Goal: Information Seeking & Learning: Check status

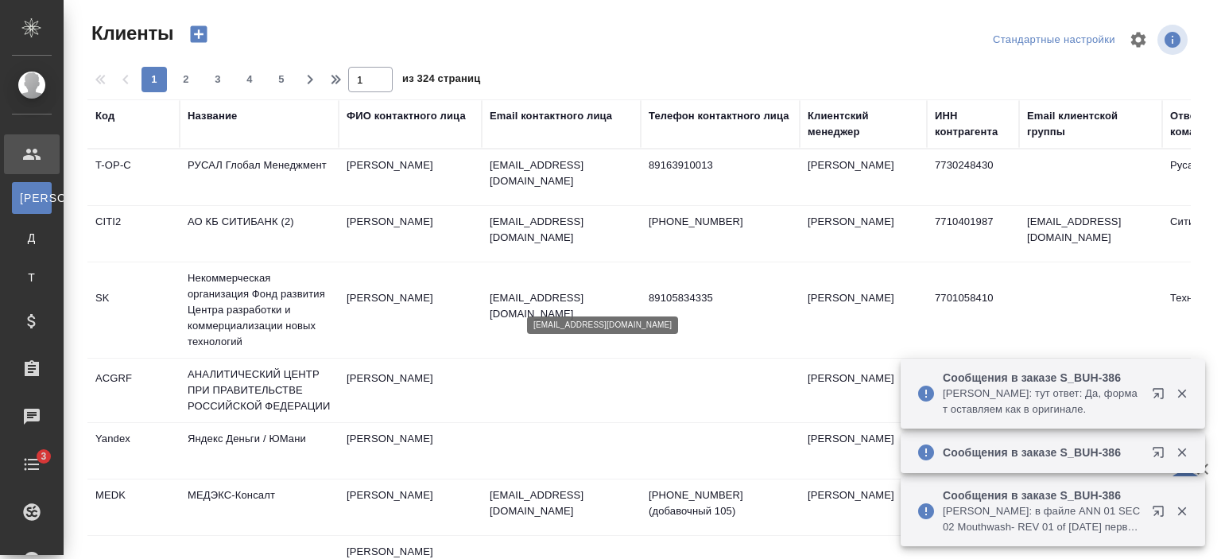
select select "RU"
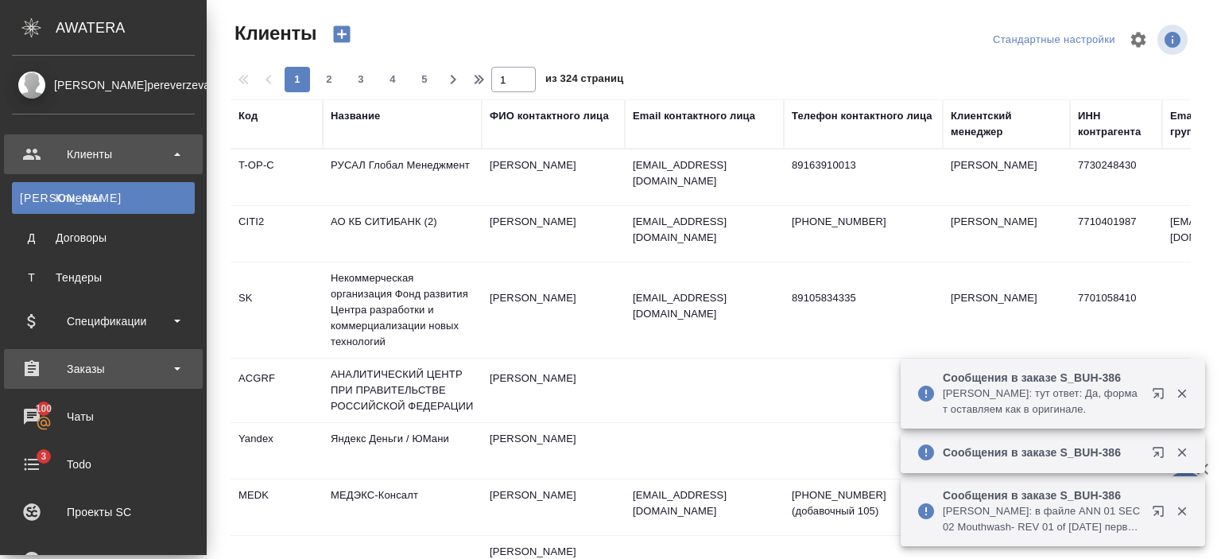
click at [67, 357] on div "Заказы" at bounding box center [103, 369] width 183 height 24
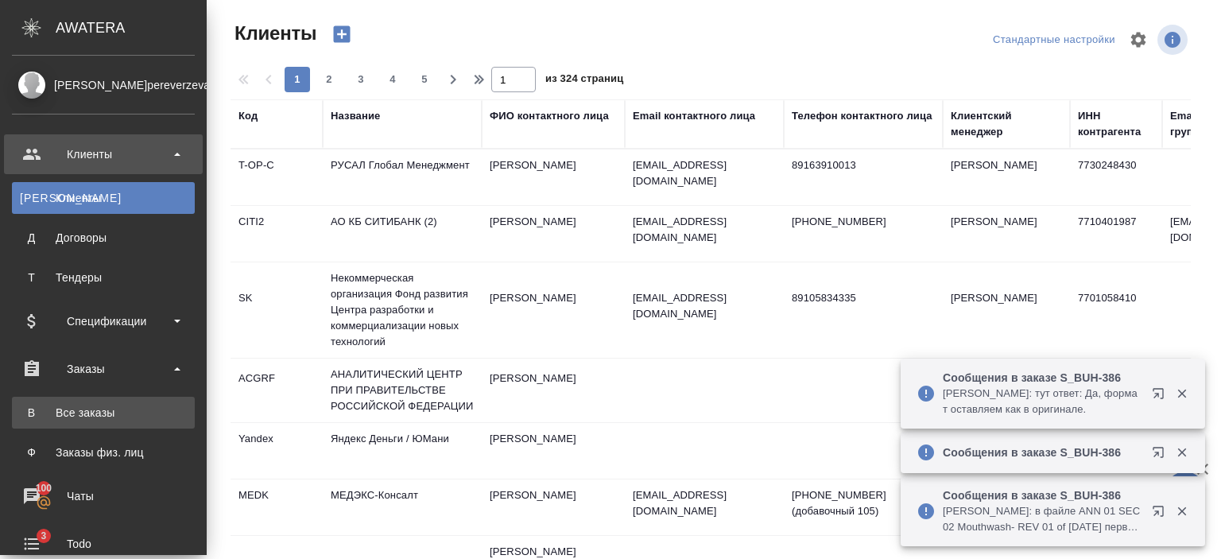
click at [82, 421] on link "В Все заказы" at bounding box center [103, 413] width 183 height 32
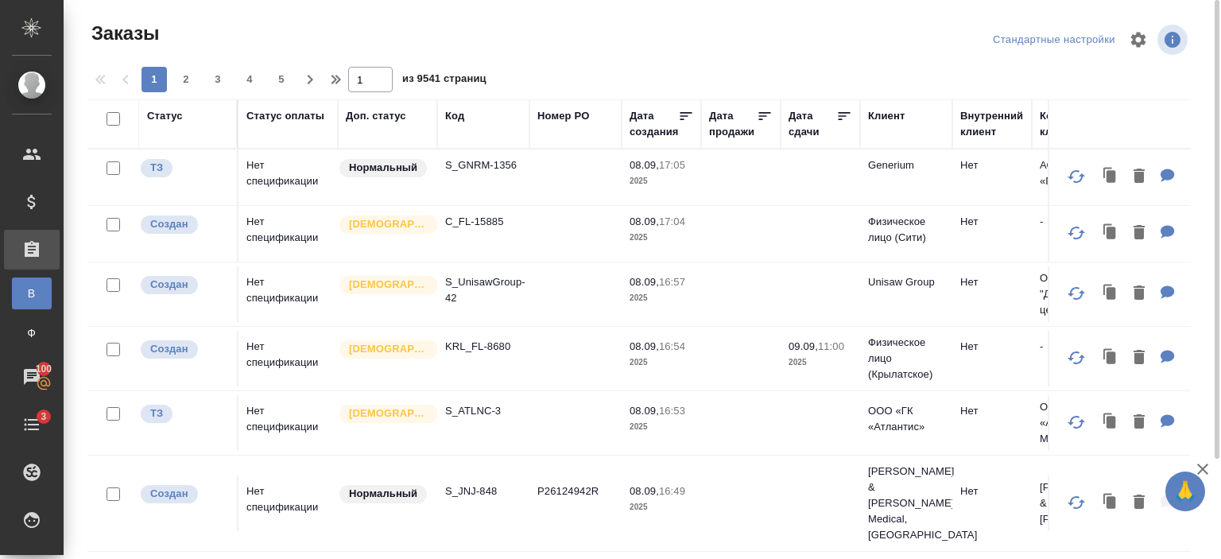
click at [456, 123] on div "Код" at bounding box center [454, 116] width 19 height 16
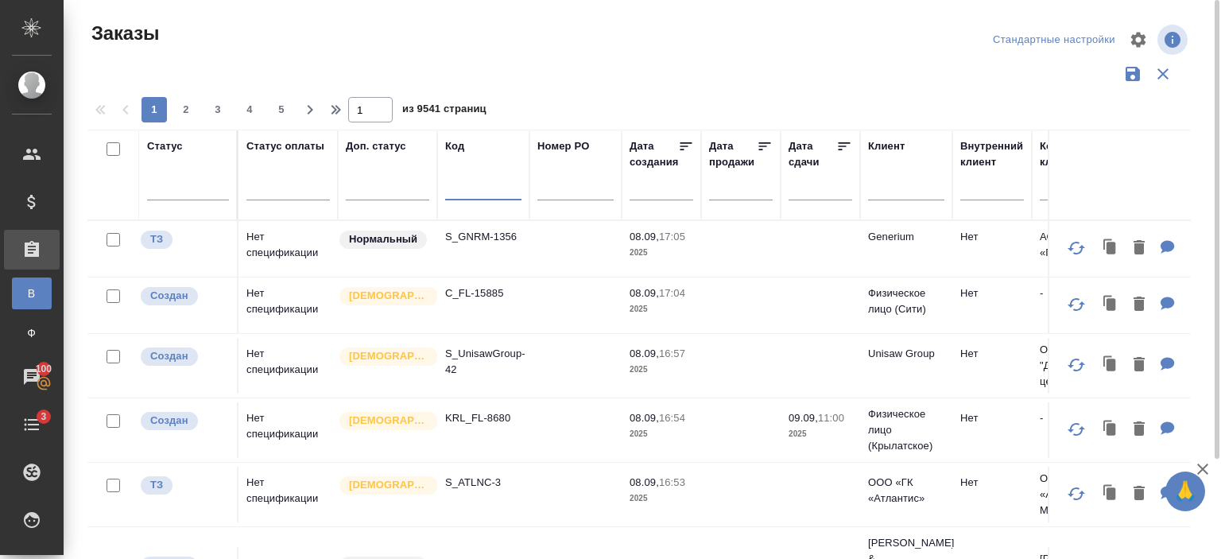
paste input "S_spl-61"
click at [462, 196] on input "text" at bounding box center [483, 190] width 76 height 20
type input "S_spl-61"
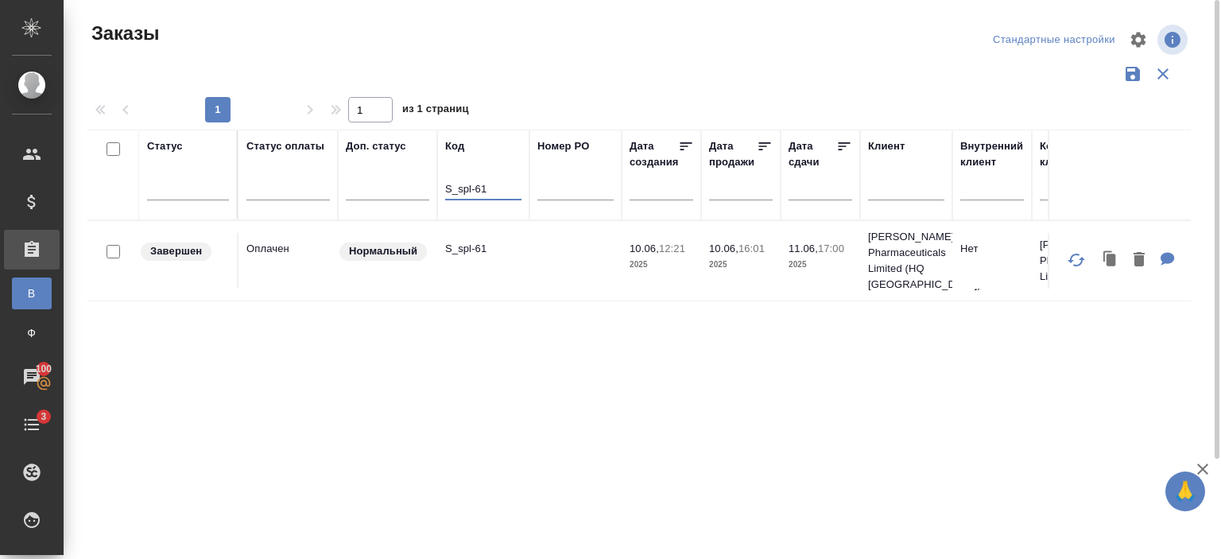
click at [528, 263] on td "S_spl-61" at bounding box center [483, 261] width 92 height 56
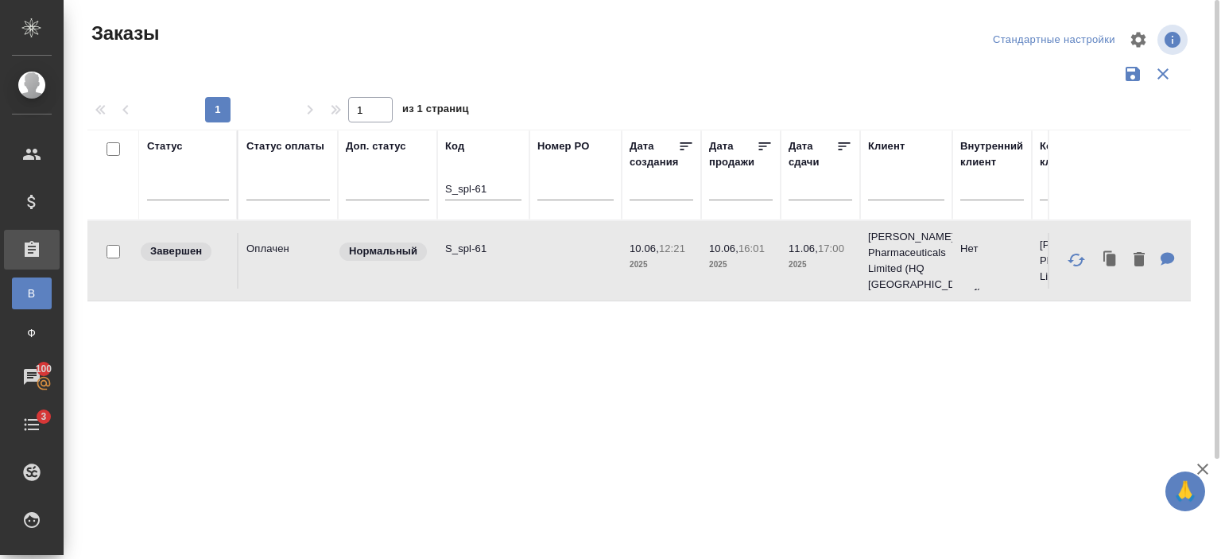
click at [528, 263] on td "S_spl-61" at bounding box center [483, 261] width 92 height 56
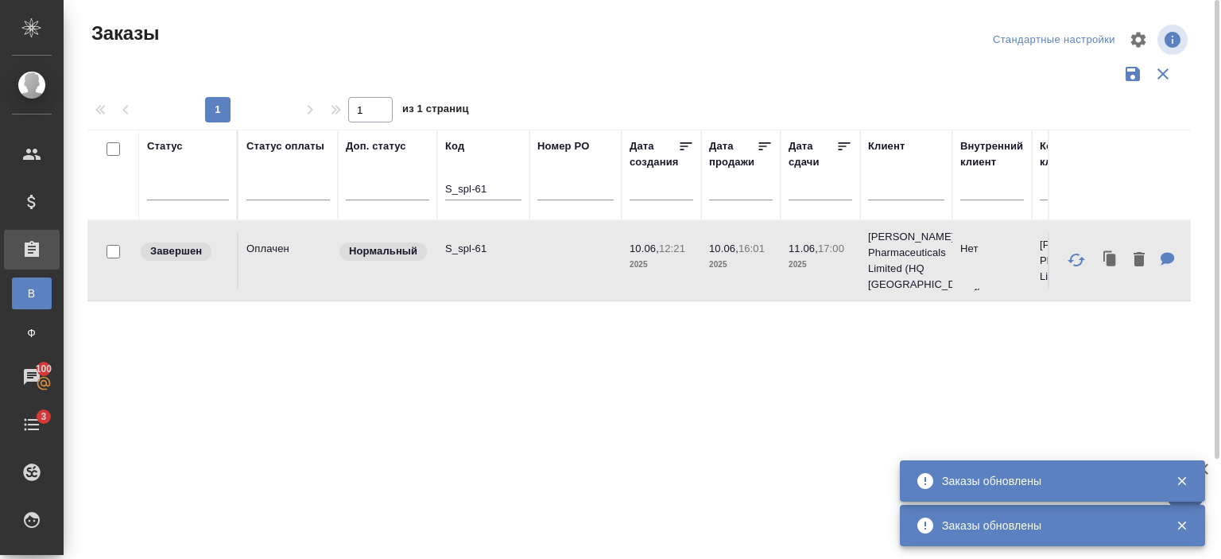
click at [402, 273] on td "Нормальный" at bounding box center [387, 261] width 99 height 56
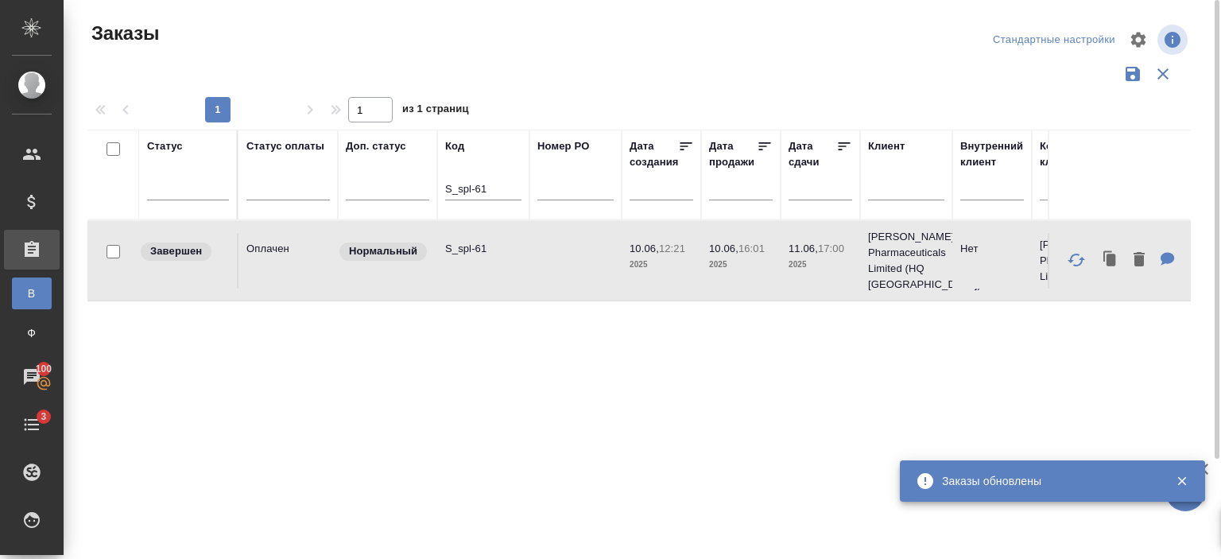
click at [402, 273] on td "Нормальный" at bounding box center [387, 261] width 99 height 56
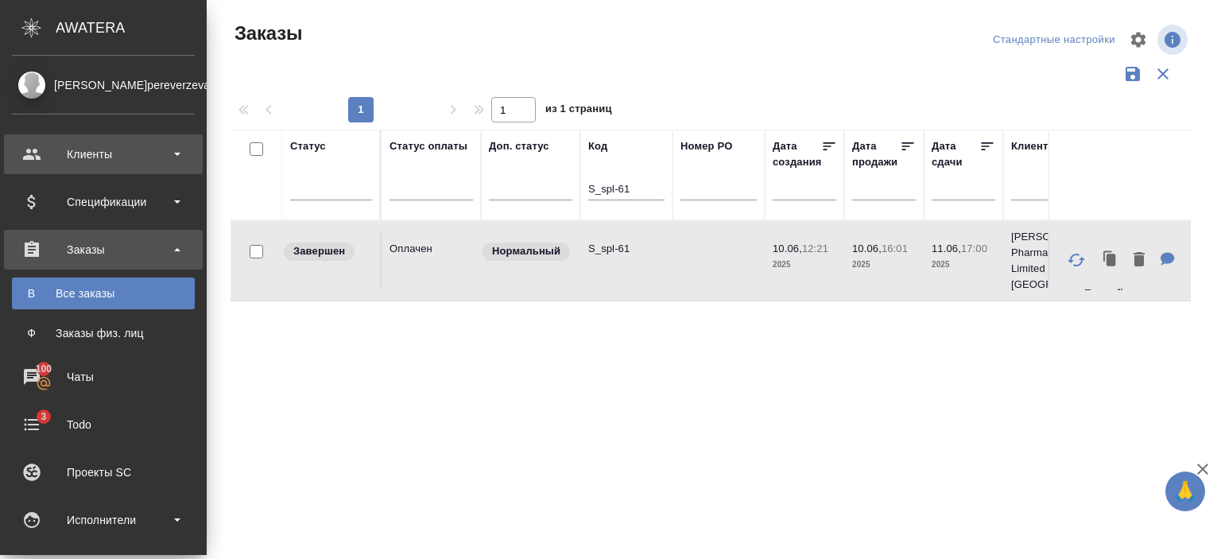
click at [99, 156] on div "Клиенты" at bounding box center [103, 154] width 183 height 24
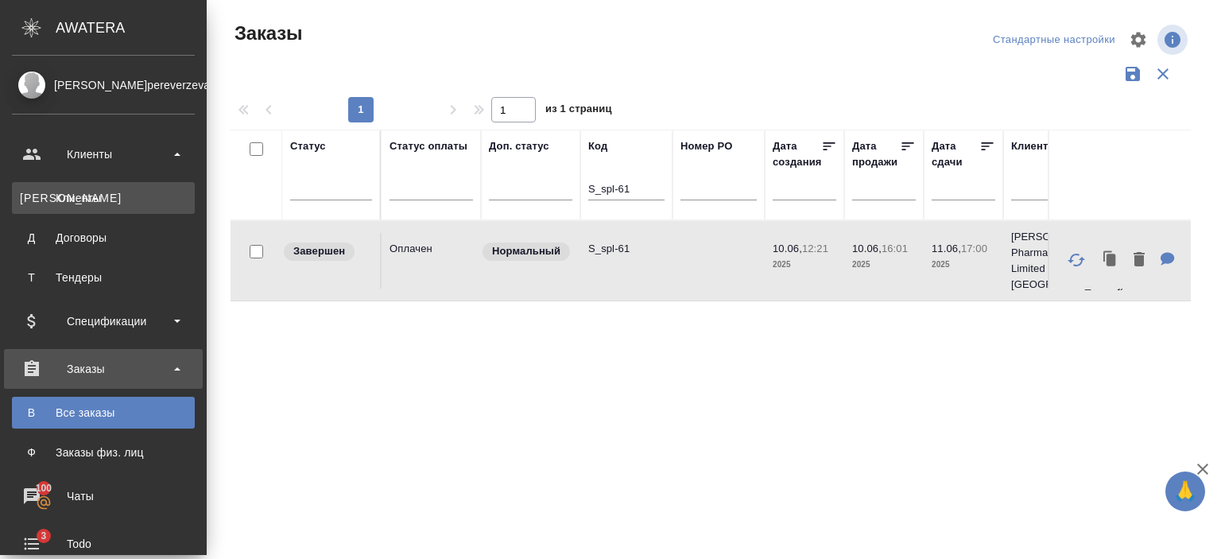
click at [122, 189] on link "К Клиенты" at bounding box center [103, 198] width 183 height 32
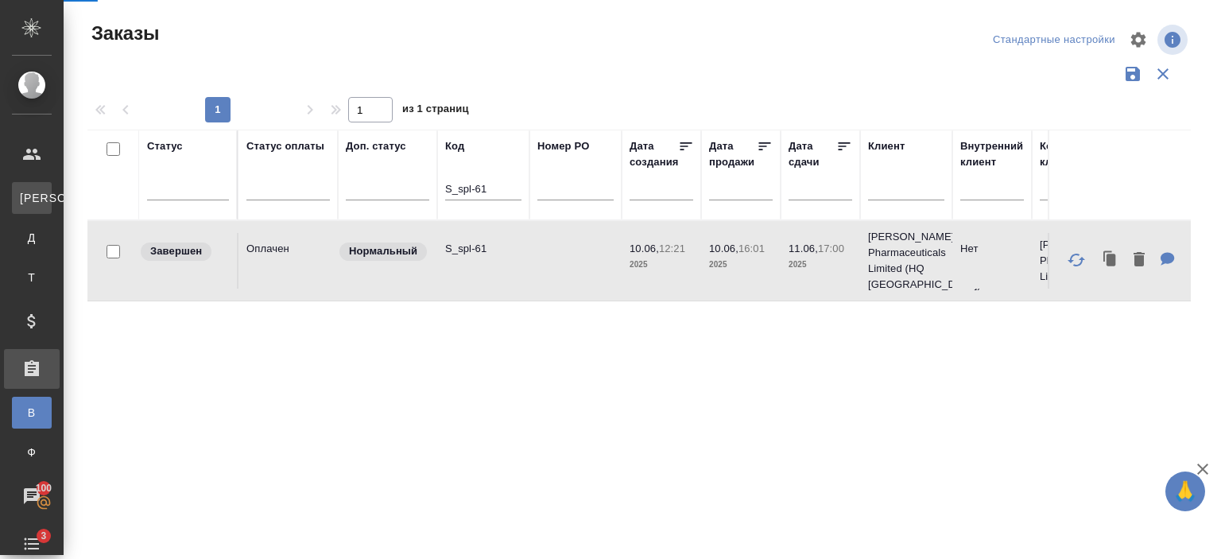
select select "RU"
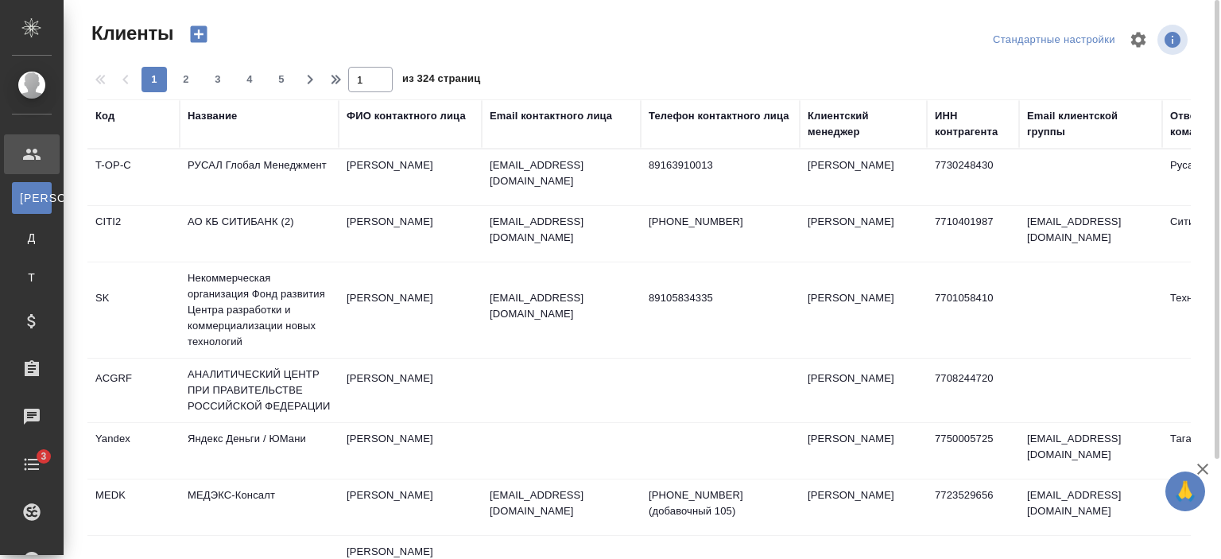
click at [223, 112] on div "Название" at bounding box center [212, 116] width 49 height 16
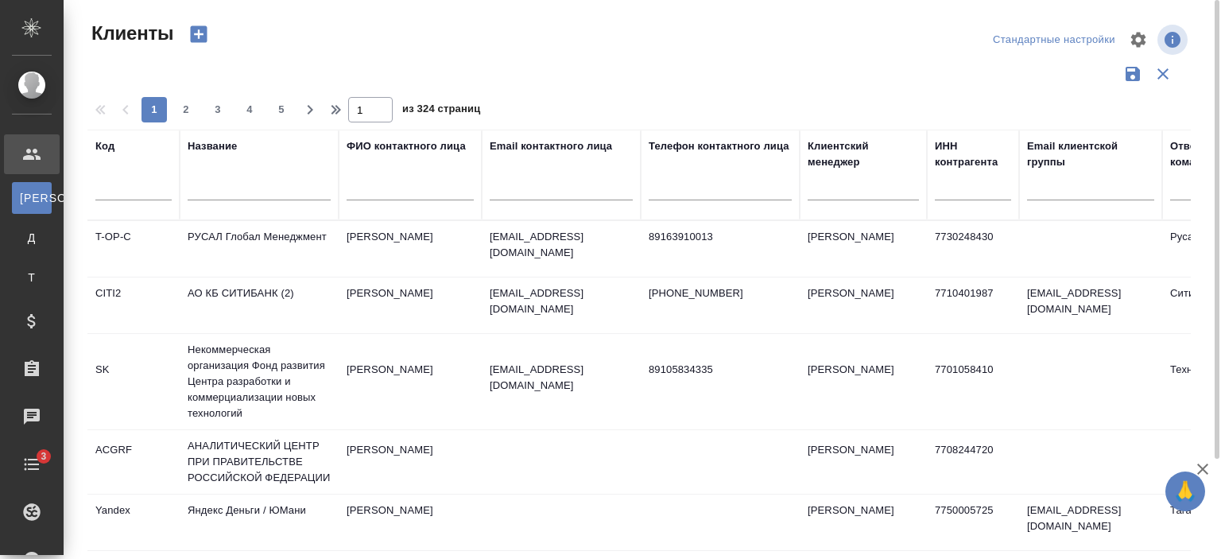
click at [237, 197] on input "text" at bounding box center [259, 190] width 143 height 20
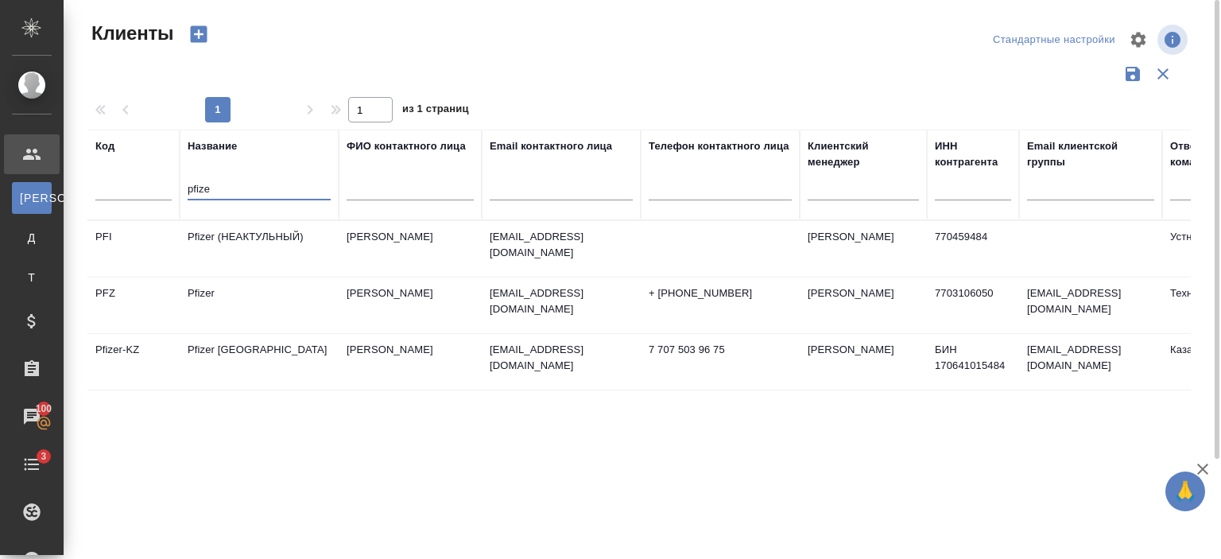
type input "pfize"
click at [257, 310] on td "Pfizer" at bounding box center [259, 305] width 159 height 56
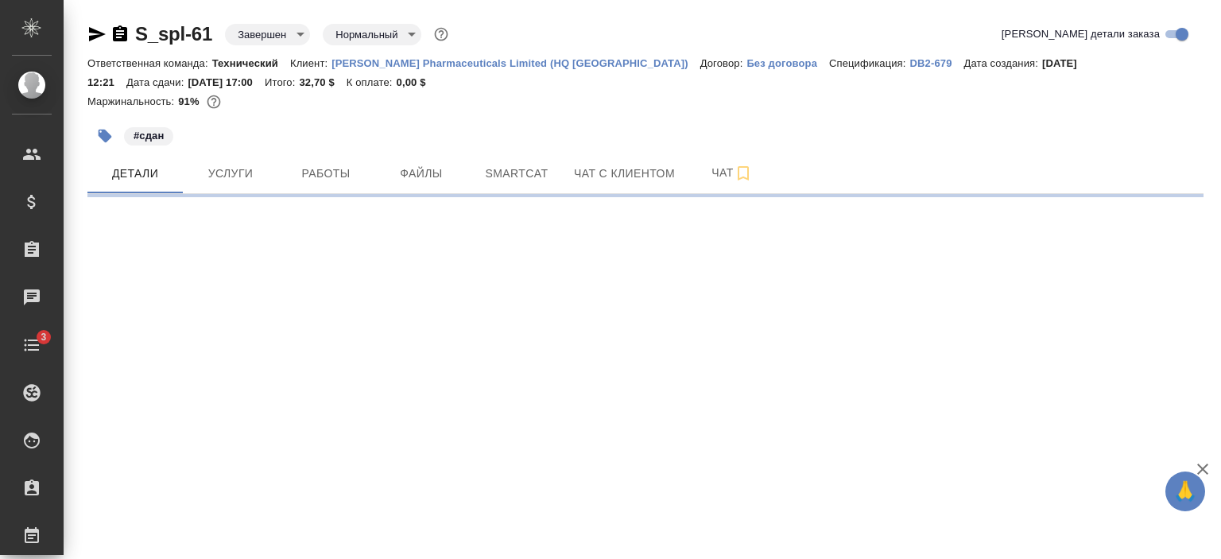
select select "RU"
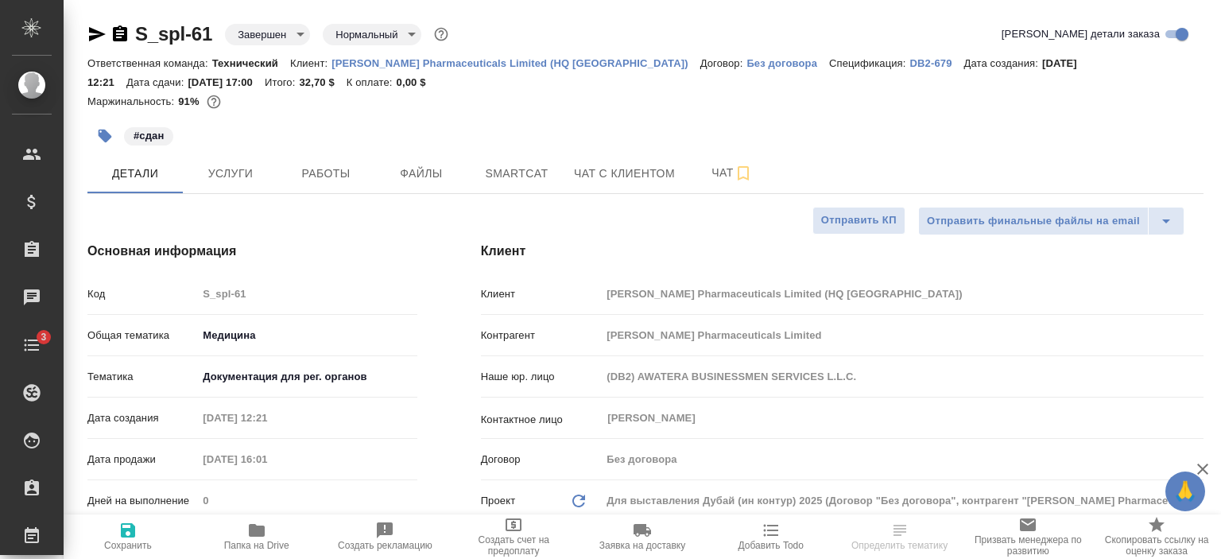
type textarea "x"
click at [95, 30] on icon "button" at bounding box center [97, 34] width 17 height 14
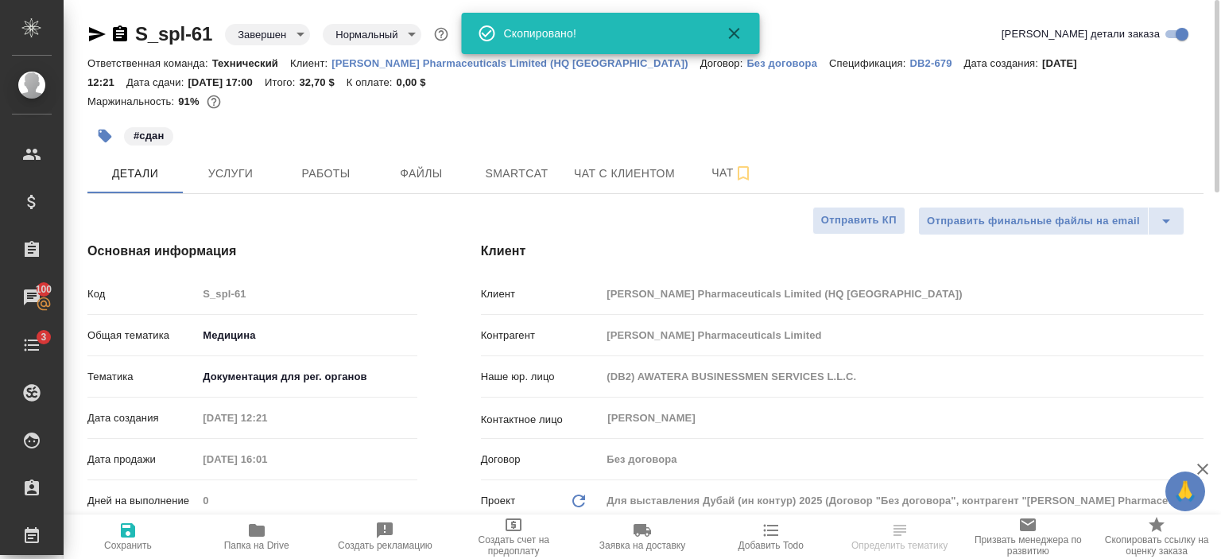
type textarea "x"
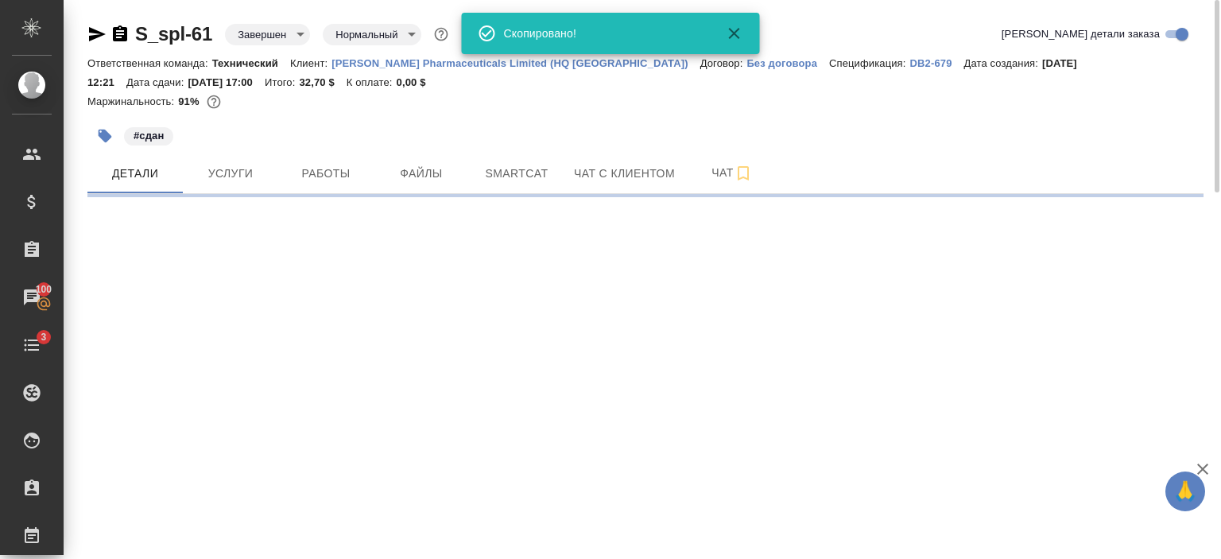
select select "RU"
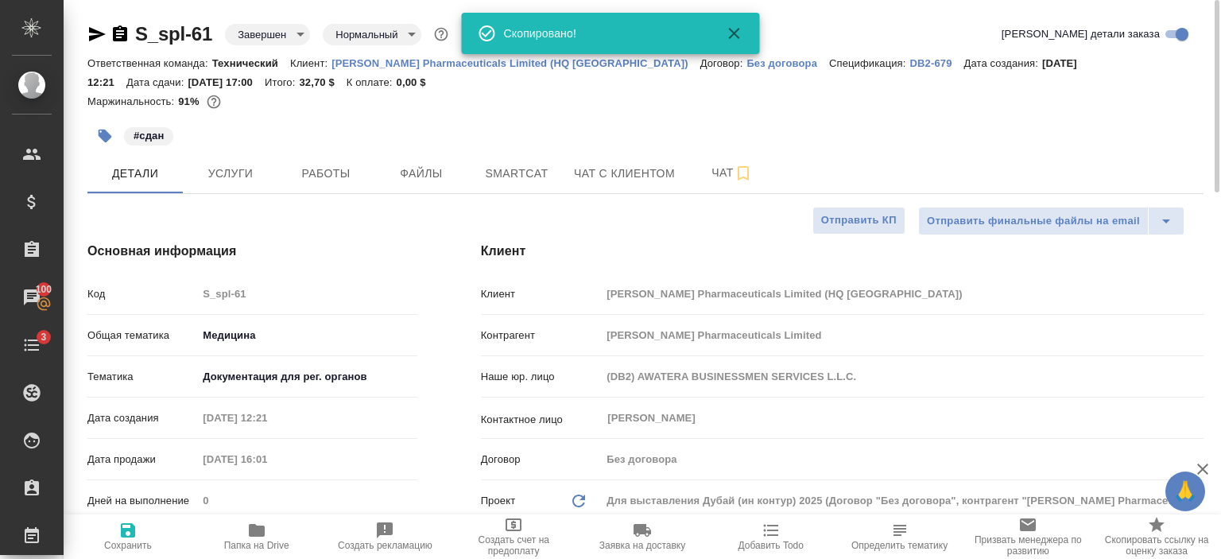
type textarea "x"
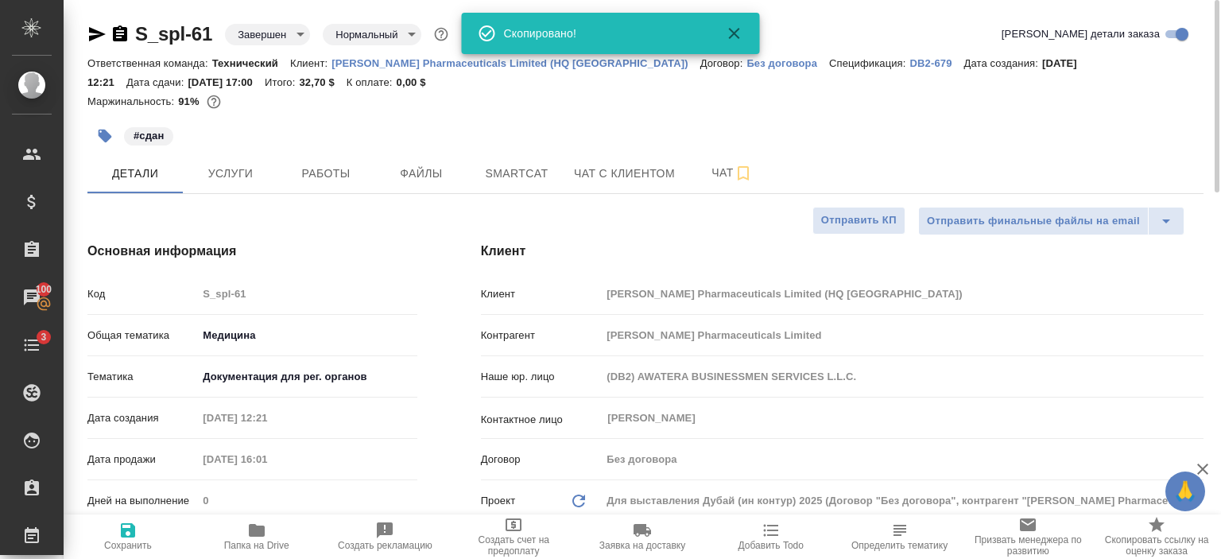
type textarea "x"
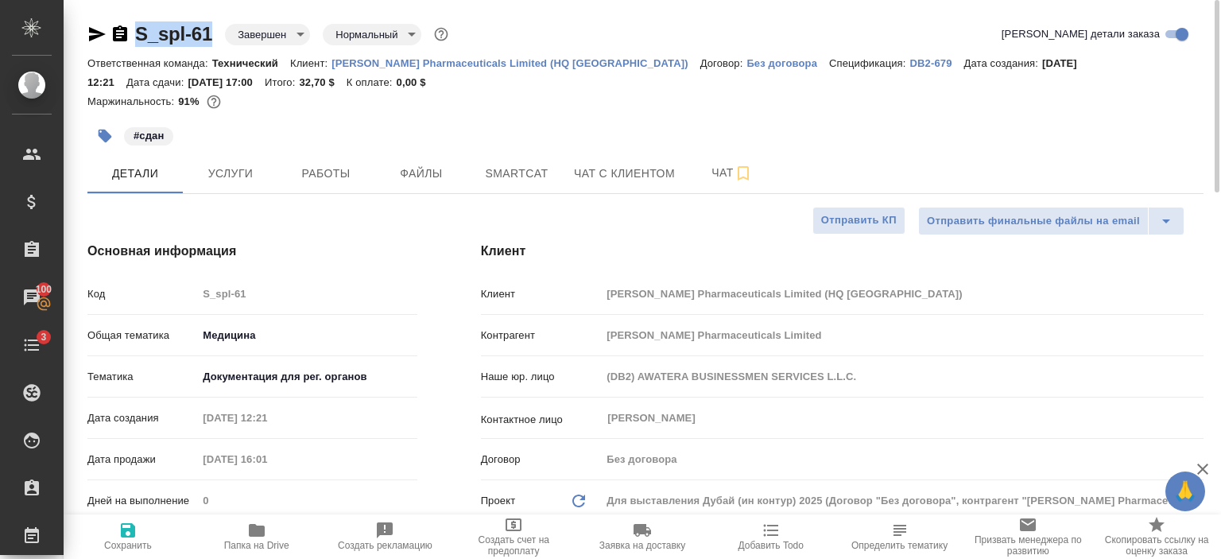
drag, startPoint x: 216, startPoint y: 41, endPoint x: 137, endPoint y: 32, distance: 80.0
click at [137, 32] on div "S_spl-61 Завершен closed Нормальный normal" at bounding box center [269, 33] width 364 height 25
copy link "S_spl-61"
type textarea "x"
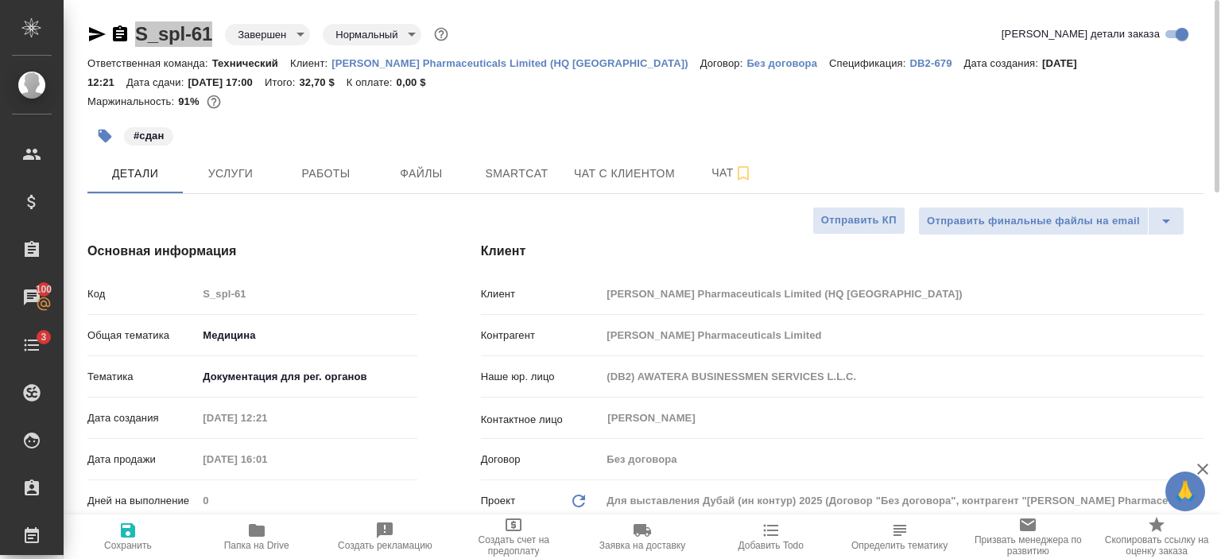
type textarea "x"
click at [459, 60] on p "Sinclair Pharmaceuticals Limited (HQ UK)" at bounding box center [516, 63] width 369 height 12
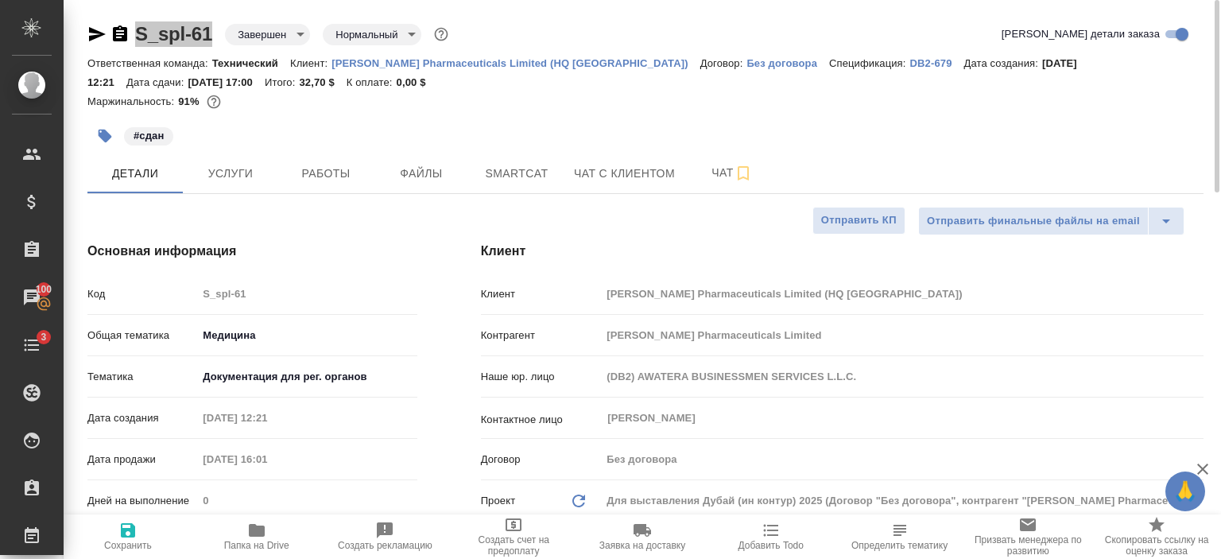
type textarea "x"
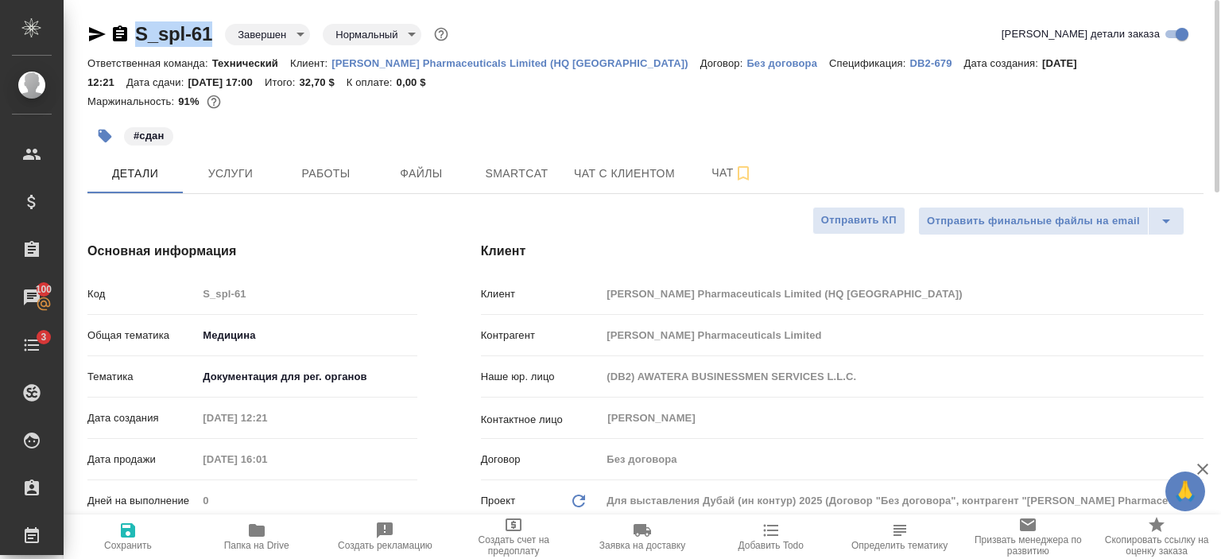
type textarea "x"
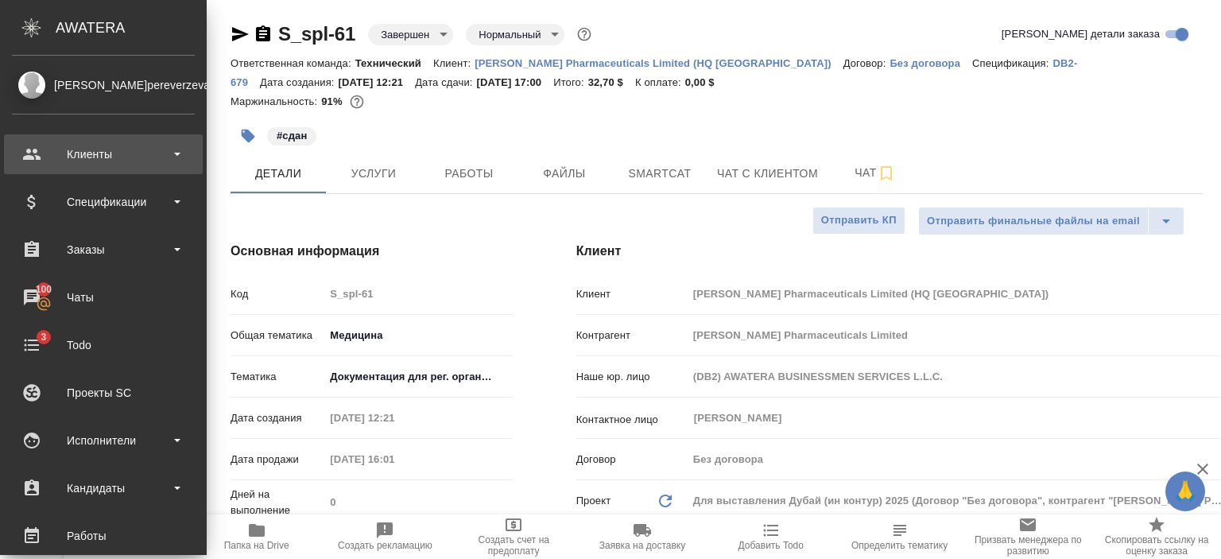
click at [115, 168] on div "Клиенты" at bounding box center [103, 154] width 199 height 40
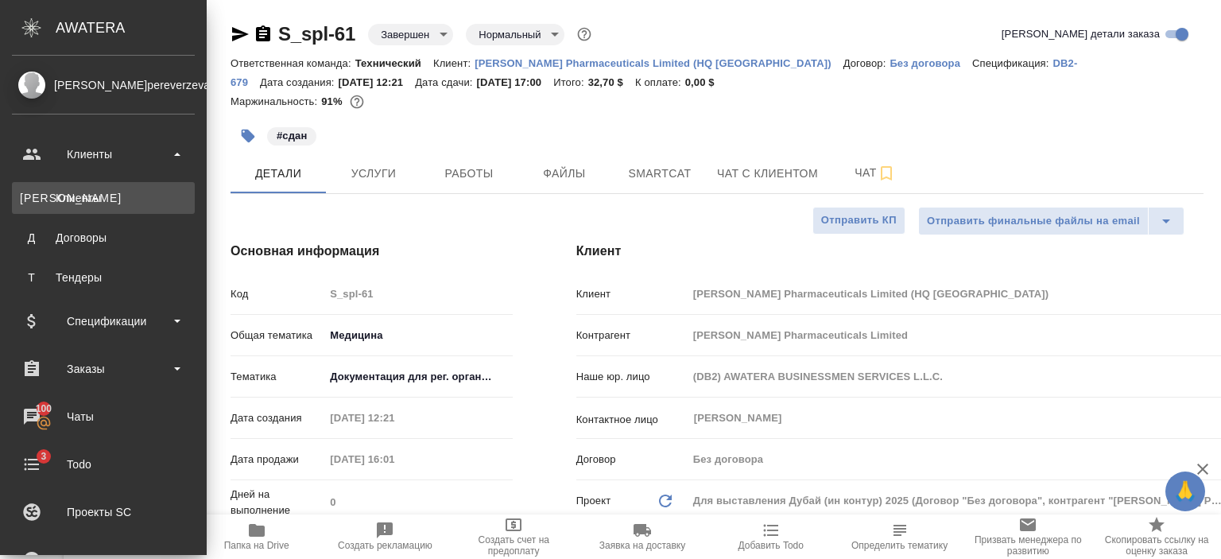
click at [118, 208] on link "К Клиенты" at bounding box center [103, 198] width 183 height 32
type textarea "x"
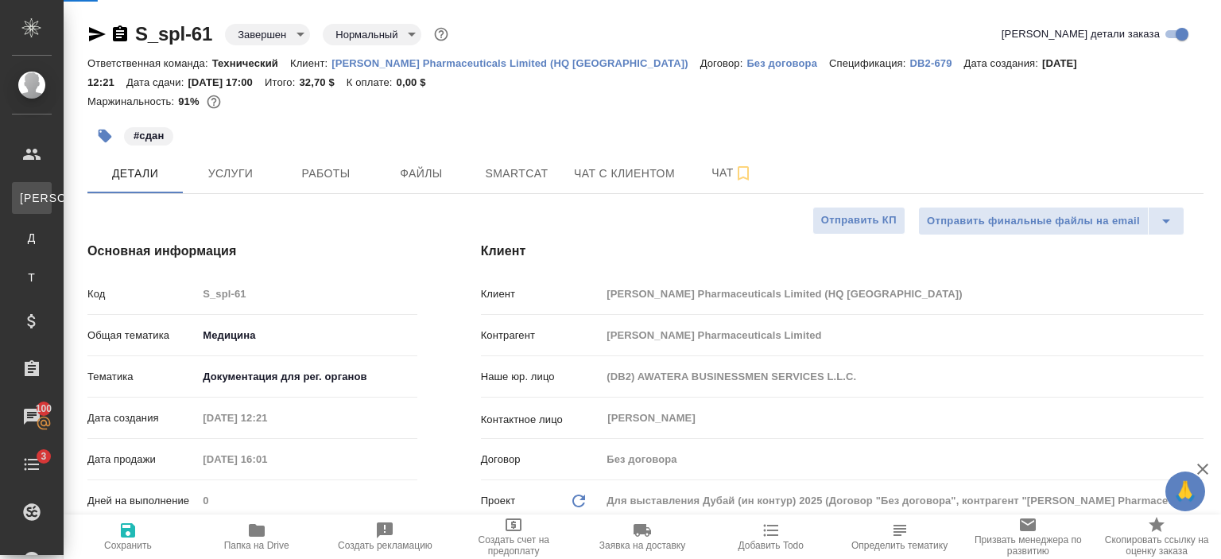
type textarea "x"
select select "RU"
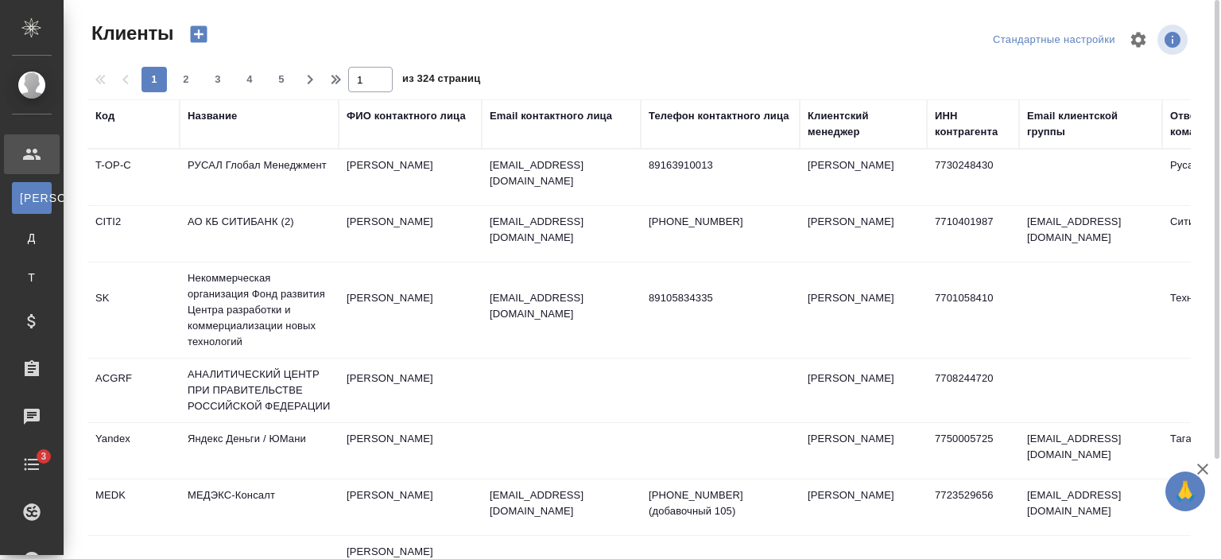
click at [221, 114] on div "Название" at bounding box center [212, 116] width 49 height 16
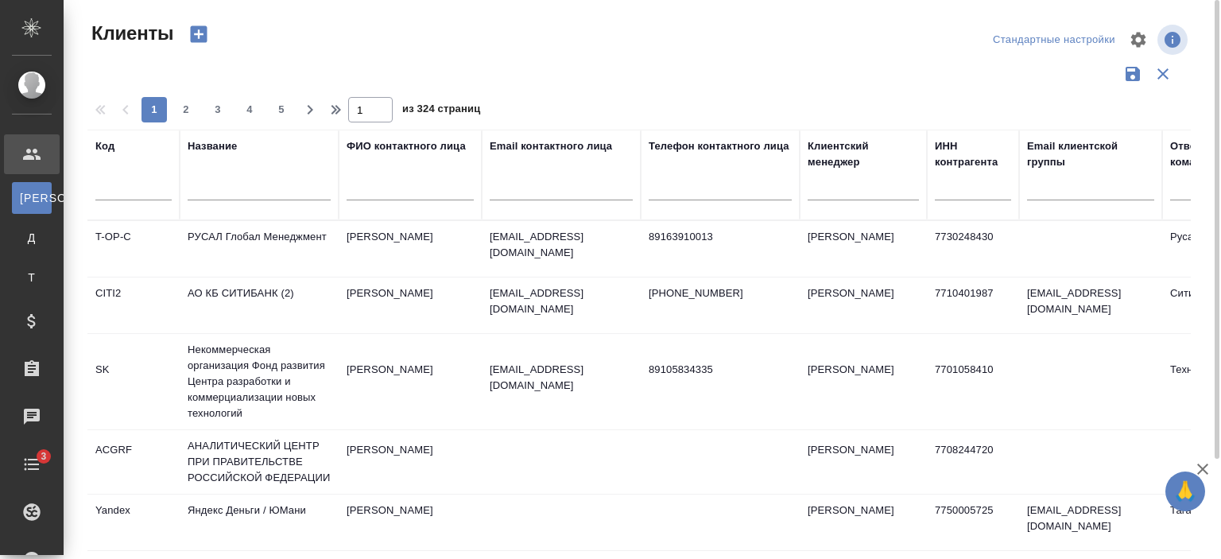
click at [229, 188] on input "text" at bounding box center [259, 190] width 143 height 20
type input "И"
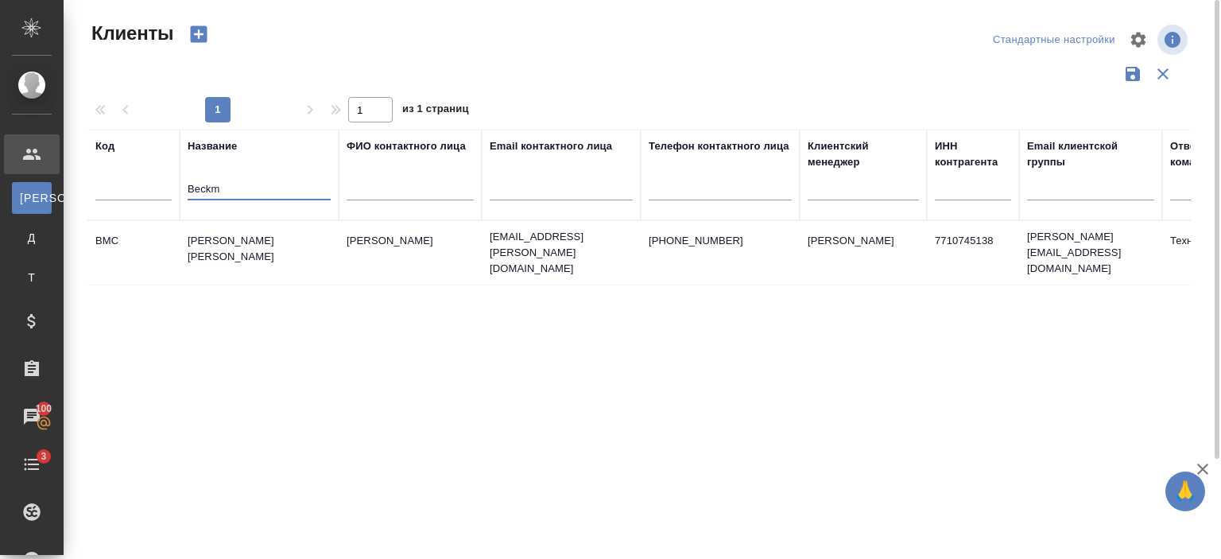
type input "Beckm"
click at [232, 258] on td "[PERSON_NAME] [PERSON_NAME]" at bounding box center [259, 253] width 159 height 56
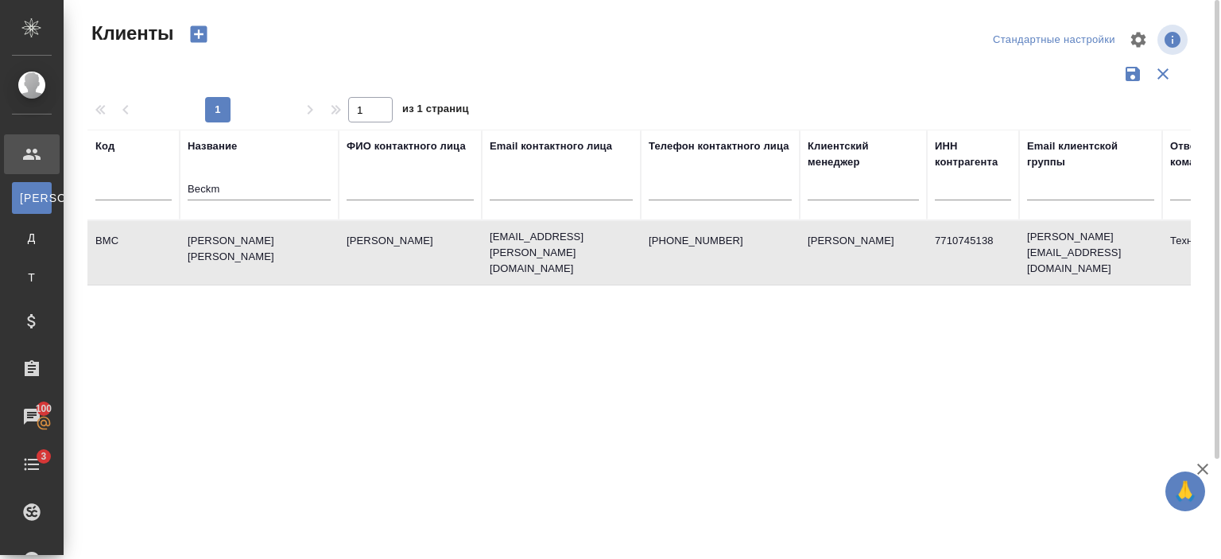
click at [232, 258] on td "[PERSON_NAME] [PERSON_NAME]" at bounding box center [259, 253] width 159 height 56
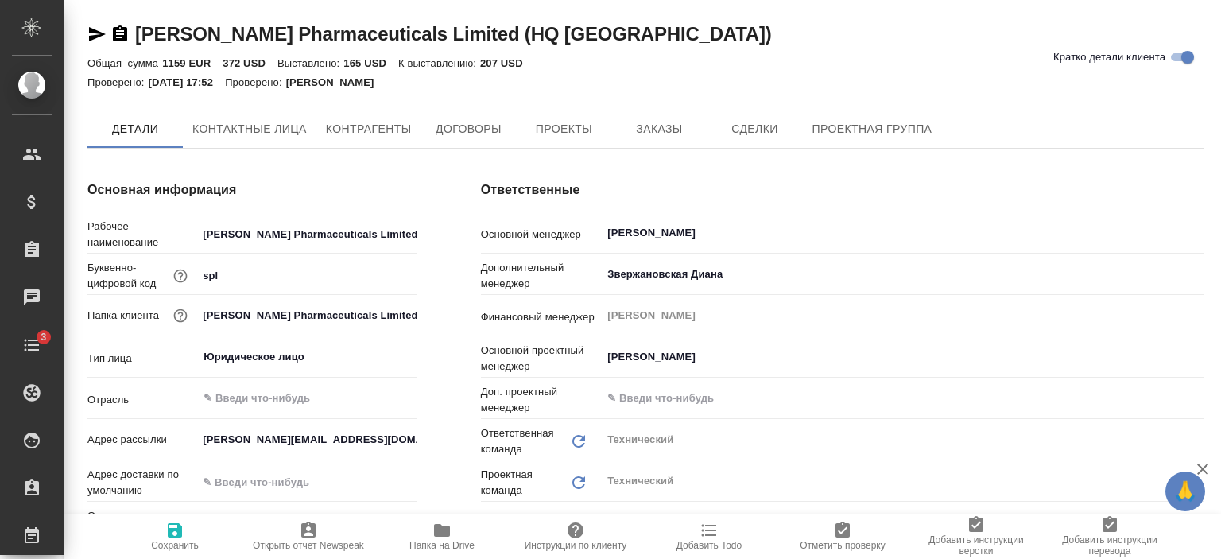
type textarea "x"
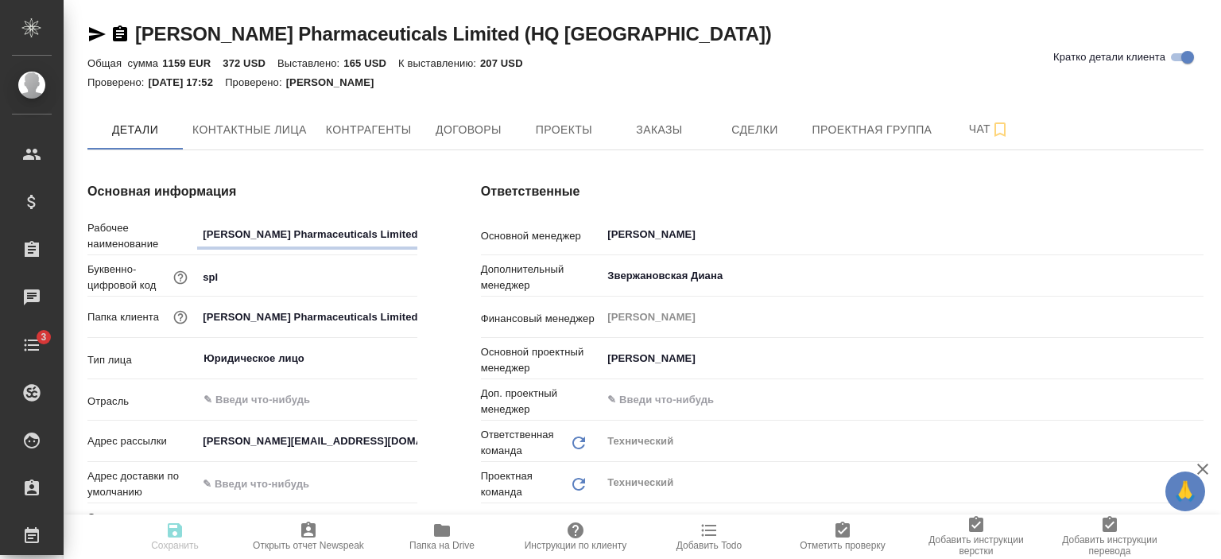
type textarea "x"
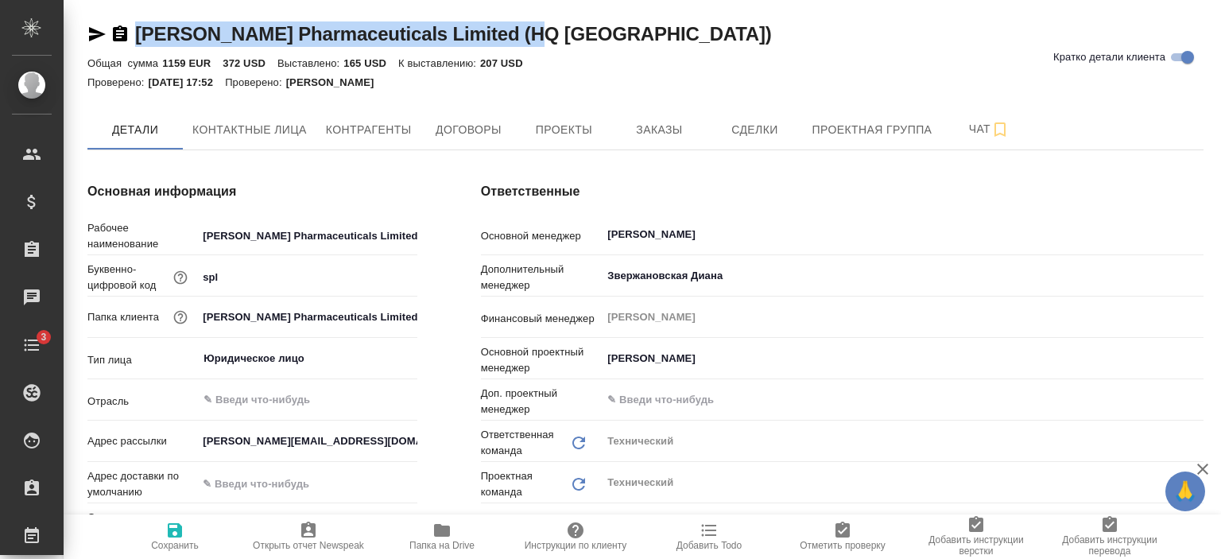
drag, startPoint x: 529, startPoint y: 30, endPoint x: 137, endPoint y: 31, distance: 391.9
click at [137, 31] on div "Sinclair Pharmaceuticals Limited (HQ UK) Кратко детали клиента" at bounding box center [645, 33] width 1116 height 25
copy link "[PERSON_NAME] Pharmaceuticals Limited (HQ [GEOGRAPHIC_DATA])"
type textarea "x"
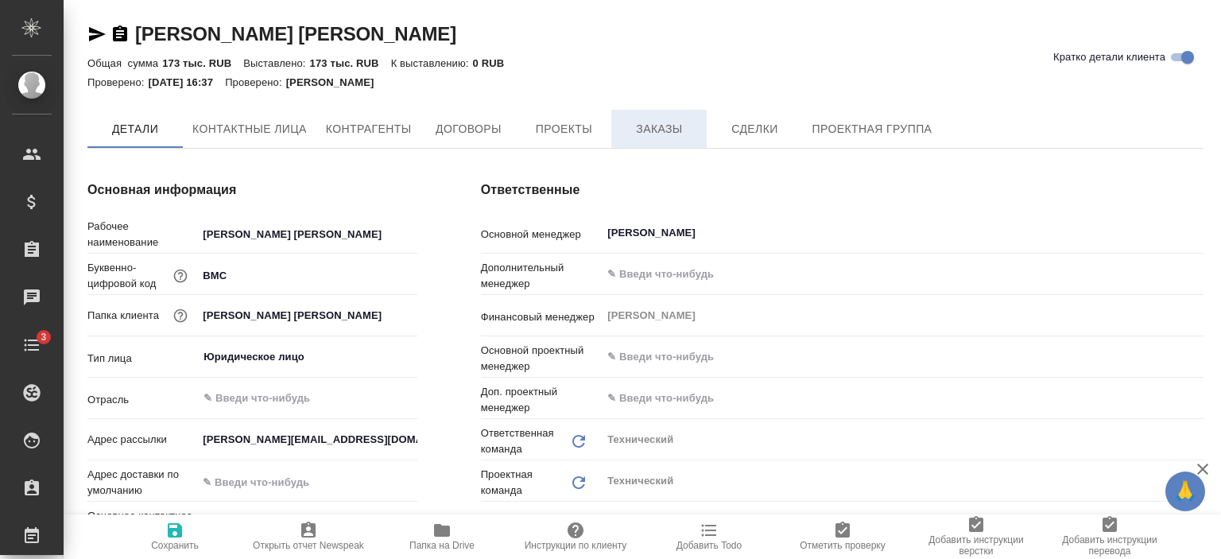
type textarea "x"
click at [669, 126] on span "Заказы" at bounding box center [659, 129] width 76 height 20
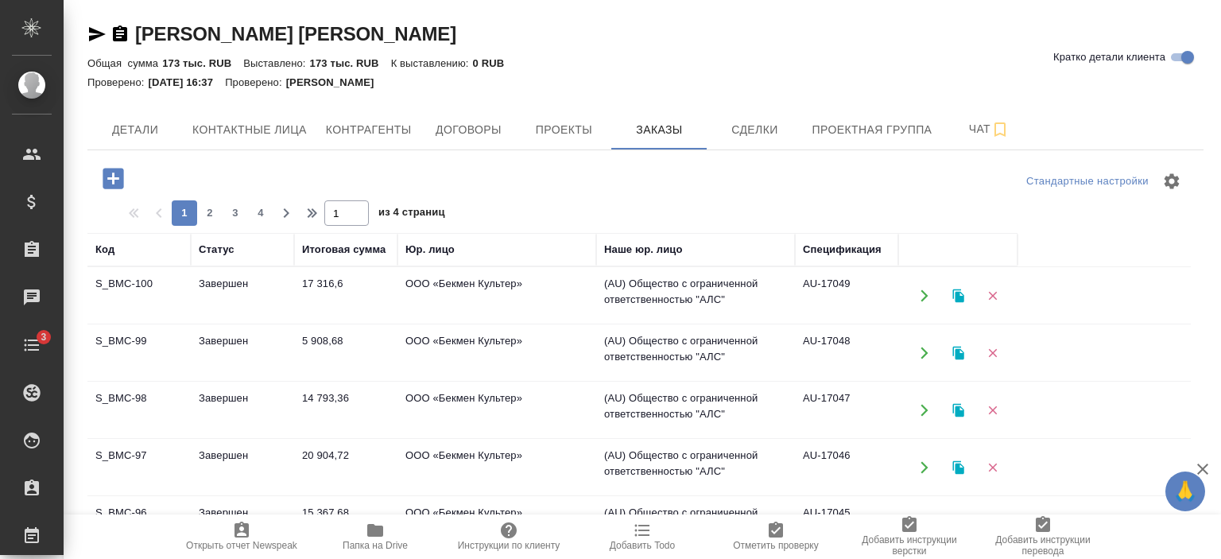
click at [485, 308] on td "ООО «Бекмен Культер»" at bounding box center [497, 296] width 199 height 56
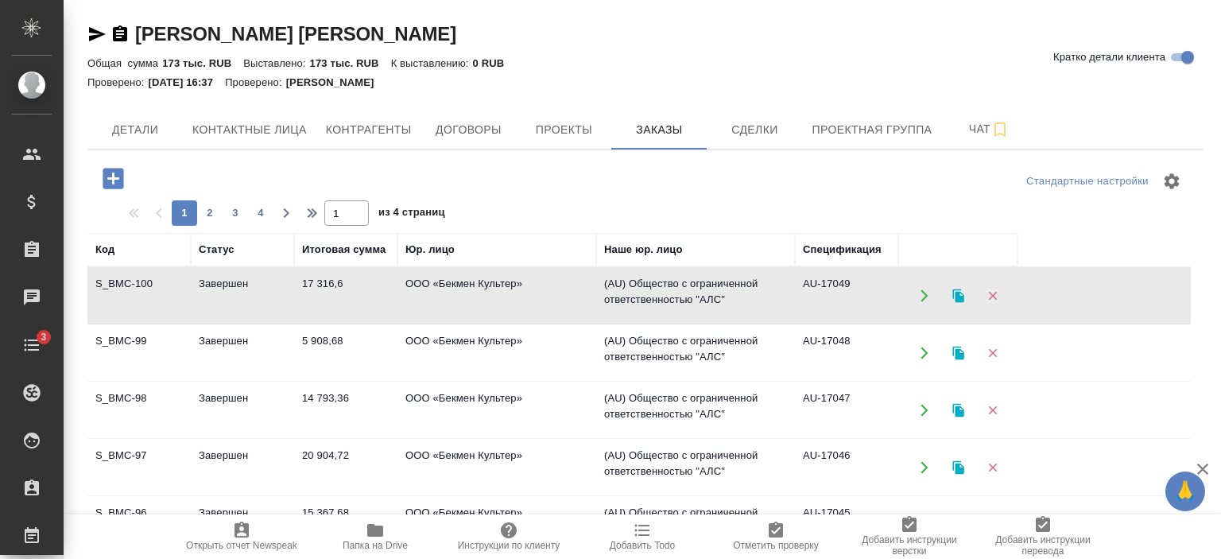
click at [485, 308] on td "ООО «Бекмен Культер»" at bounding box center [497, 296] width 199 height 56
click at [227, 341] on td "Завершен" at bounding box center [242, 353] width 103 height 56
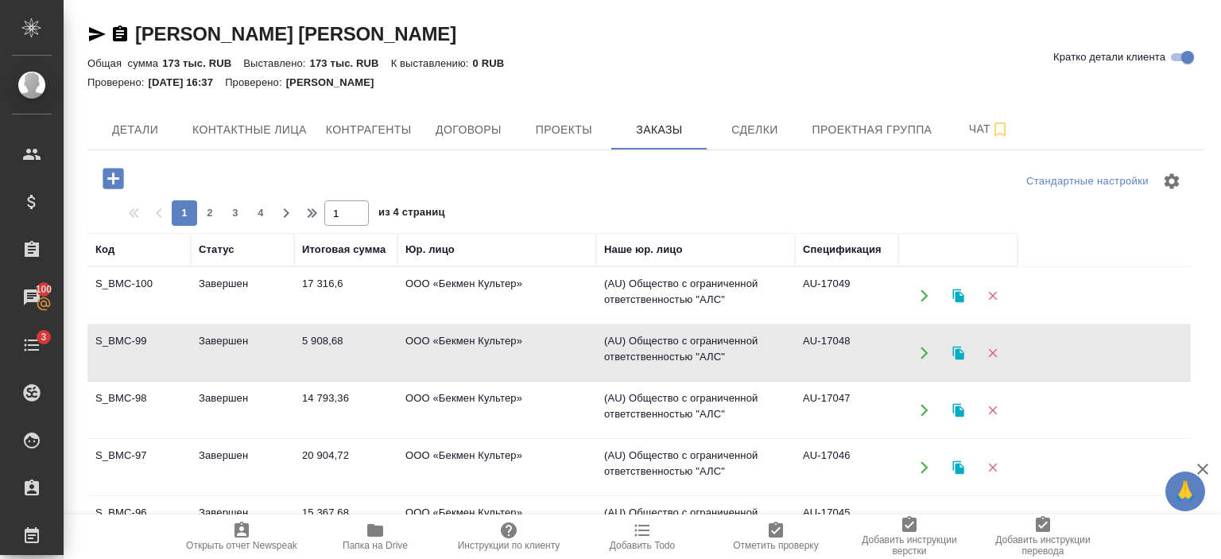
click at [227, 341] on td "Завершен" at bounding box center [242, 353] width 103 height 56
click at [235, 387] on td "Завершен" at bounding box center [242, 410] width 103 height 56
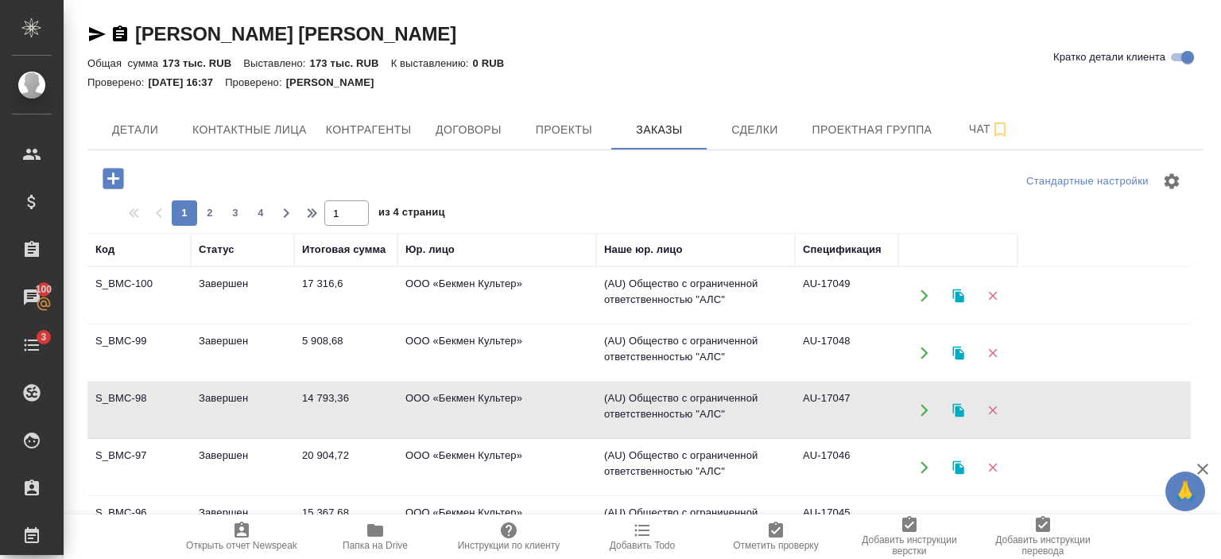
click at [235, 387] on td "Завершен" at bounding box center [242, 410] width 103 height 56
click at [217, 457] on td "Завершен" at bounding box center [242, 468] width 103 height 56
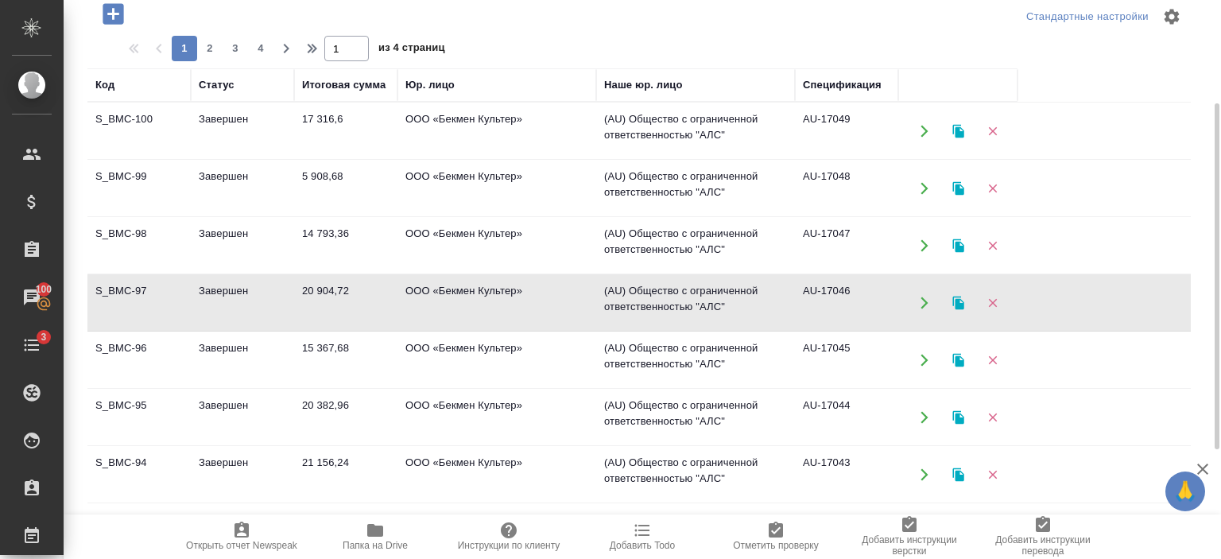
scroll to position [169, 0]
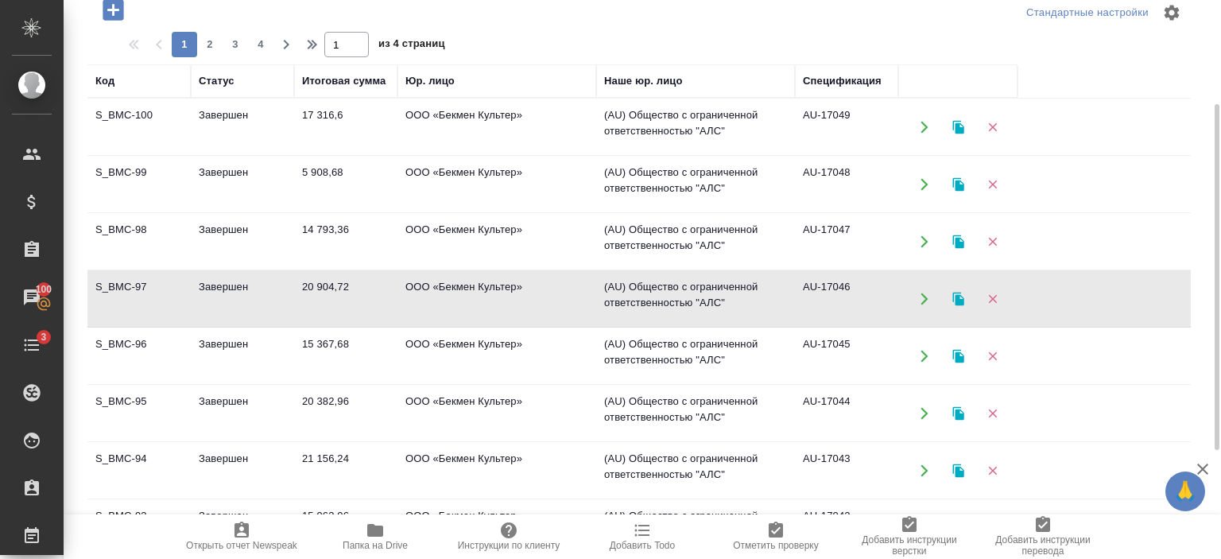
click at [225, 344] on td "Завершен" at bounding box center [242, 356] width 103 height 56
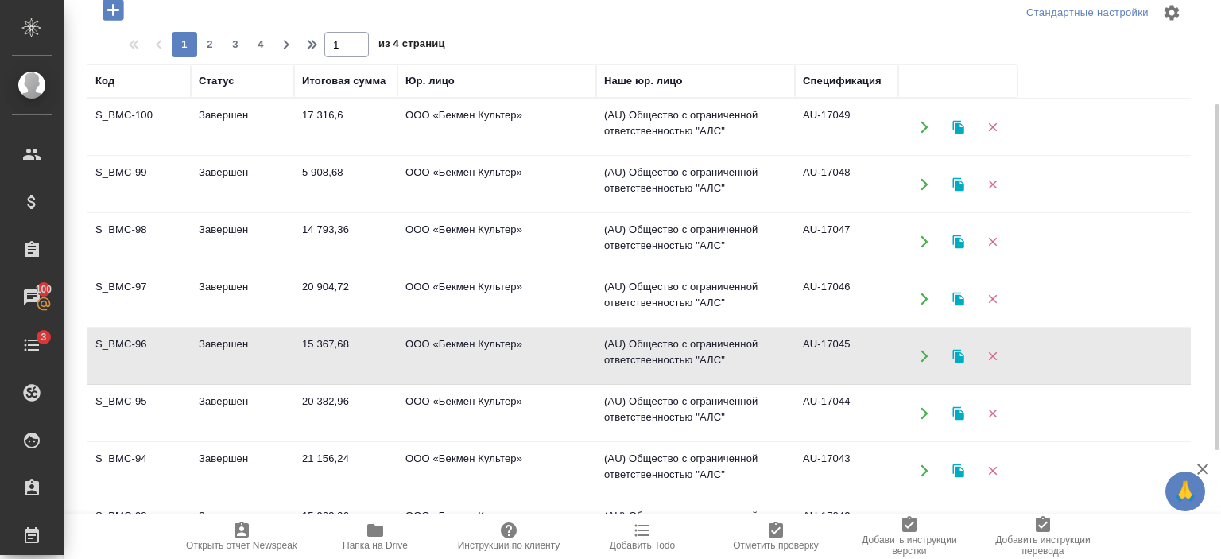
click at [225, 344] on td "Завершен" at bounding box center [242, 356] width 103 height 56
click at [205, 419] on td "Завершен" at bounding box center [242, 414] width 103 height 56
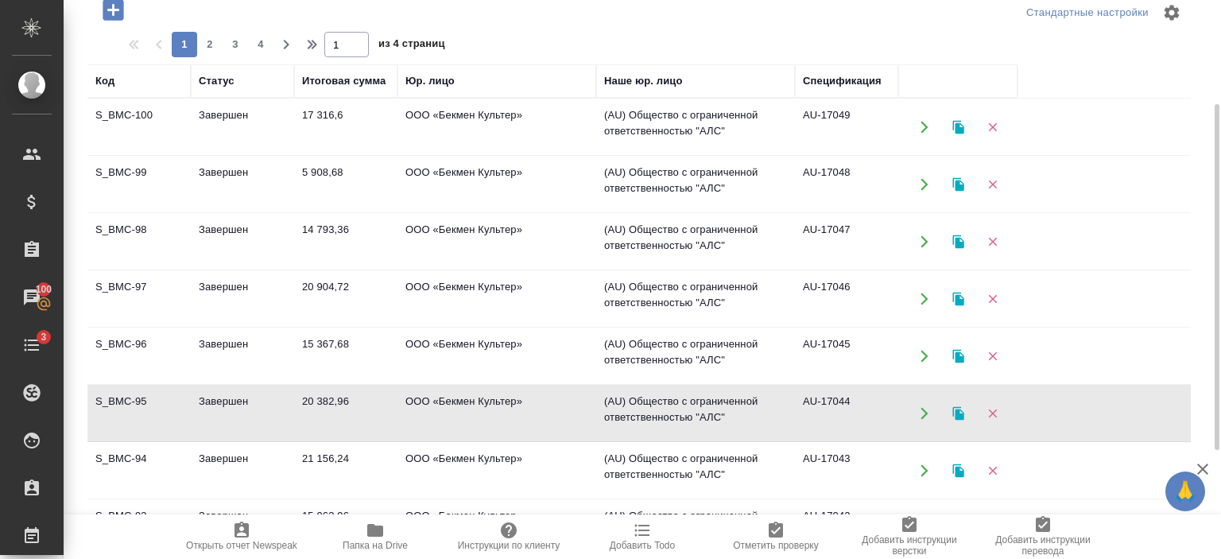
click at [247, 448] on td "Завершен" at bounding box center [242, 471] width 103 height 56
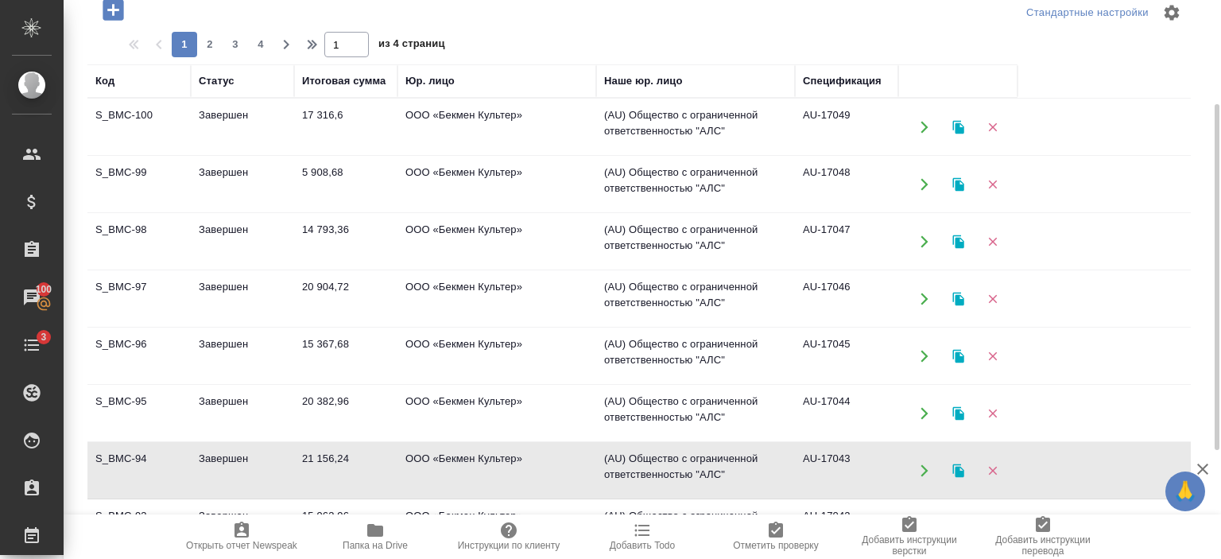
click at [247, 448] on td "Завершен" at bounding box center [242, 471] width 103 height 56
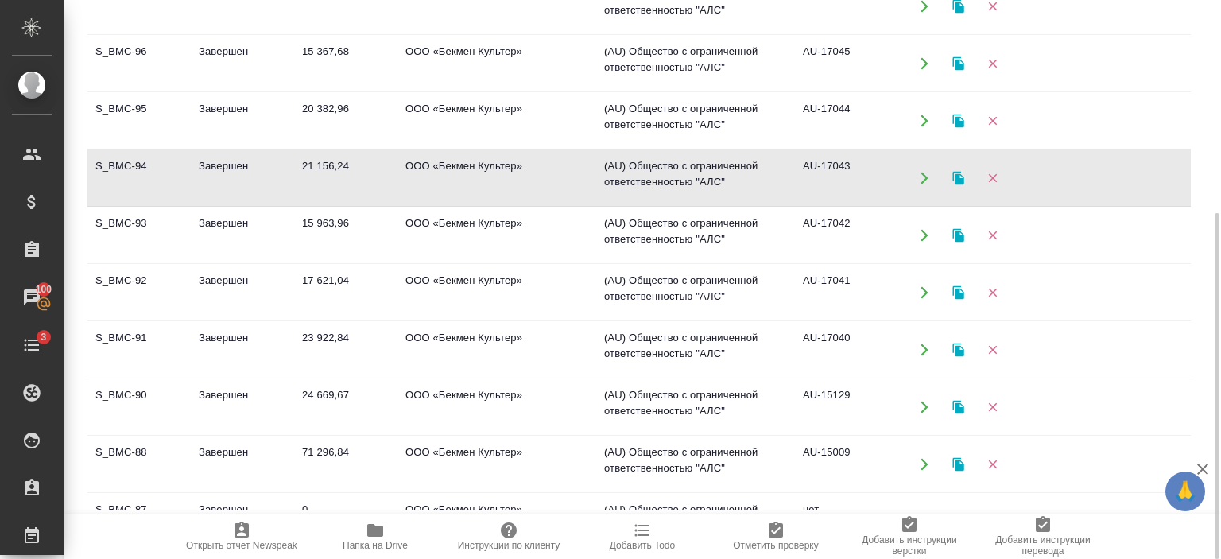
scroll to position [119, 0]
click at [228, 228] on td "Завершен" at bounding box center [242, 235] width 103 height 56
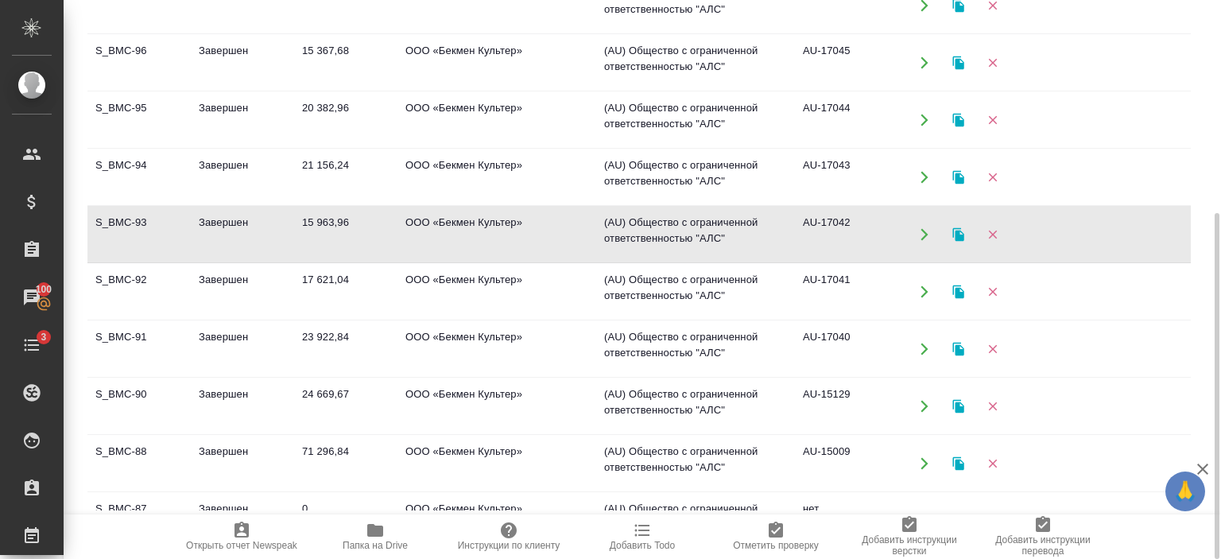
click at [228, 228] on td "Завершен" at bounding box center [242, 235] width 103 height 56
click at [251, 288] on td "Завершен" at bounding box center [242, 292] width 103 height 56
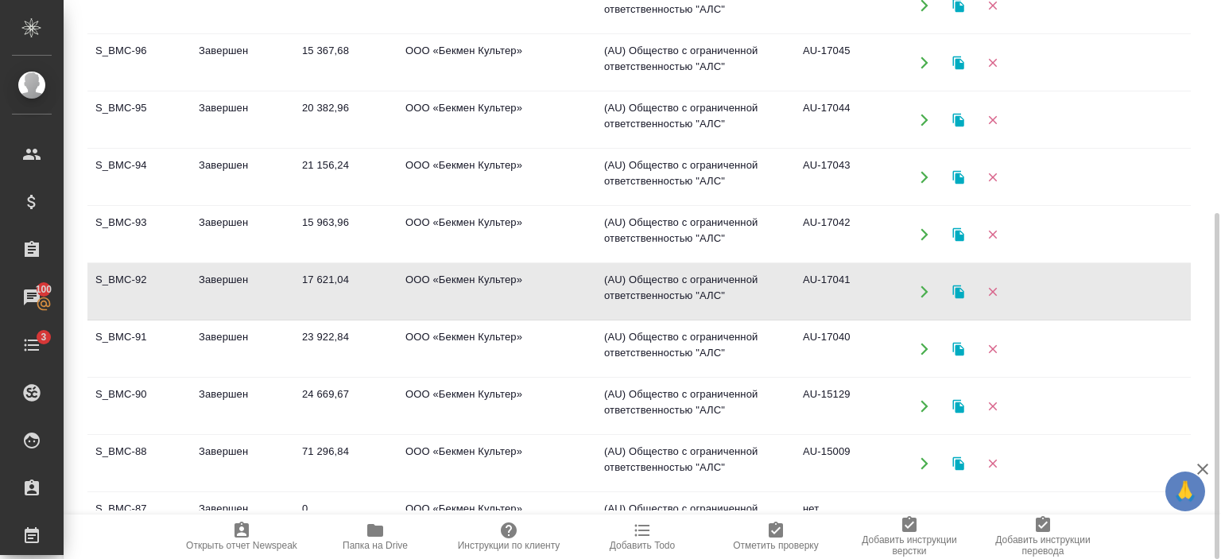
click at [251, 288] on td "Завершен" at bounding box center [242, 292] width 103 height 56
click at [254, 344] on td "Завершен" at bounding box center [242, 349] width 103 height 56
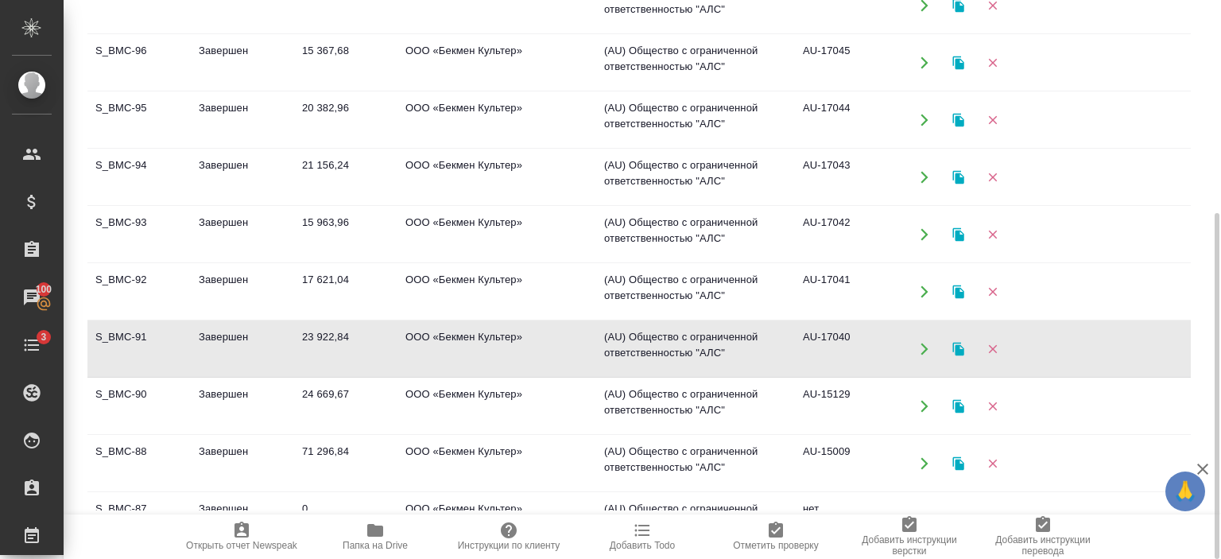
click at [254, 344] on td "Завершен" at bounding box center [242, 349] width 103 height 56
click at [297, 398] on td "24 669,67" at bounding box center [345, 406] width 103 height 56
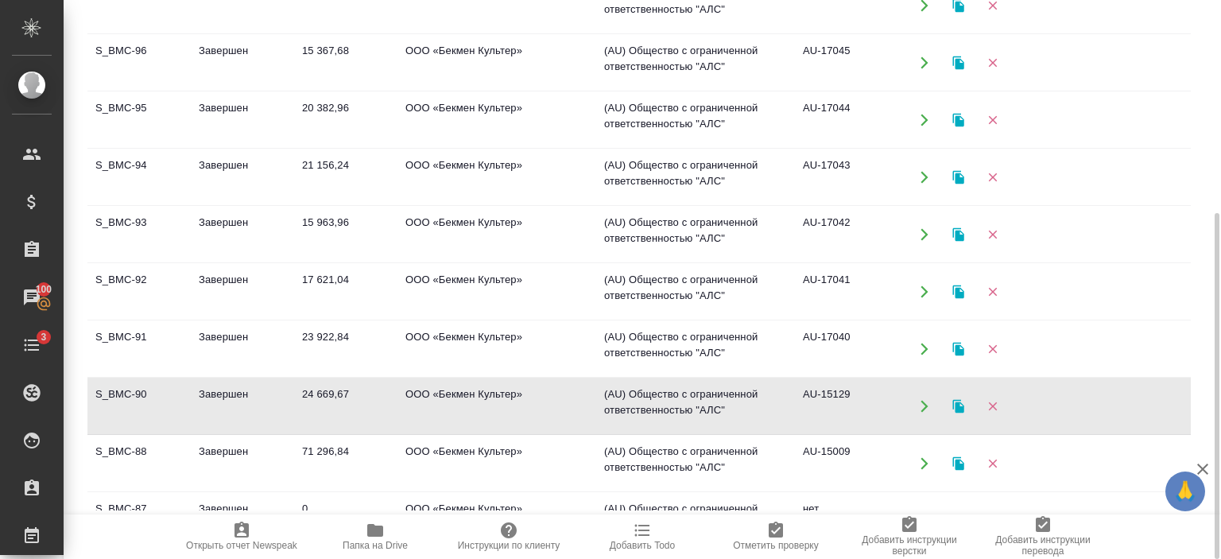
click at [297, 398] on td "24 669,67" at bounding box center [345, 406] width 103 height 56
click at [324, 452] on td "71 296,84" at bounding box center [345, 464] width 103 height 56
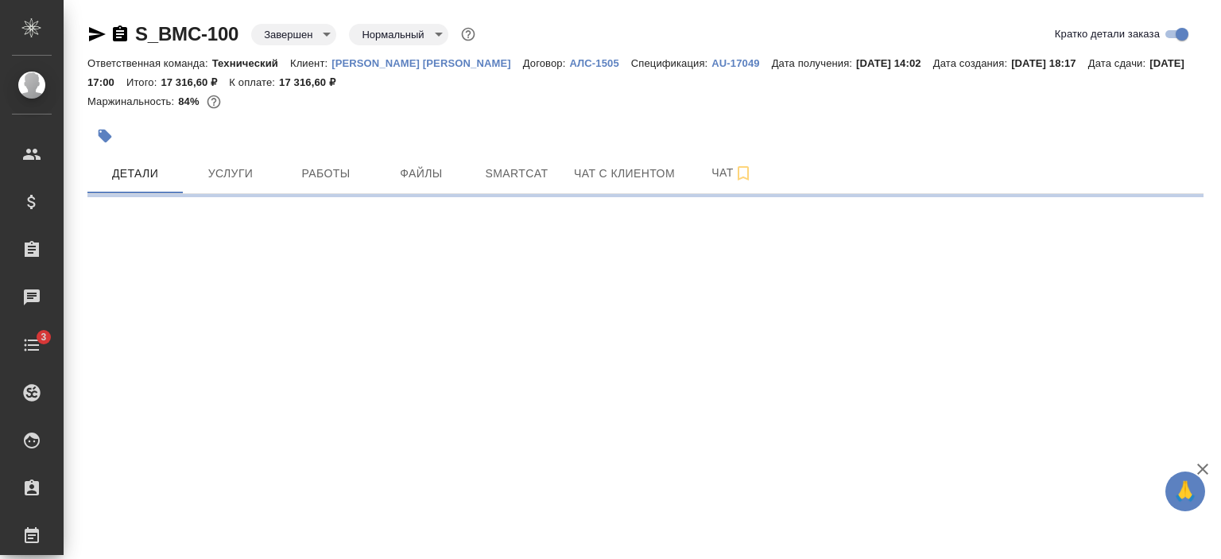
select select "RU"
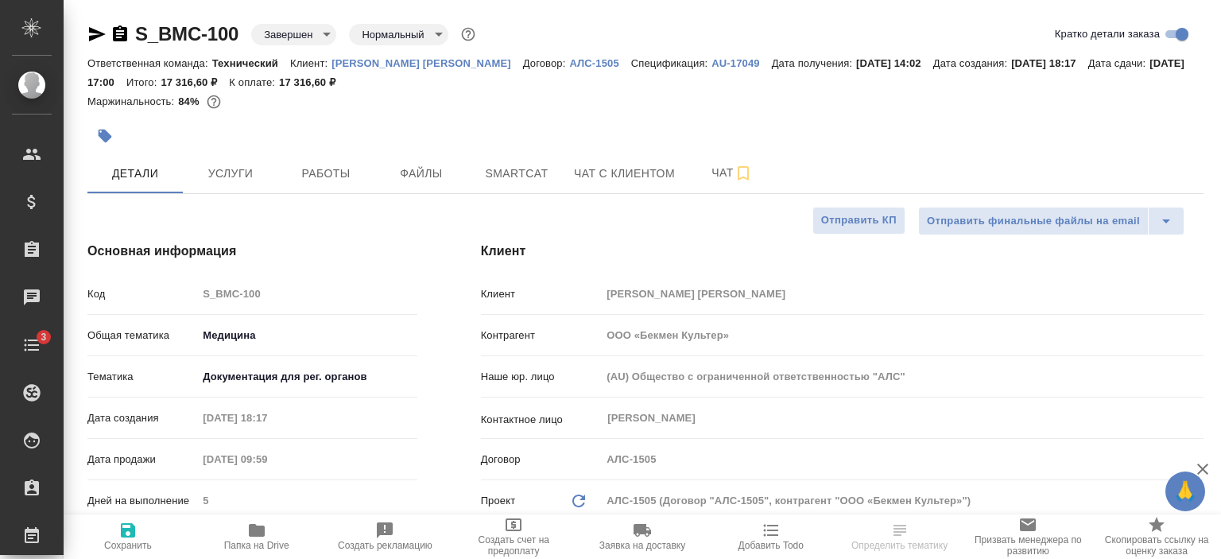
type textarea "x"
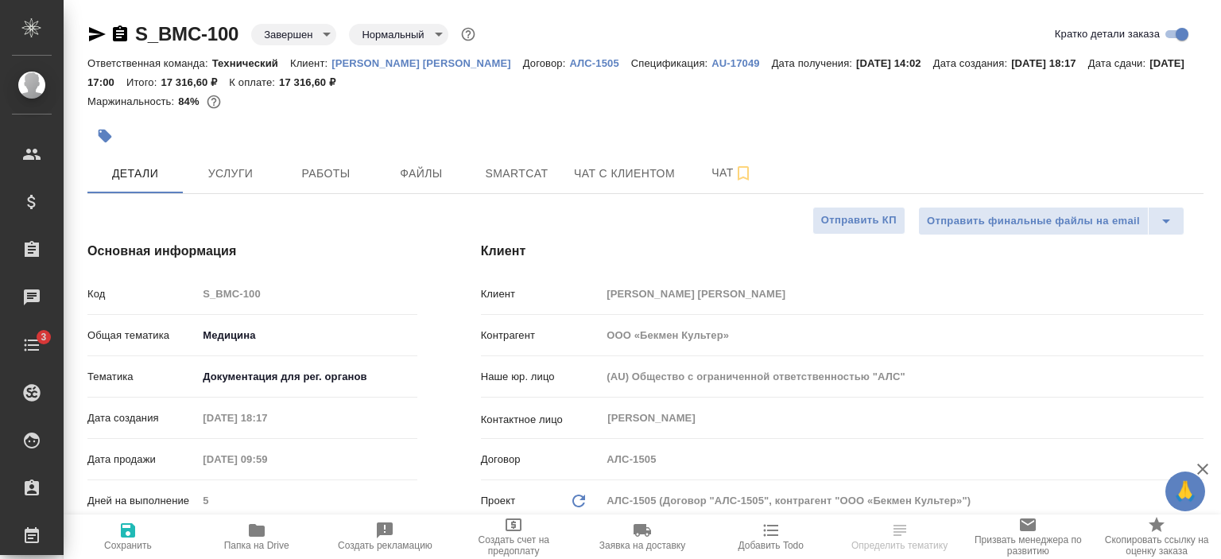
type textarea "x"
click at [95, 35] on icon "button" at bounding box center [97, 34] width 17 height 14
select select "RU"
type textarea "x"
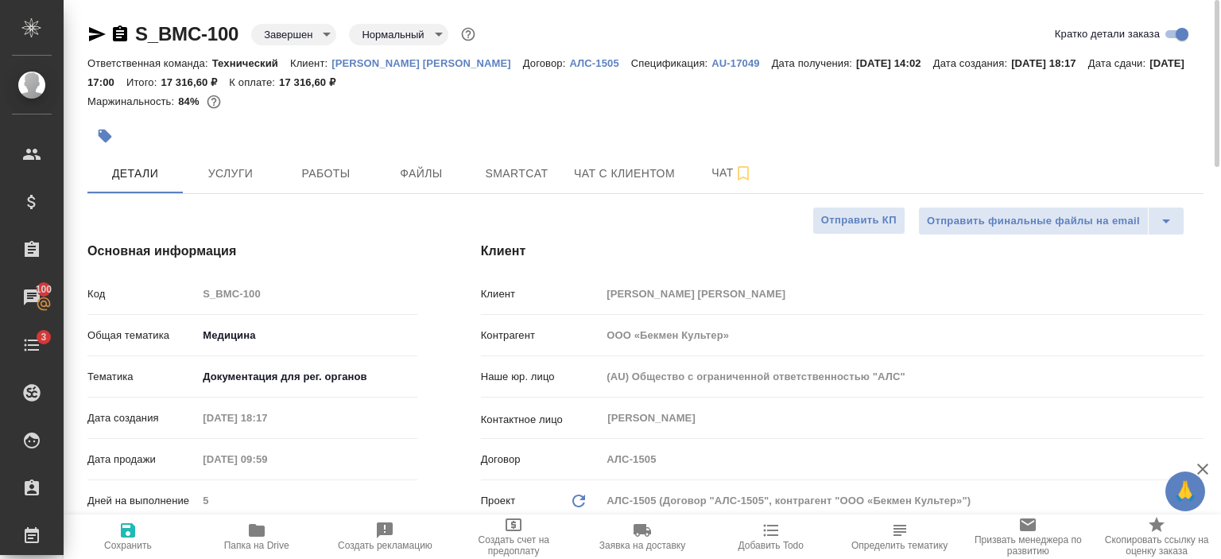
type textarea "x"
select select "RU"
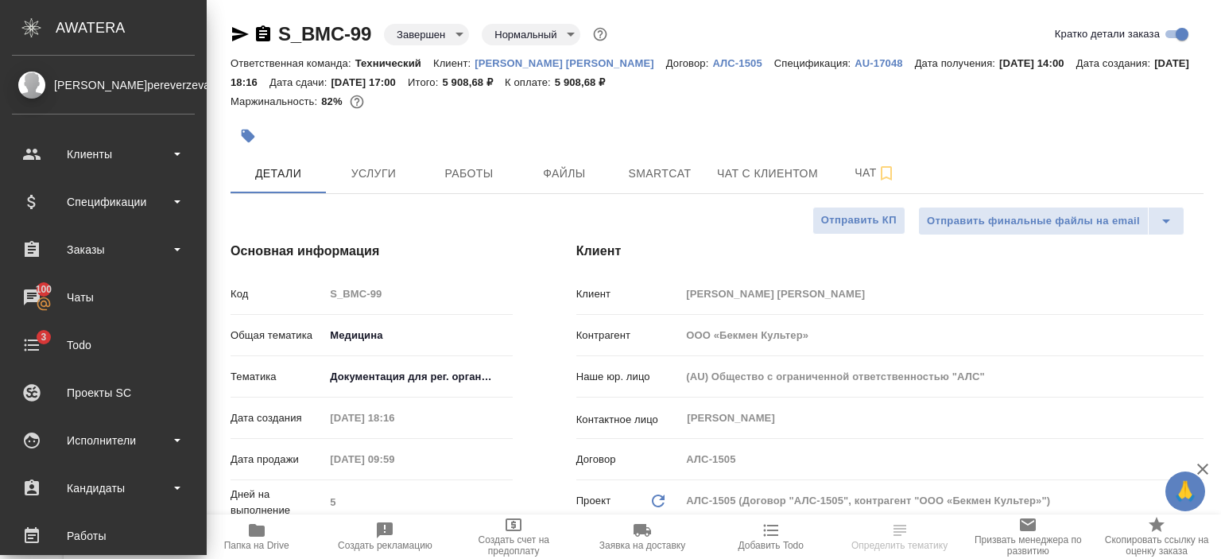
click at [235, 32] on icon "button" at bounding box center [240, 34] width 17 height 14
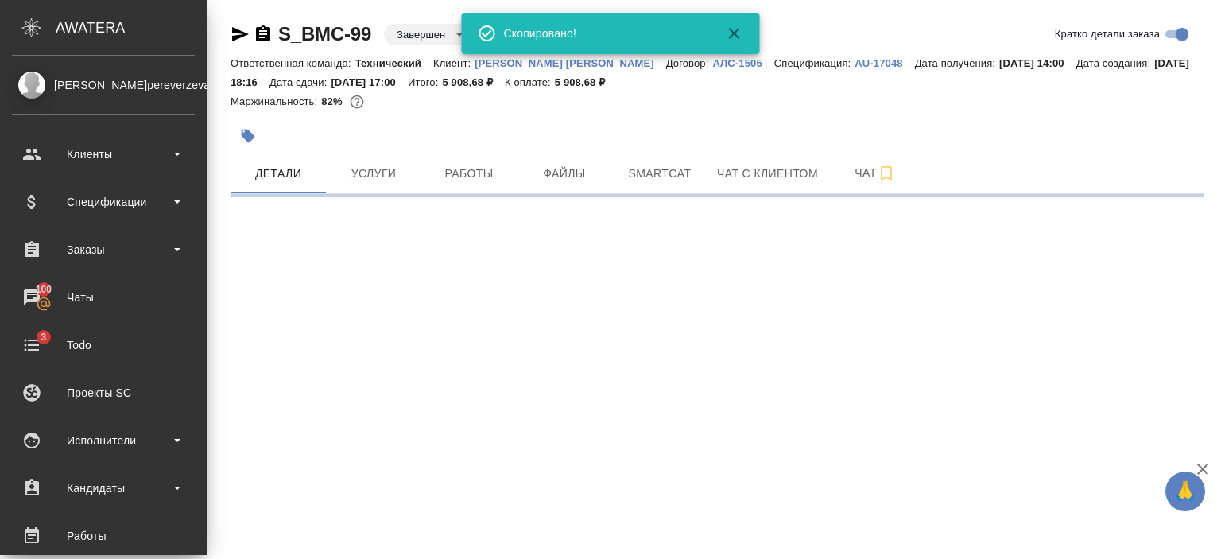
select select "RU"
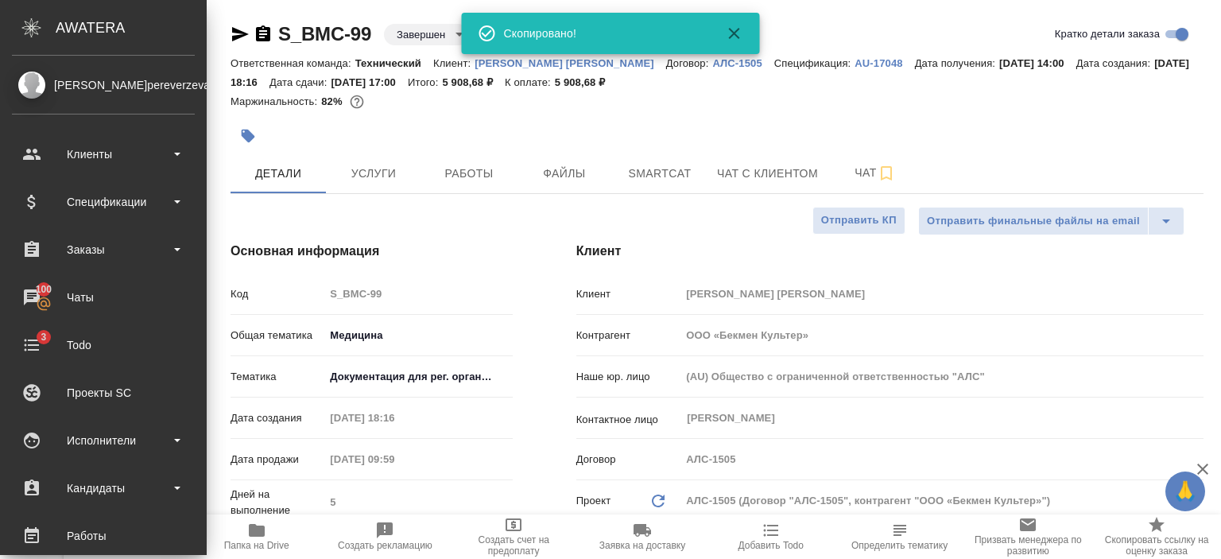
type textarea "x"
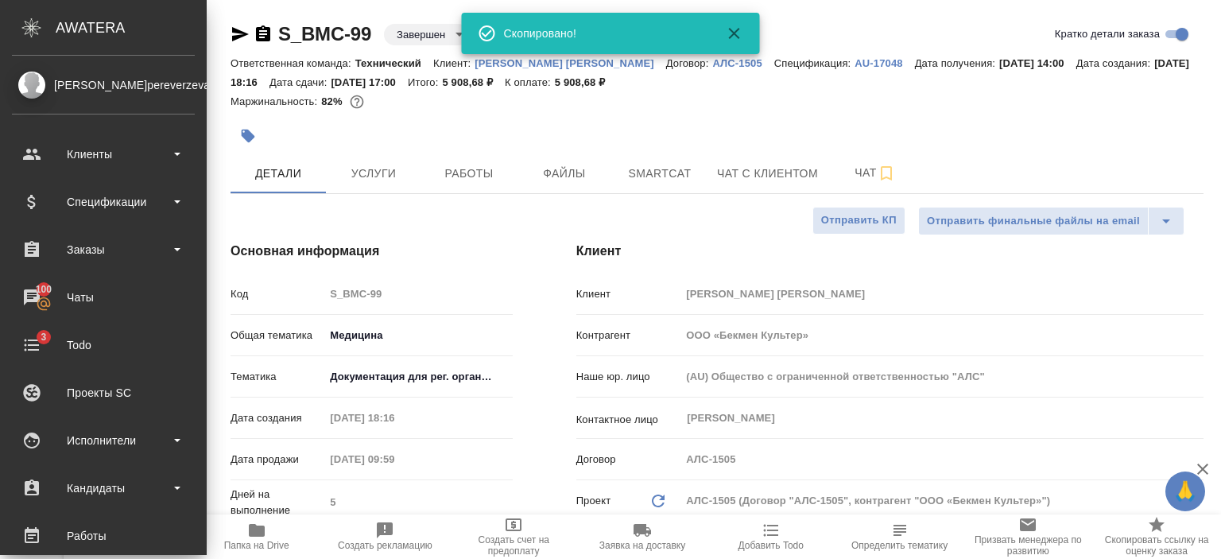
type textarea "x"
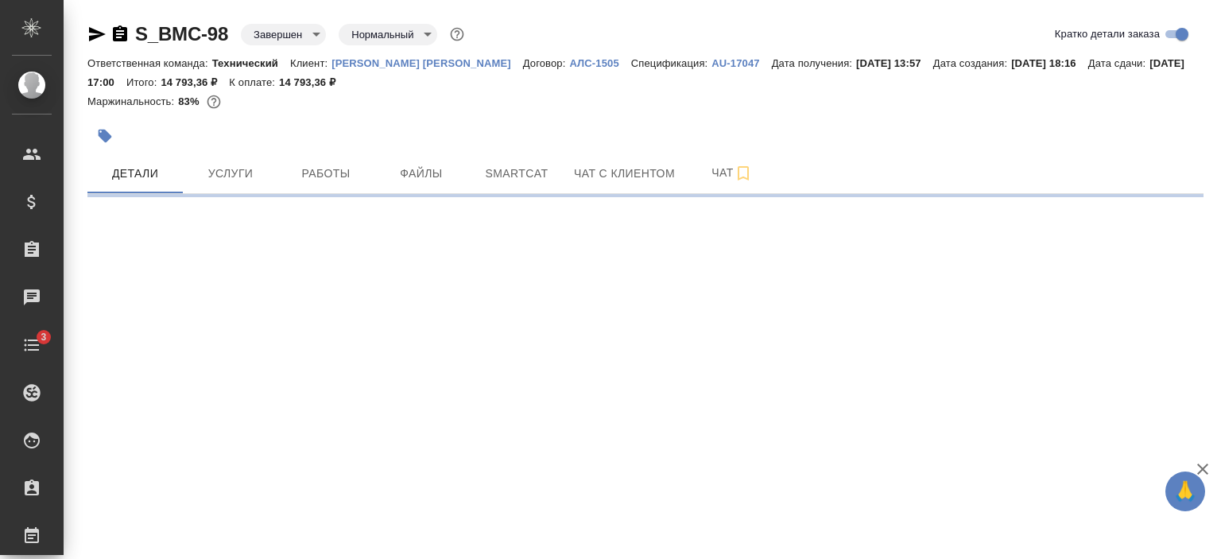
select select "RU"
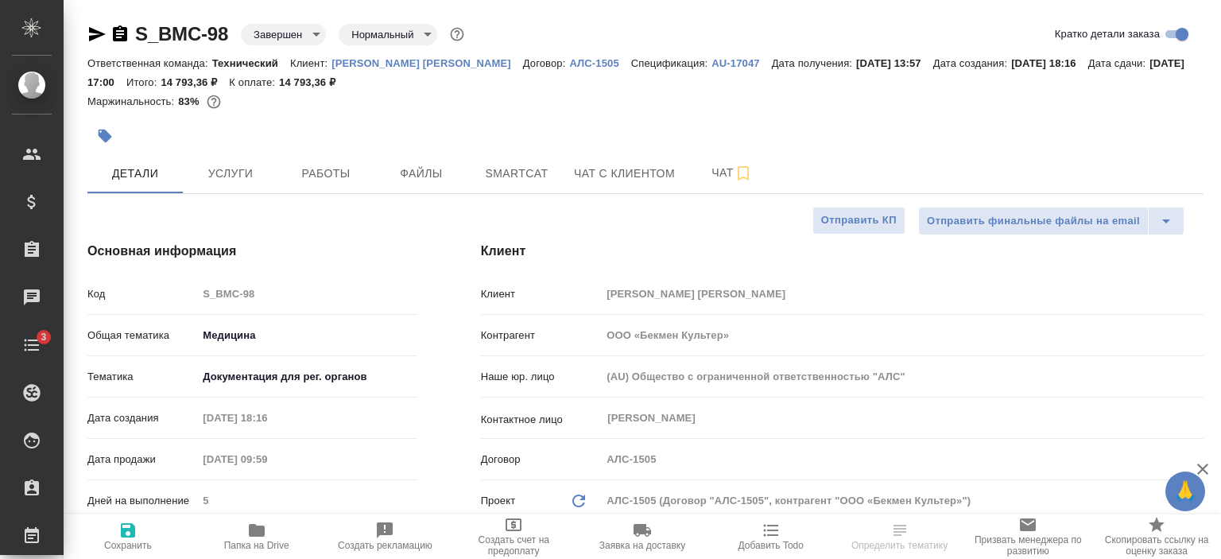
type textarea "x"
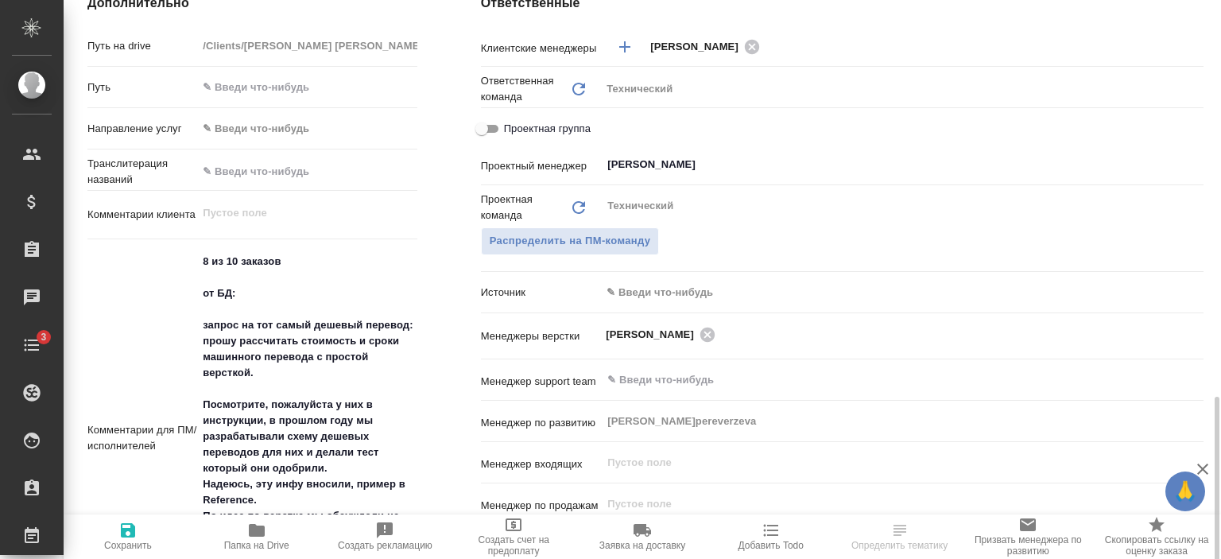
scroll to position [844, 0]
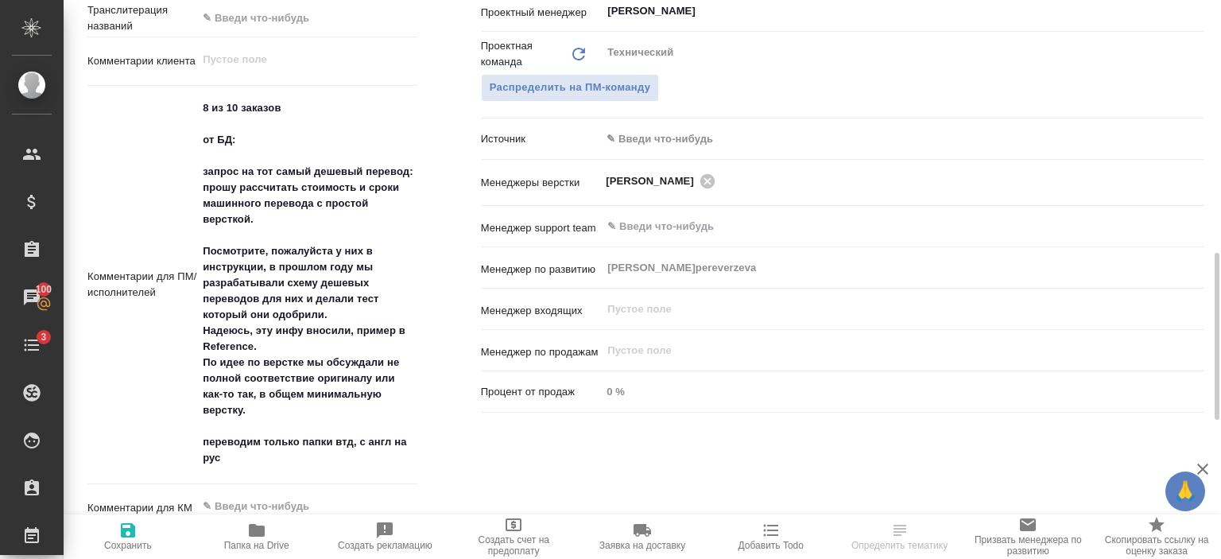
type textarea "x"
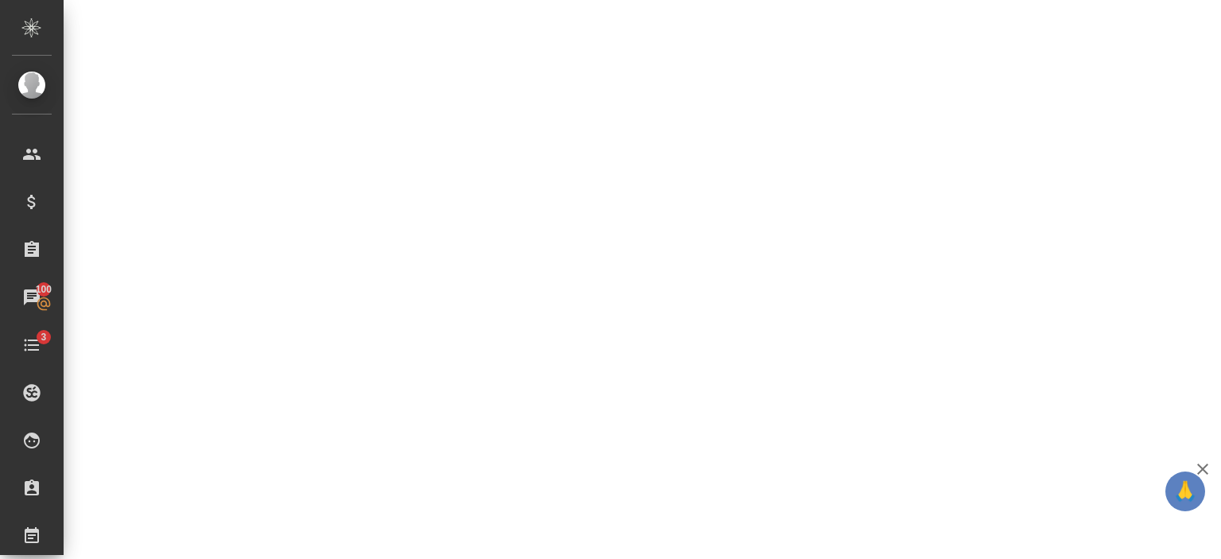
select select "RU"
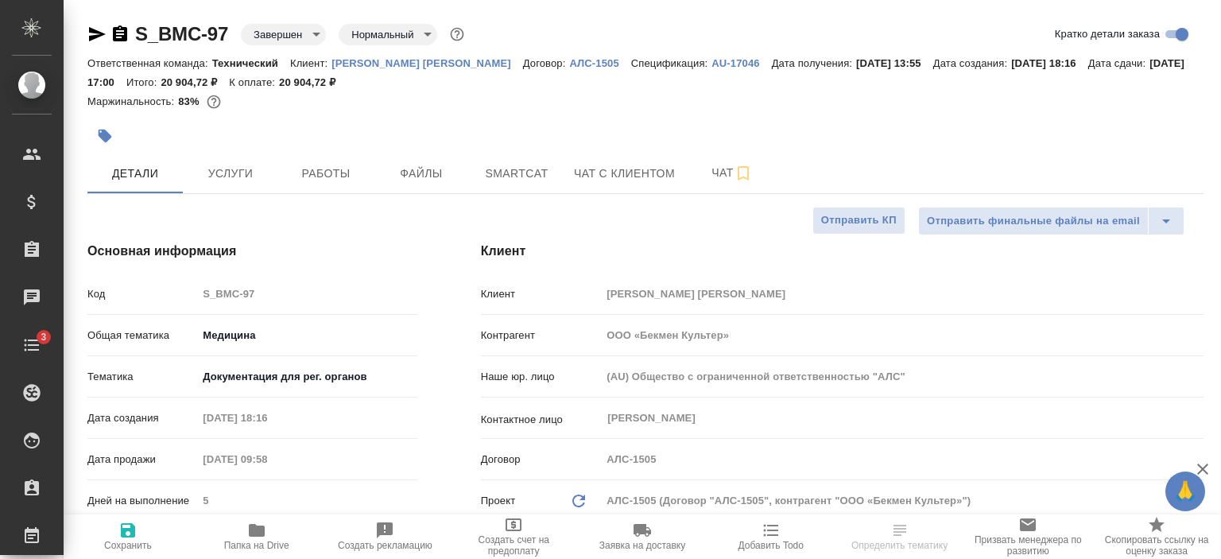
select select "RU"
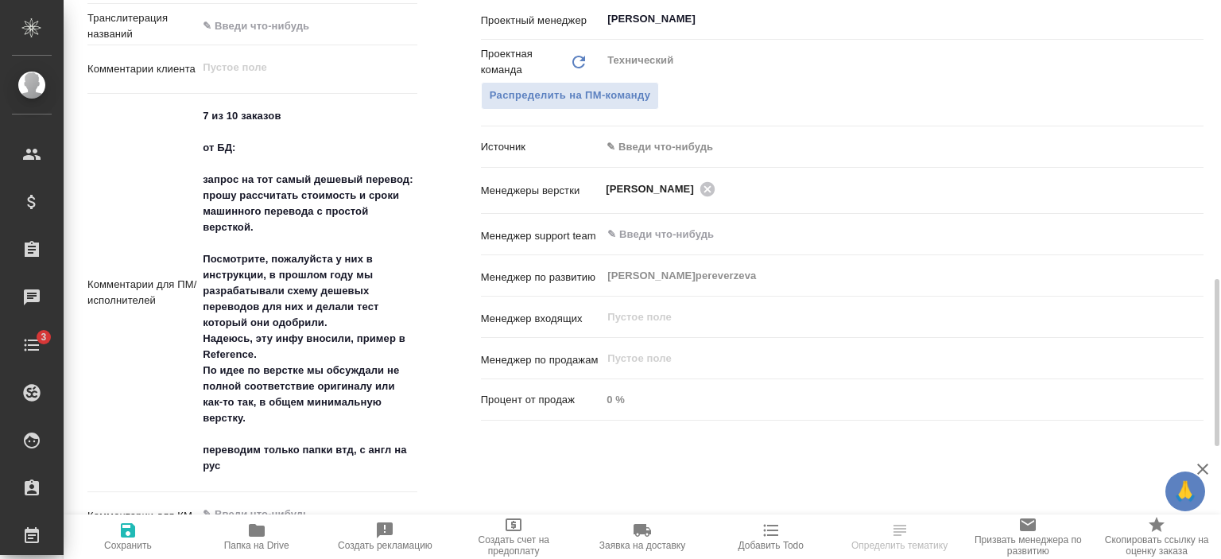
scroll to position [861, 0]
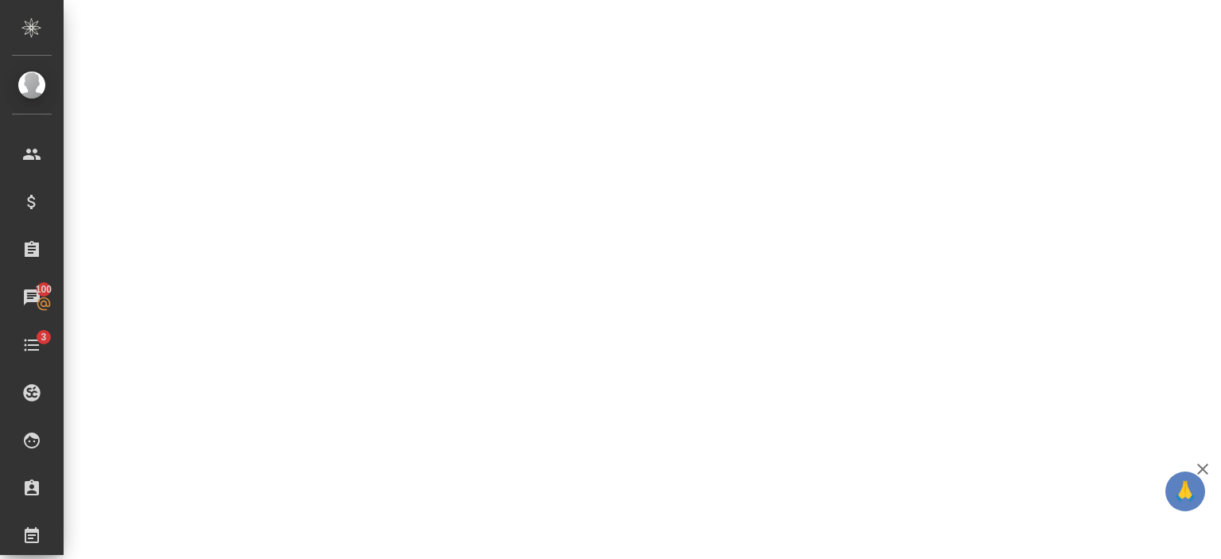
select select "RU"
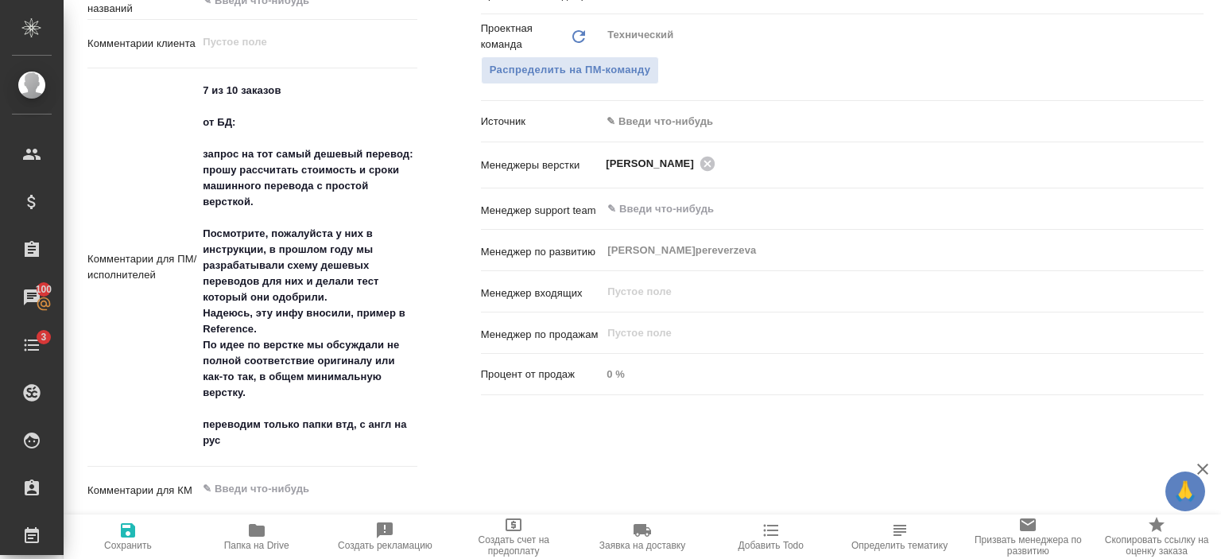
type textarea "x"
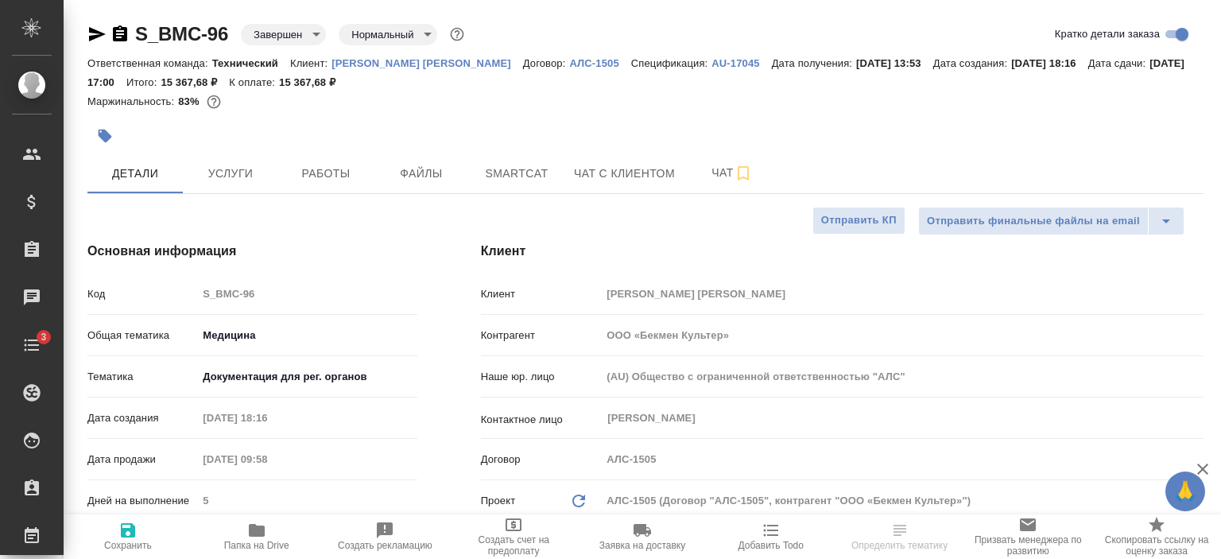
select select "RU"
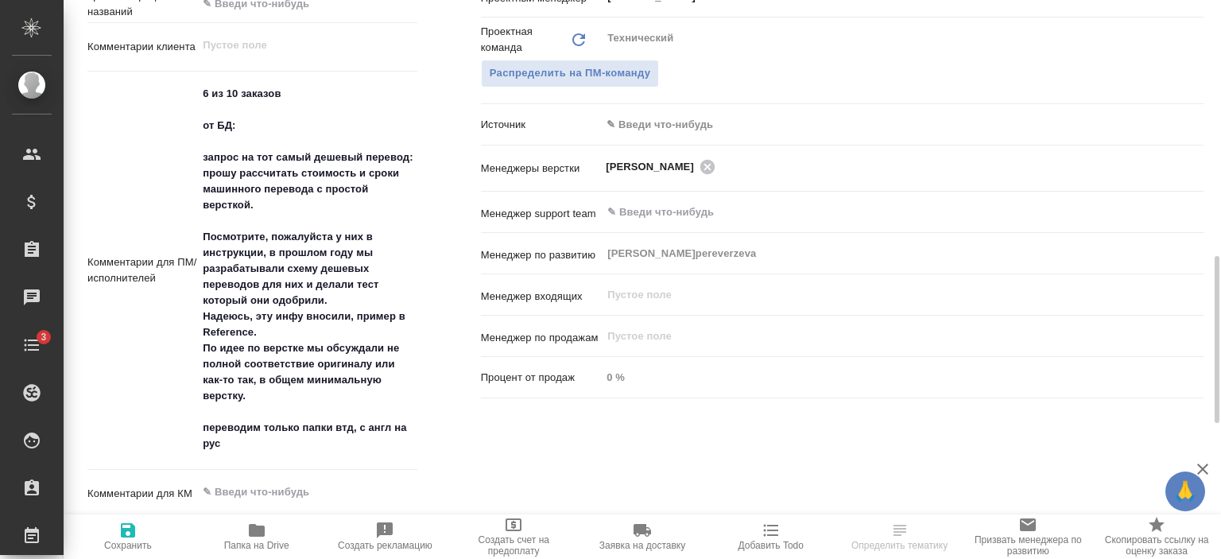
scroll to position [857, 0]
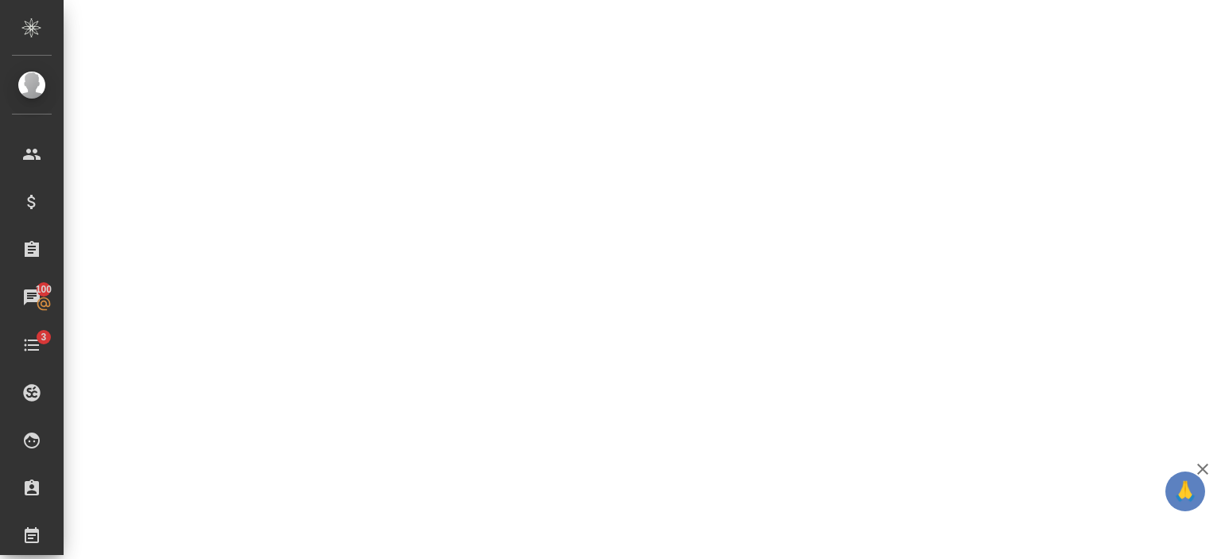
select select "RU"
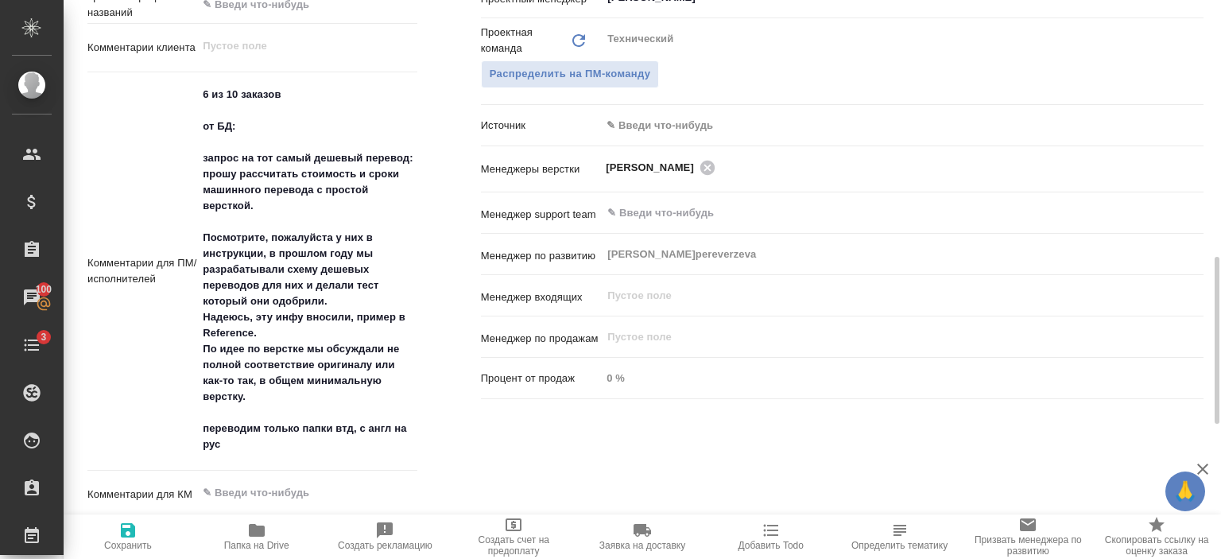
type textarea "x"
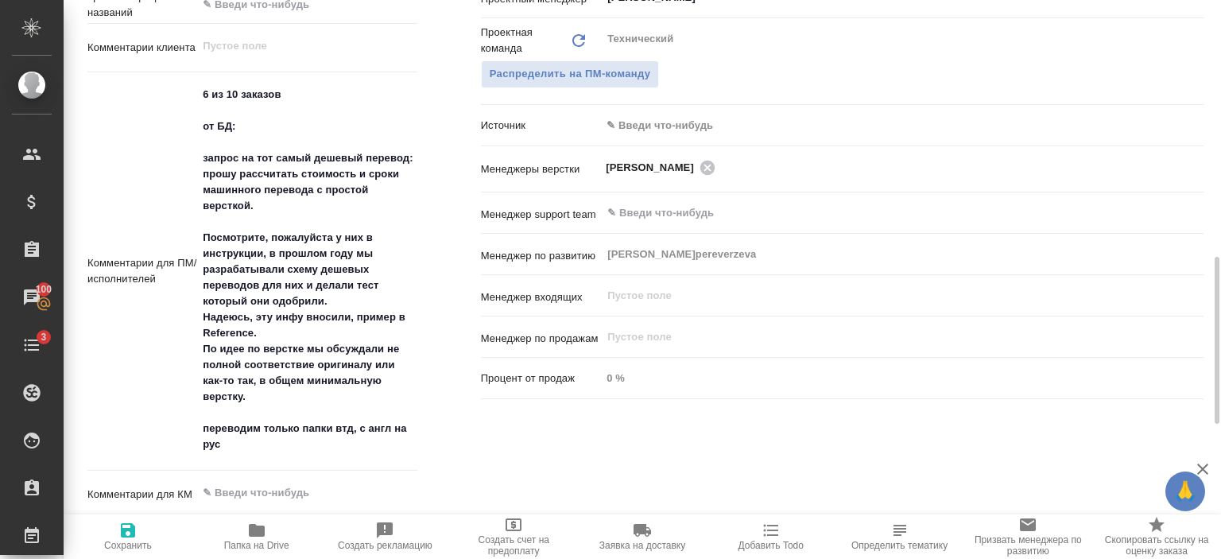
type textarea "x"
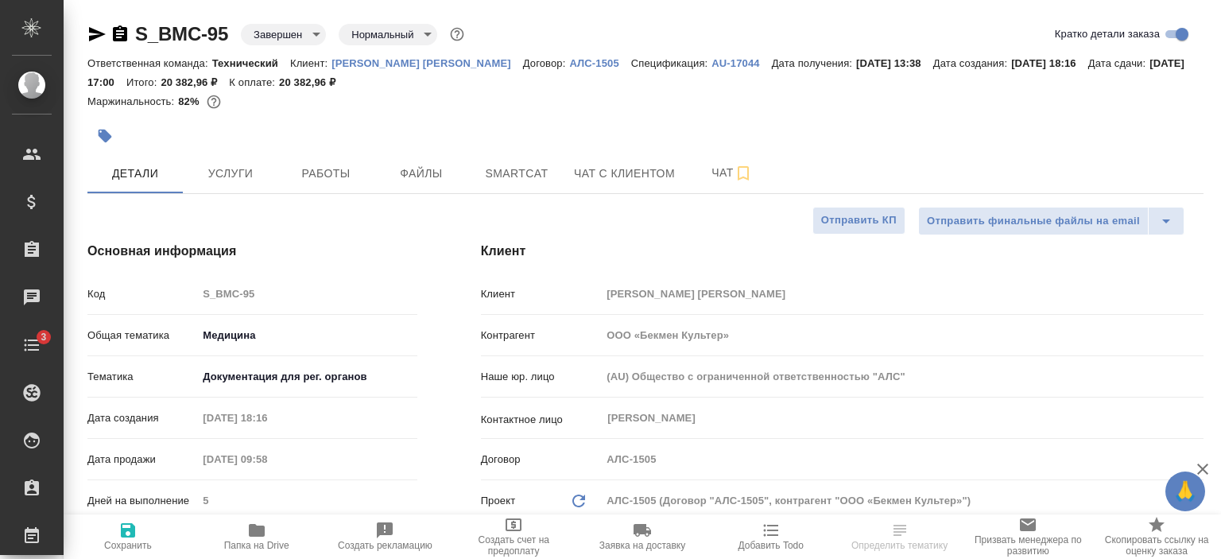
select select "RU"
type textarea "x"
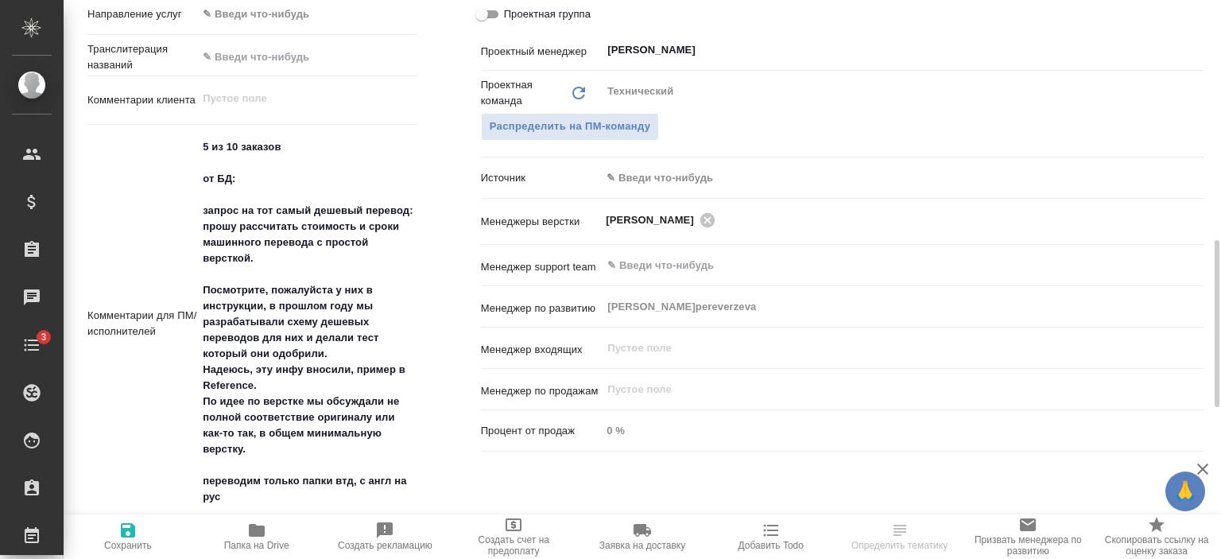
scroll to position [805, 0]
type textarea "x"
select select "RU"
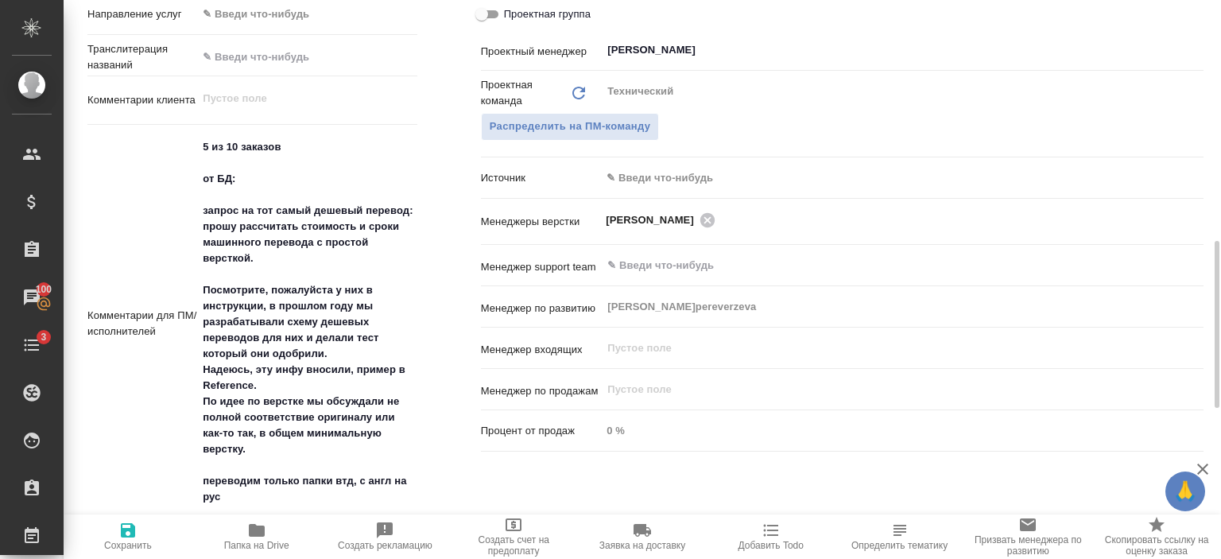
type textarea "x"
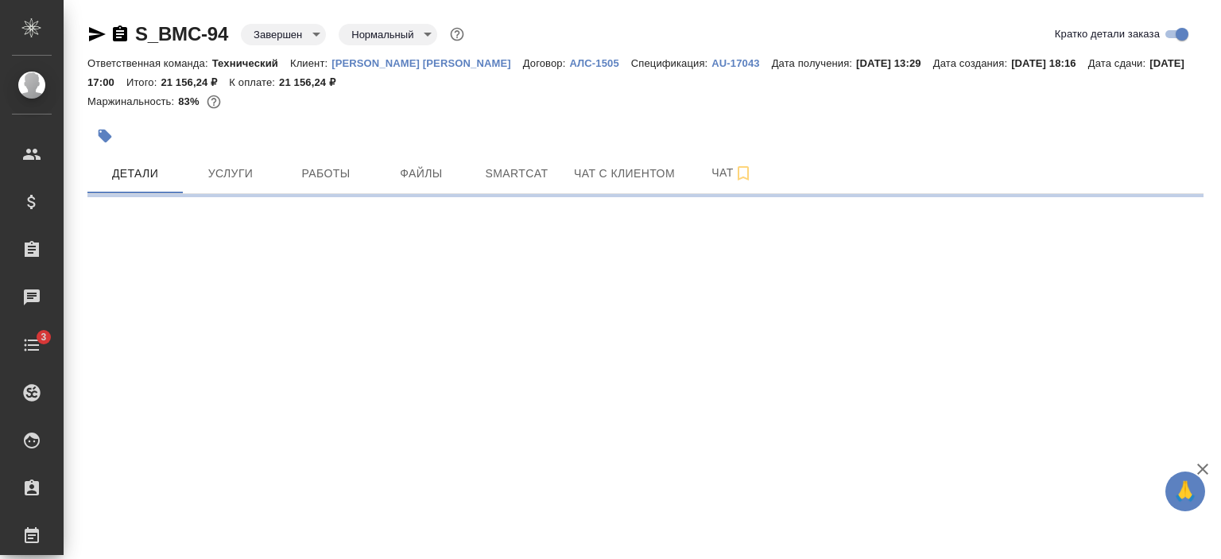
select select "RU"
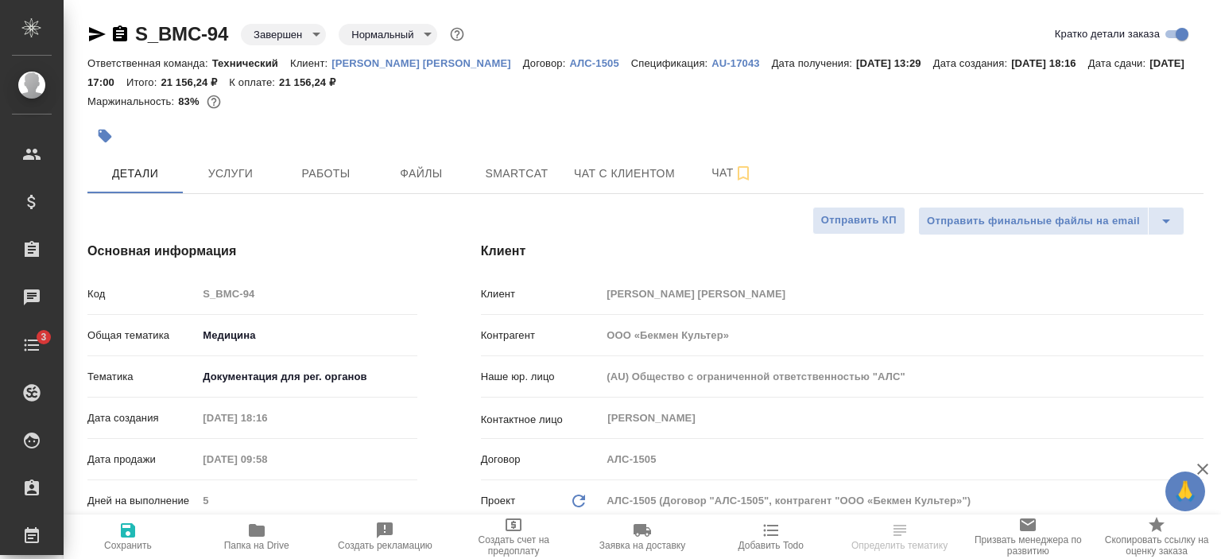
type textarea "x"
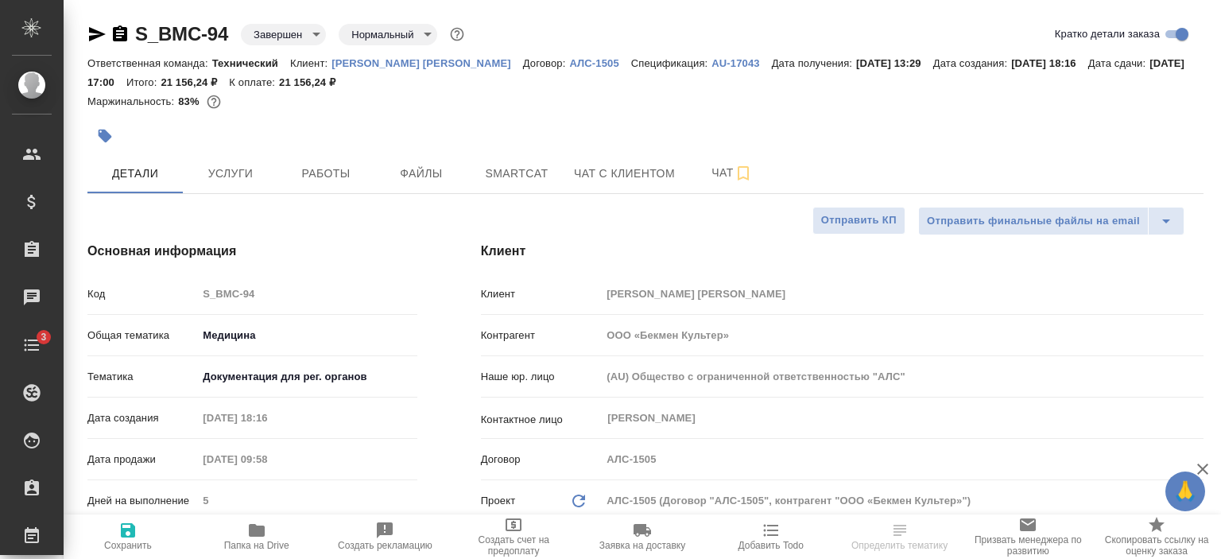
type textarea "x"
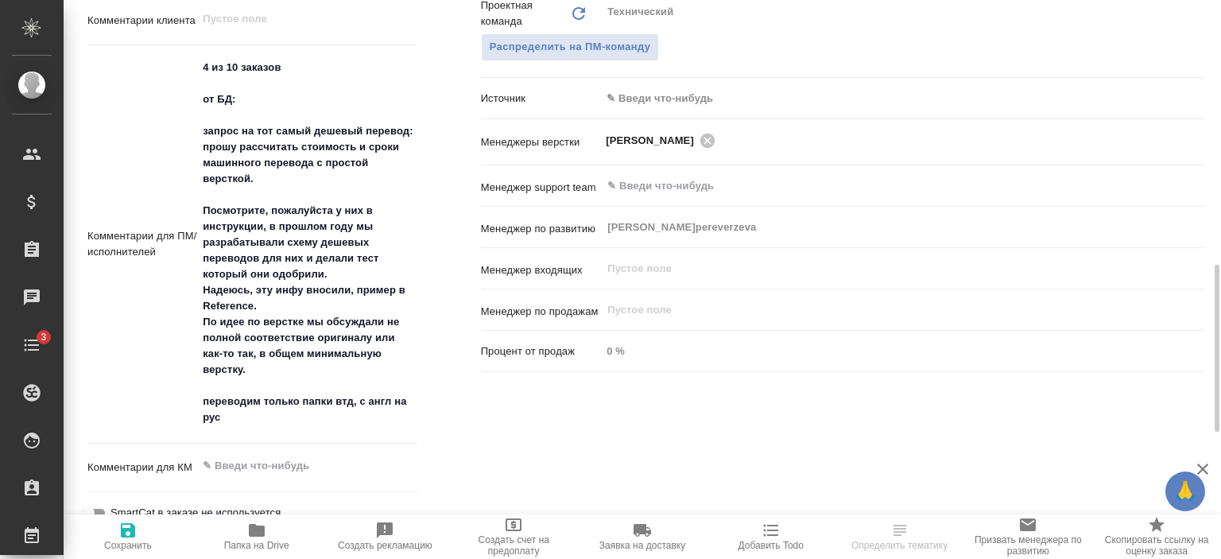
scroll to position [884, 0]
type textarea "x"
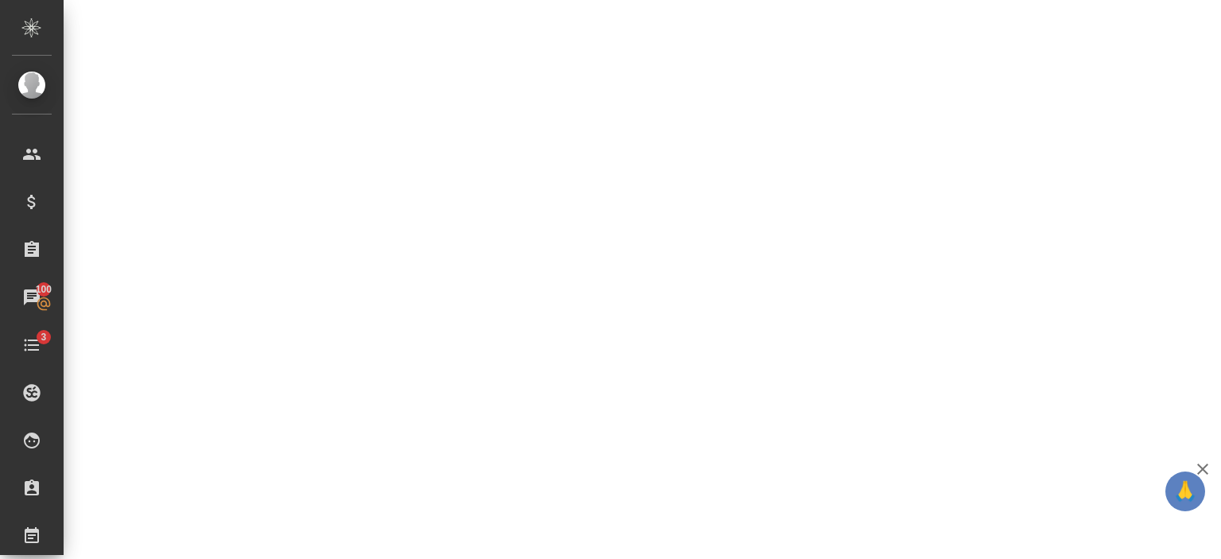
select select "RU"
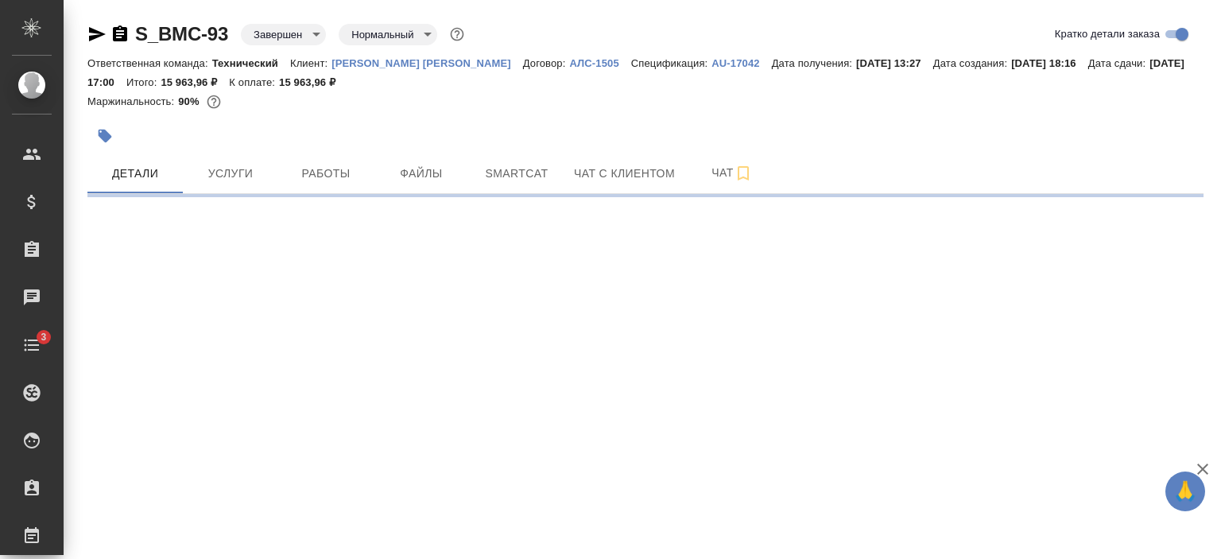
select select "RU"
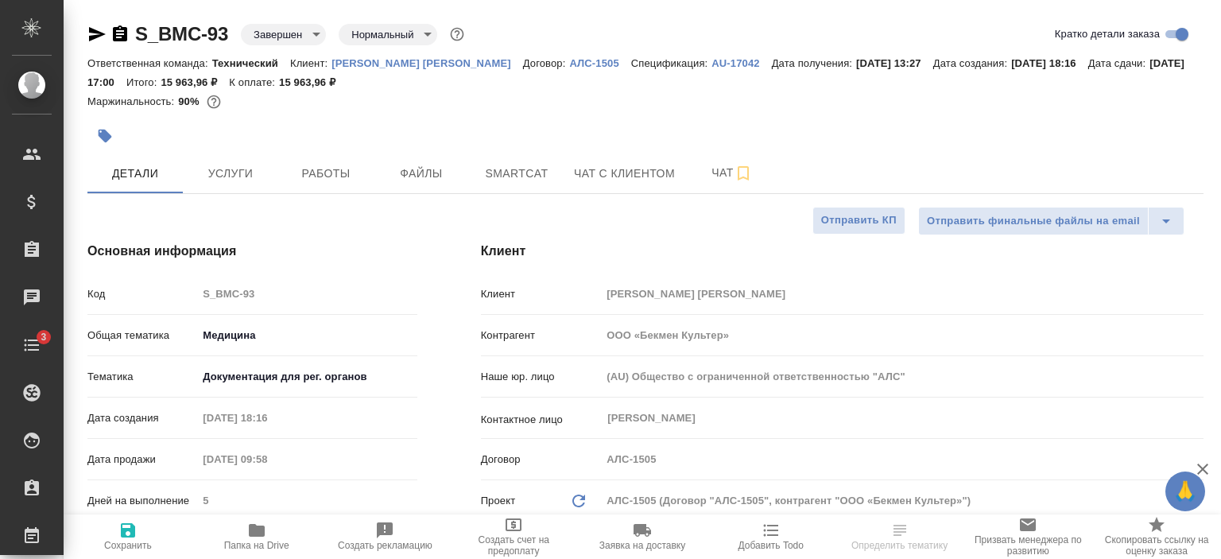
type textarea "x"
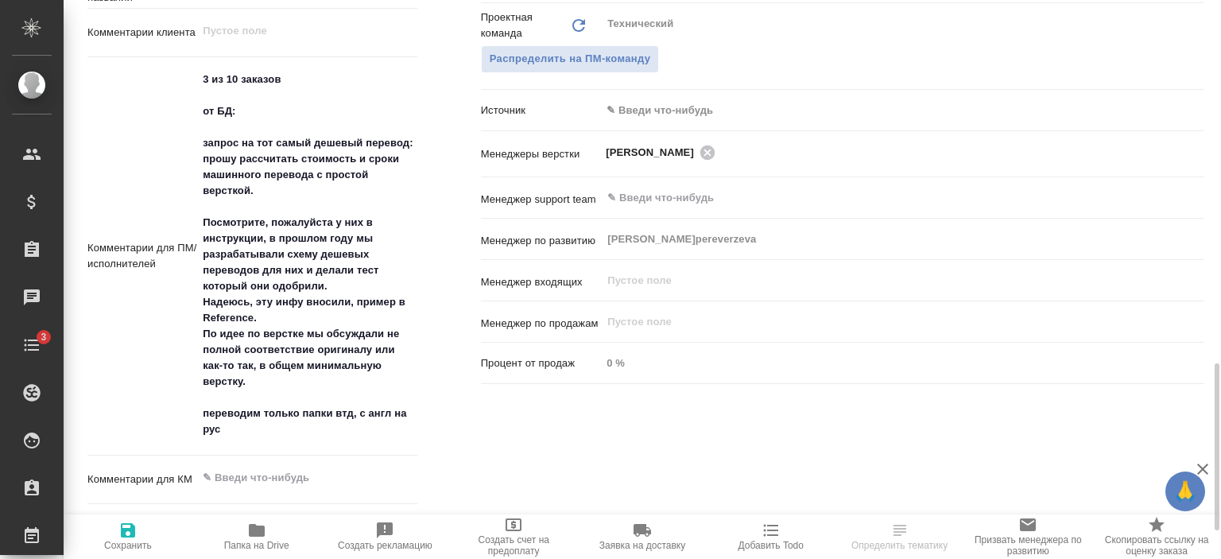
scroll to position [951, 0]
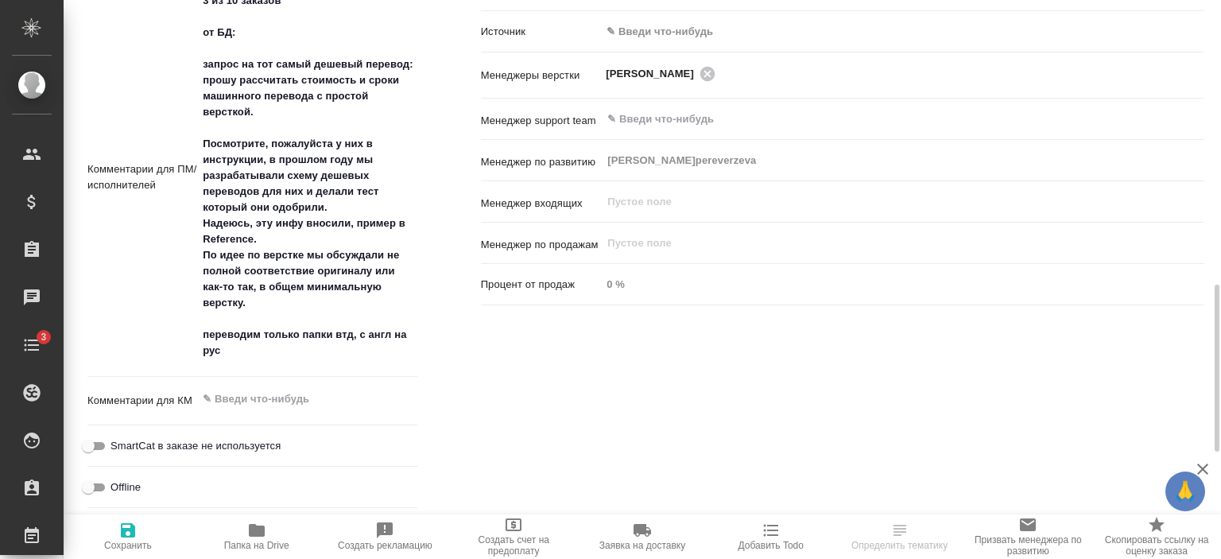
type textarea "x"
select select "RU"
type textarea "x"
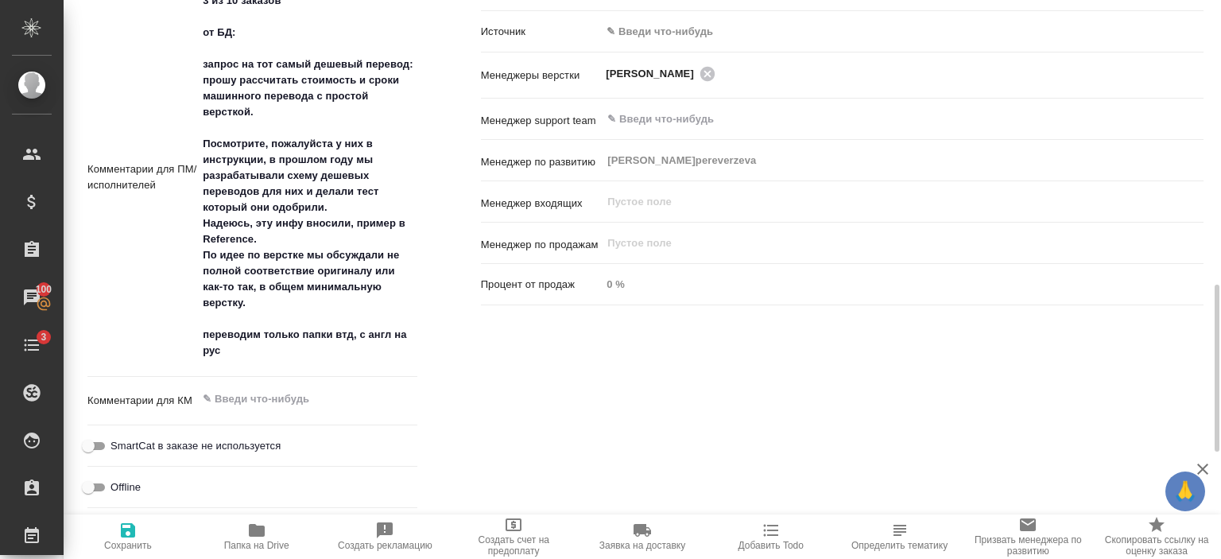
type textarea "x"
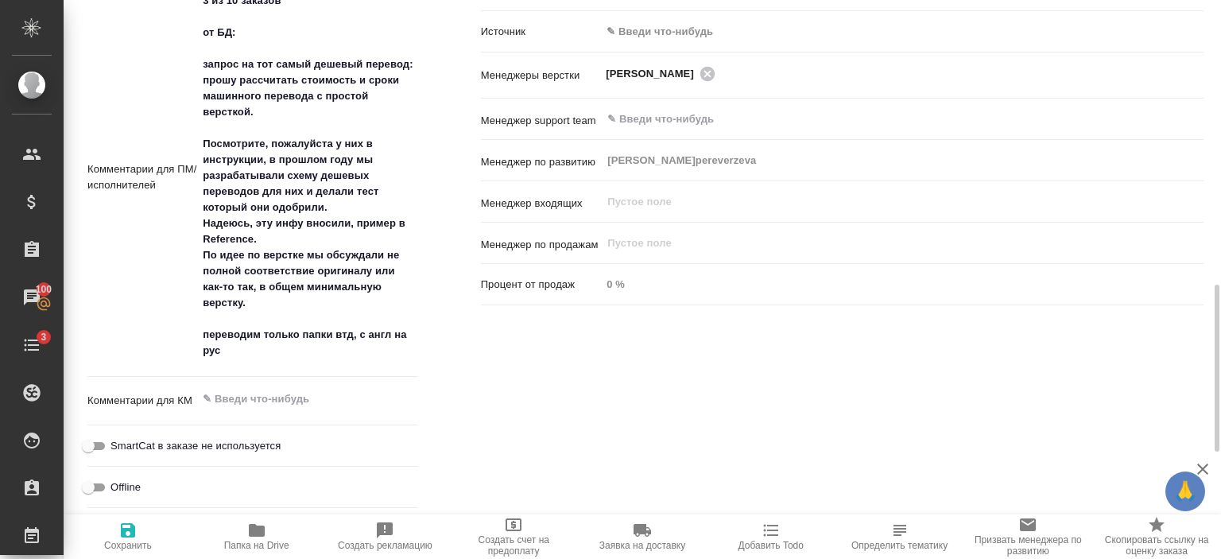
type textarea "x"
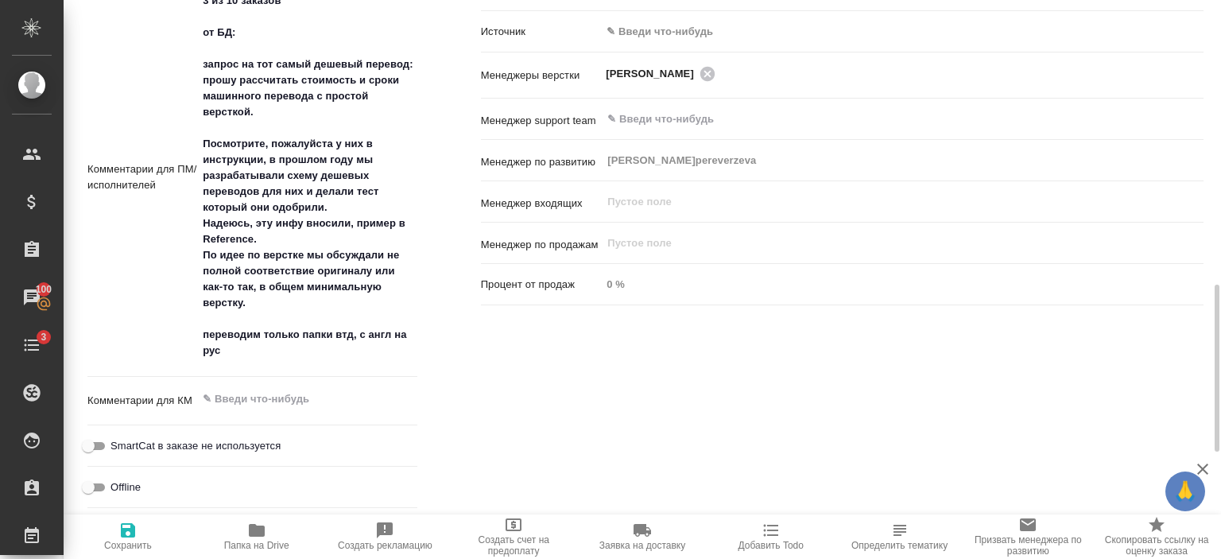
type textarea "x"
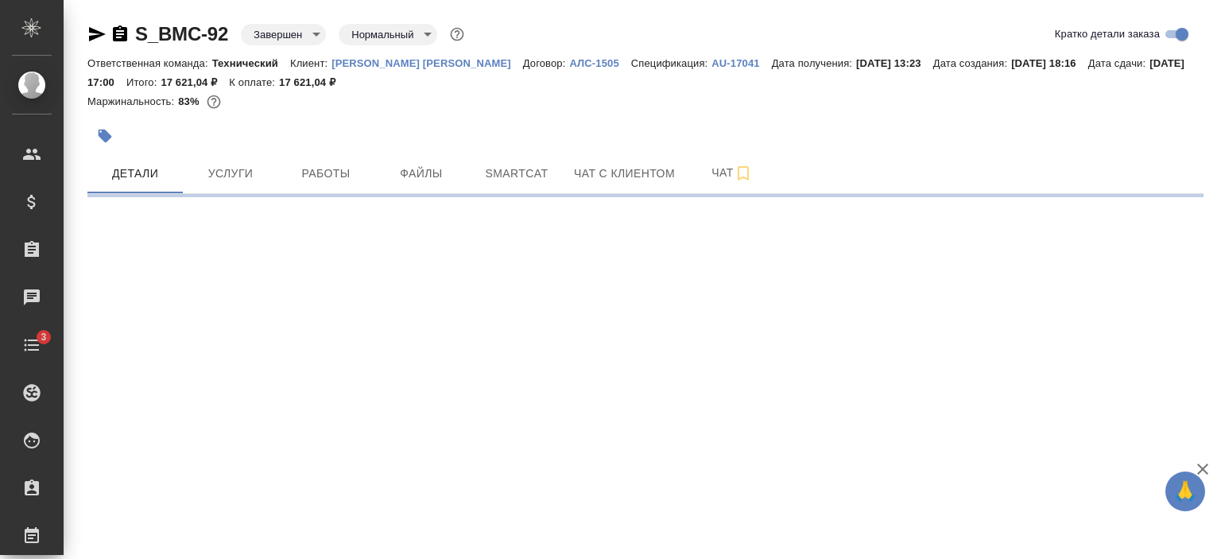
select select "RU"
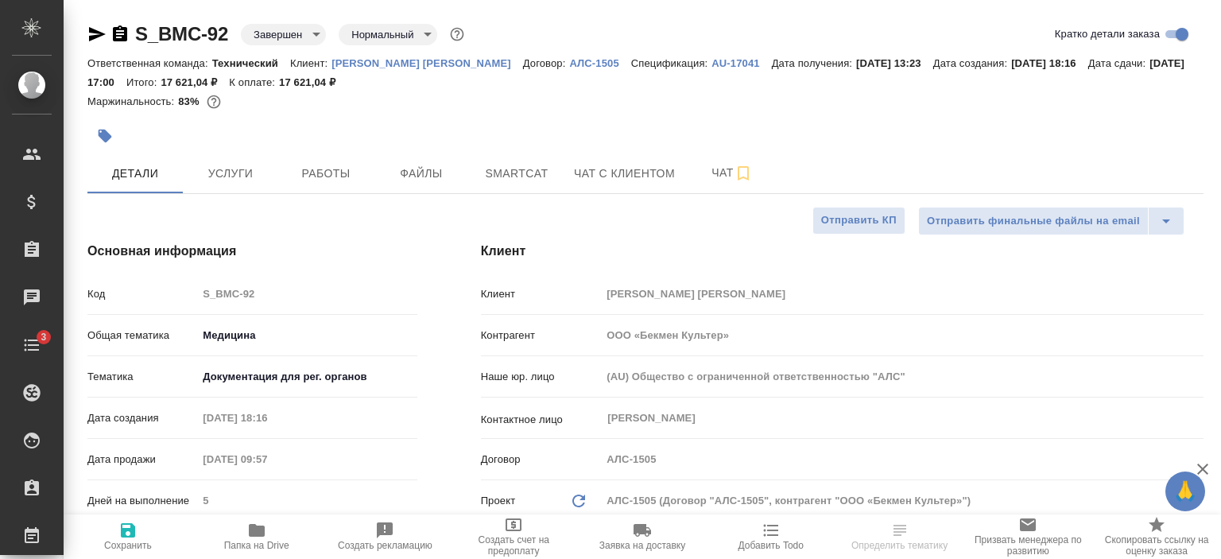
type textarea "x"
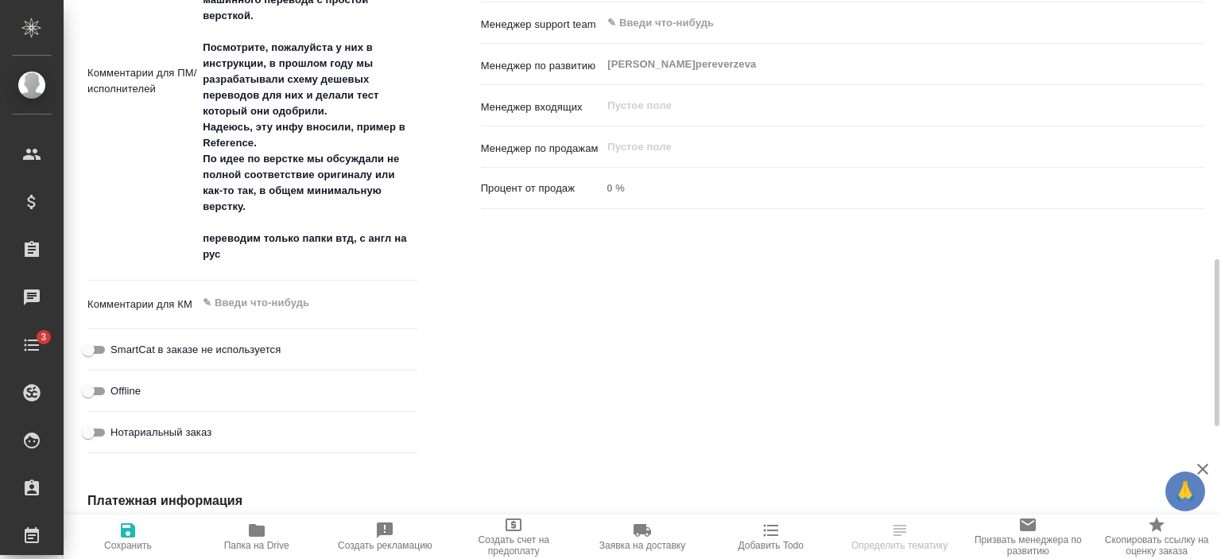
scroll to position [1072, 0]
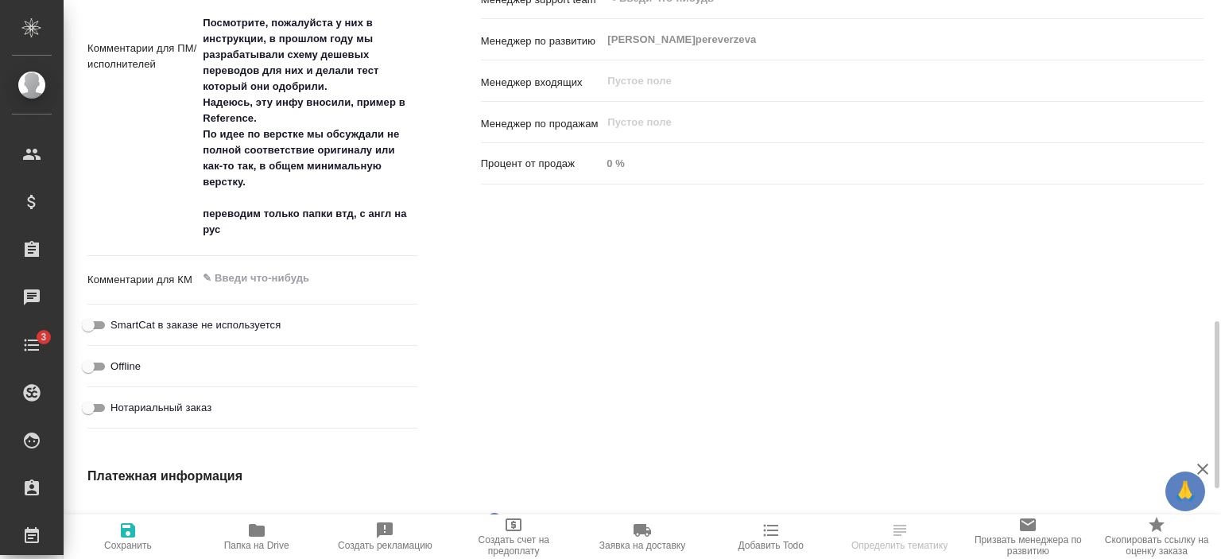
type textarea "x"
select select "RU"
type textarea "x"
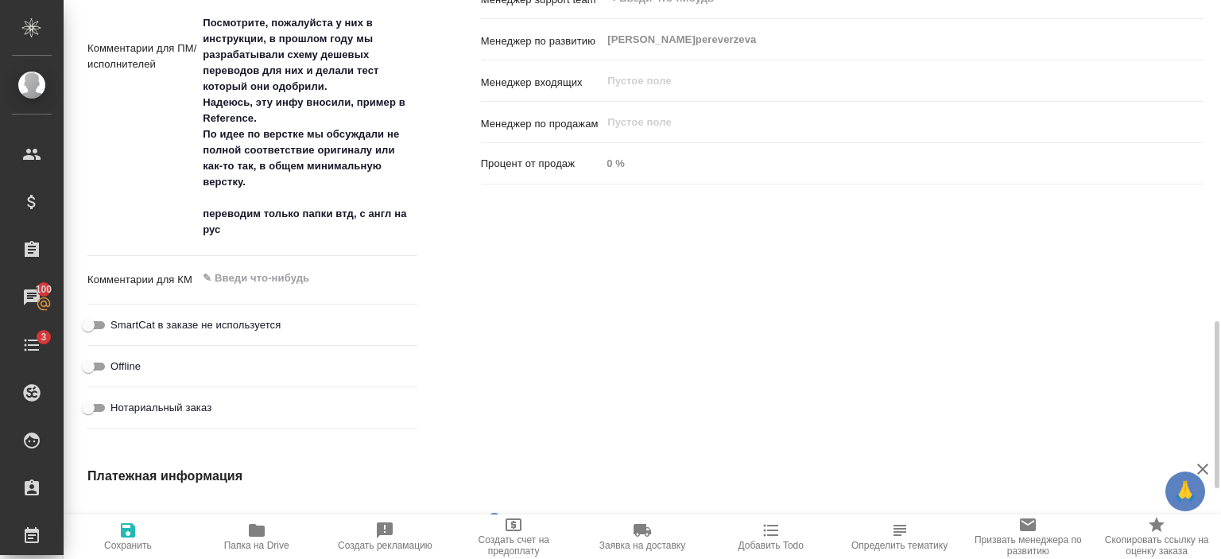
type textarea "x"
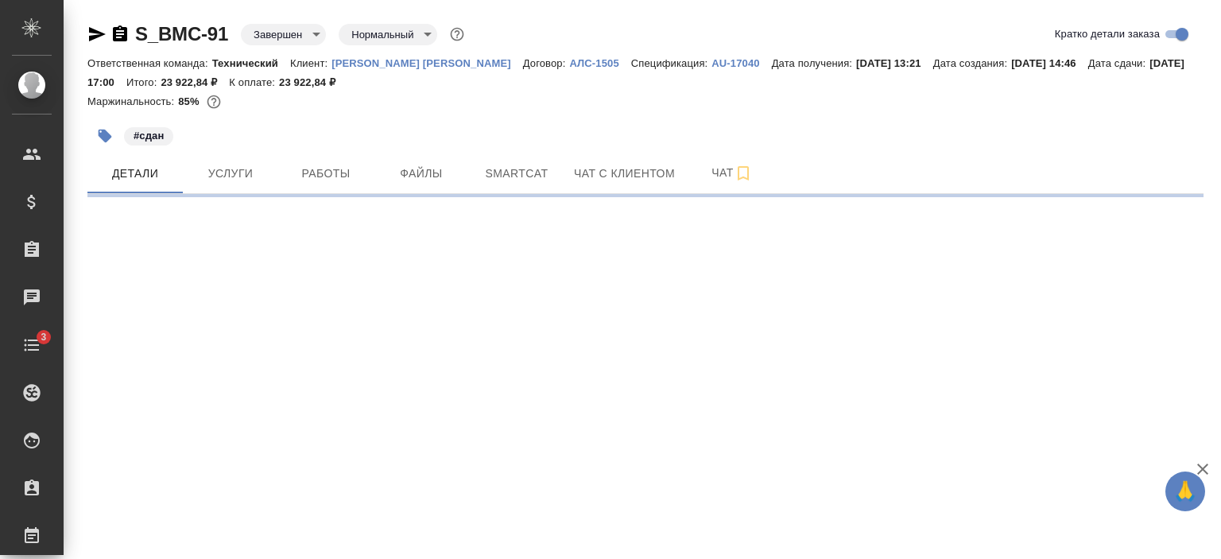
select select "RU"
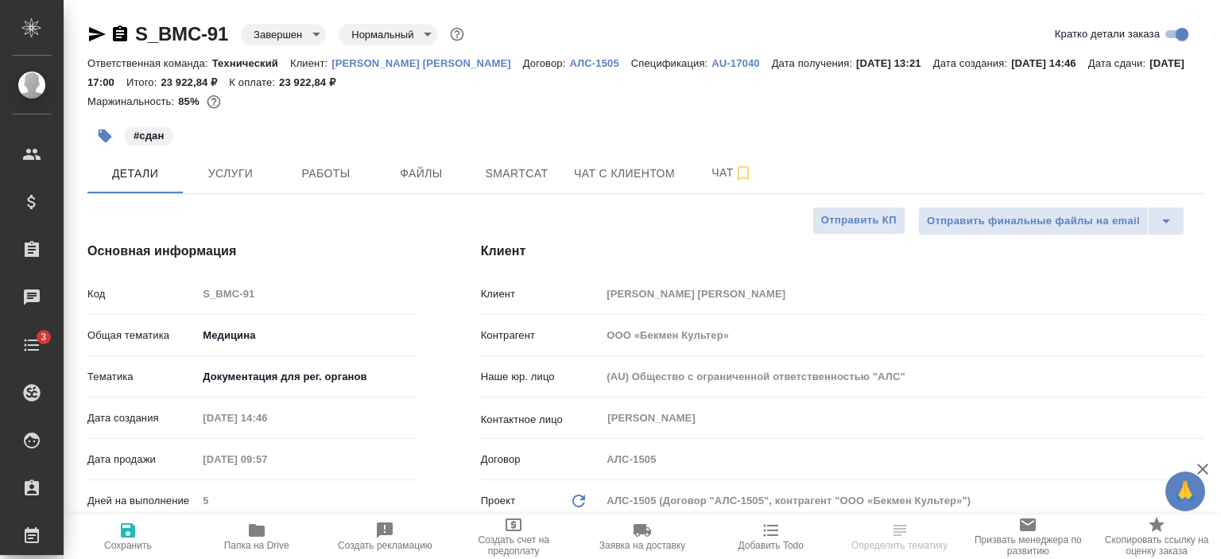
type textarea "x"
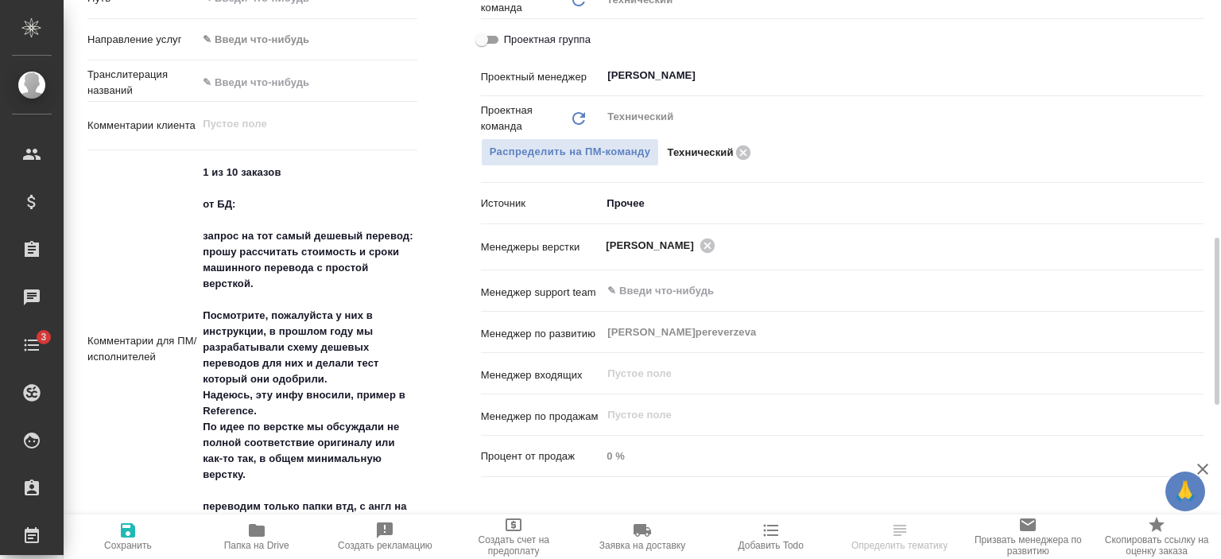
scroll to position [782, 0]
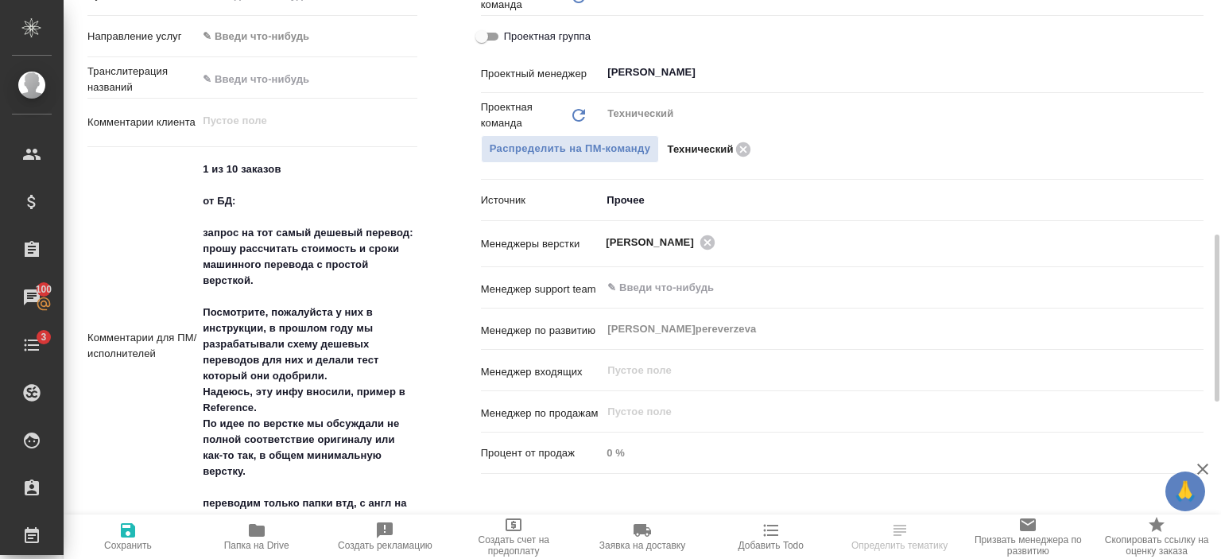
type textarea "x"
select select "RU"
type textarea "x"
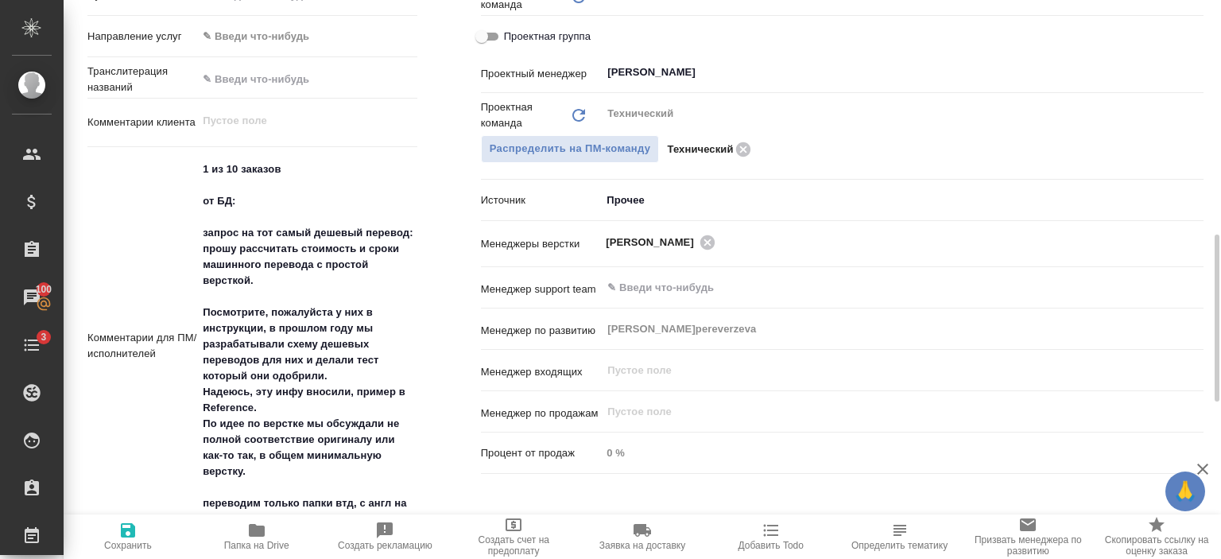
type textarea "x"
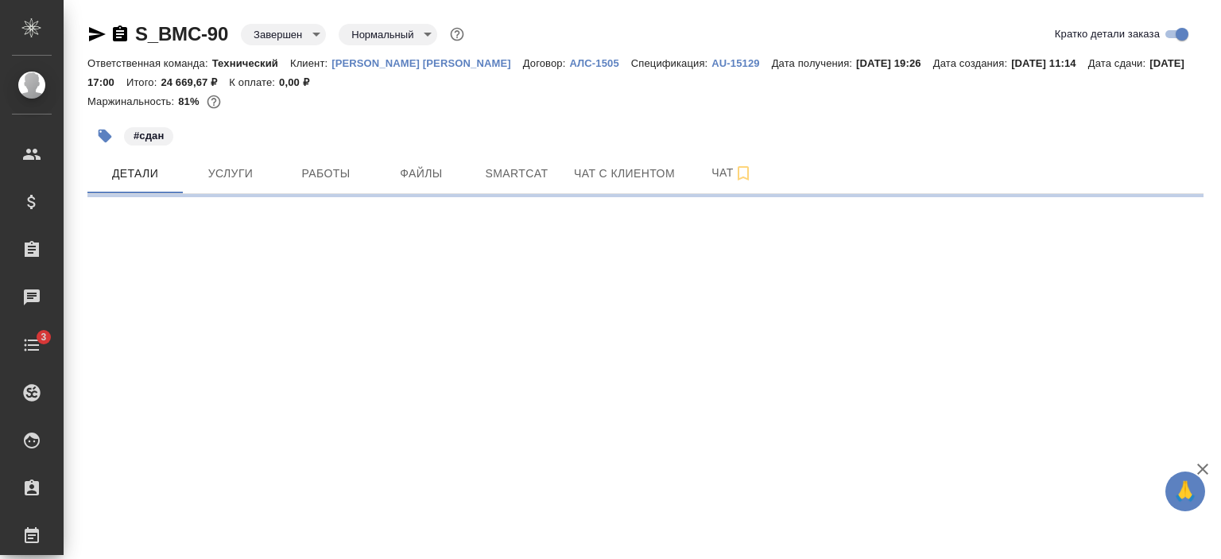
select select "RU"
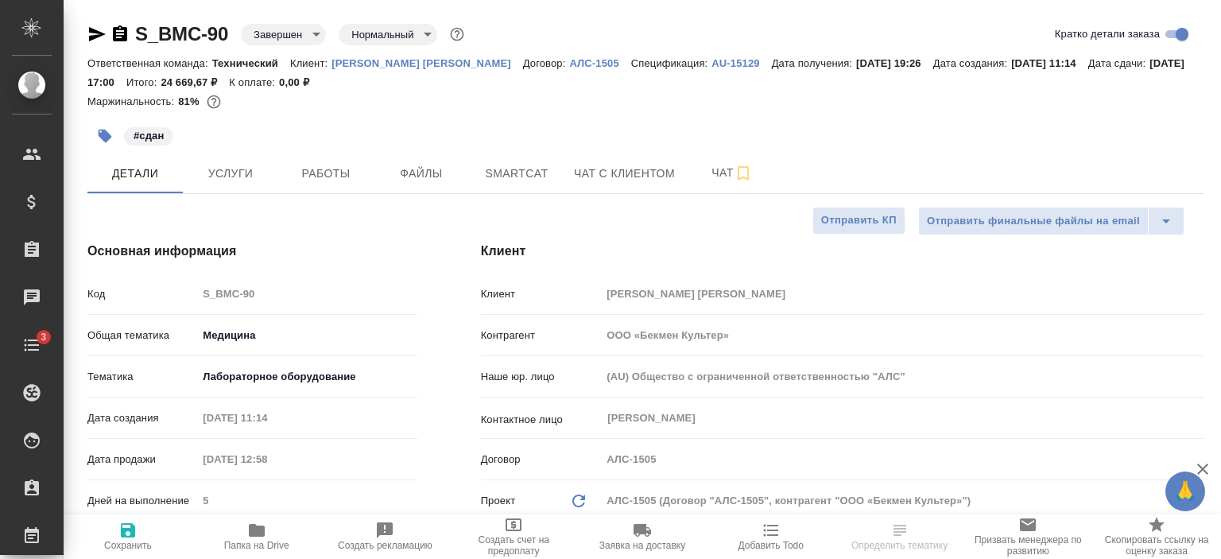
type textarea "x"
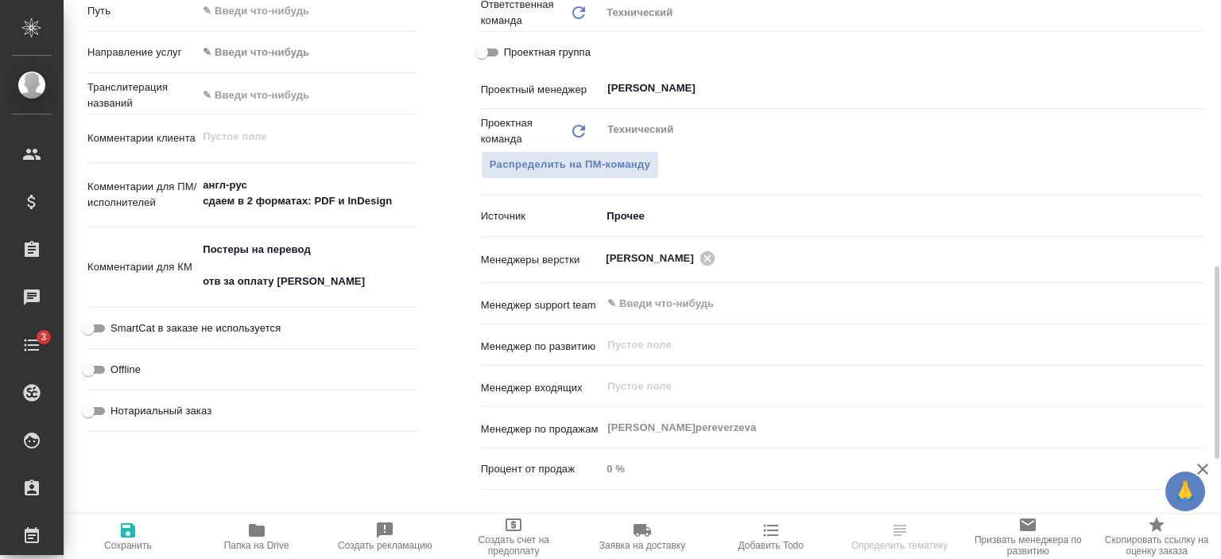
scroll to position [863, 0]
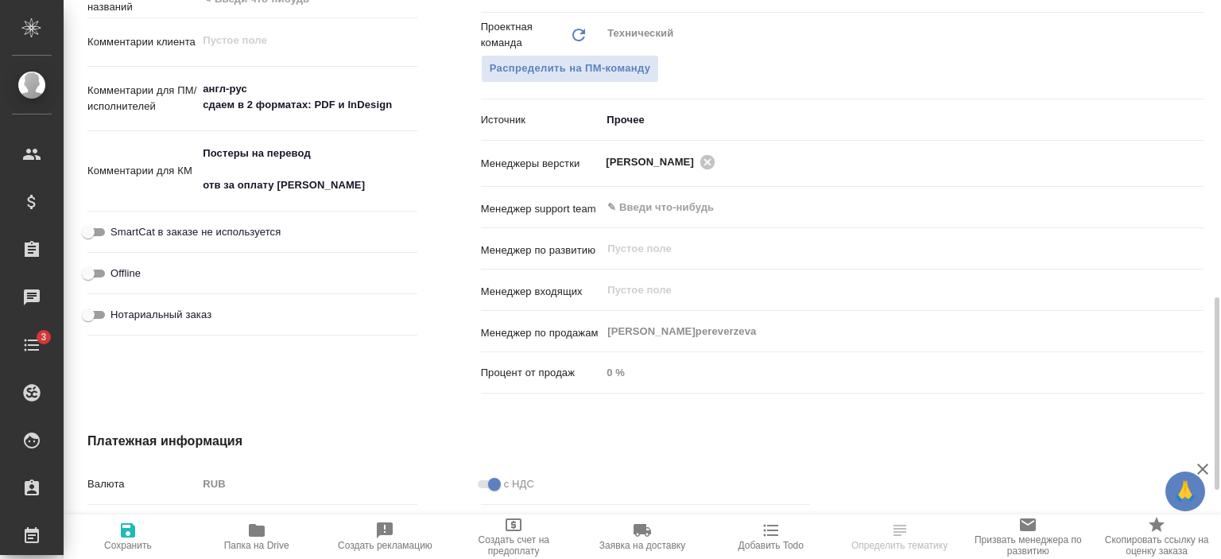
type textarea "x"
select select "RU"
type textarea "x"
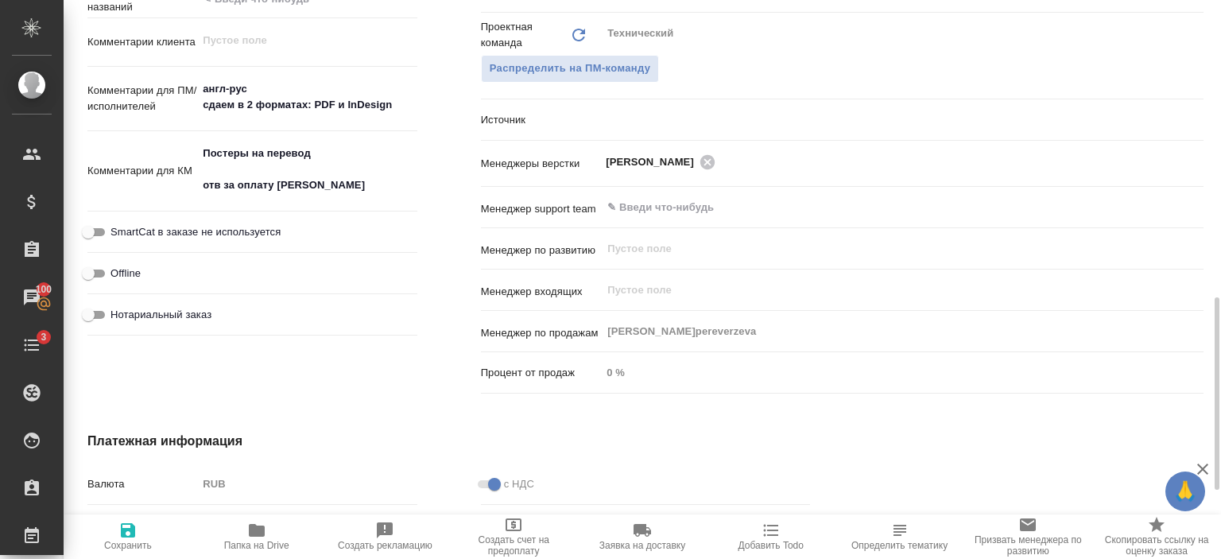
type textarea "x"
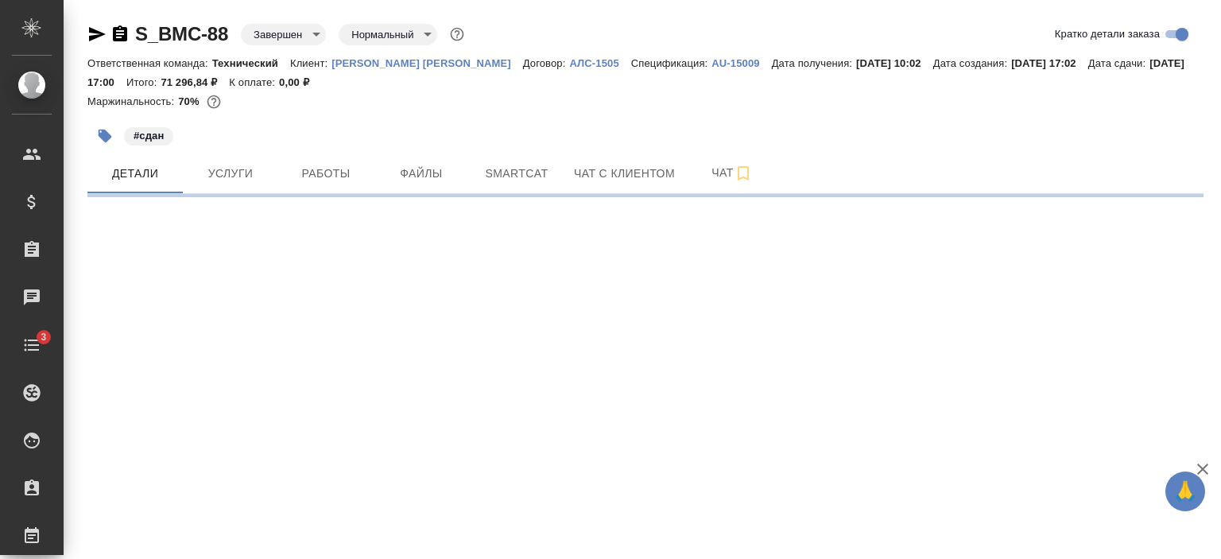
select select "RU"
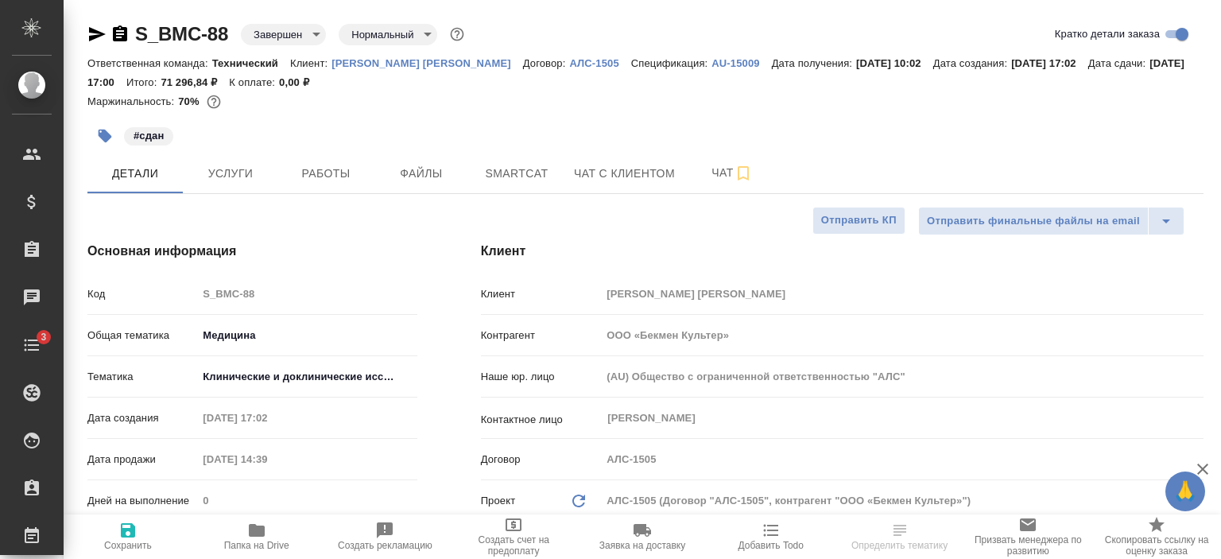
type textarea "x"
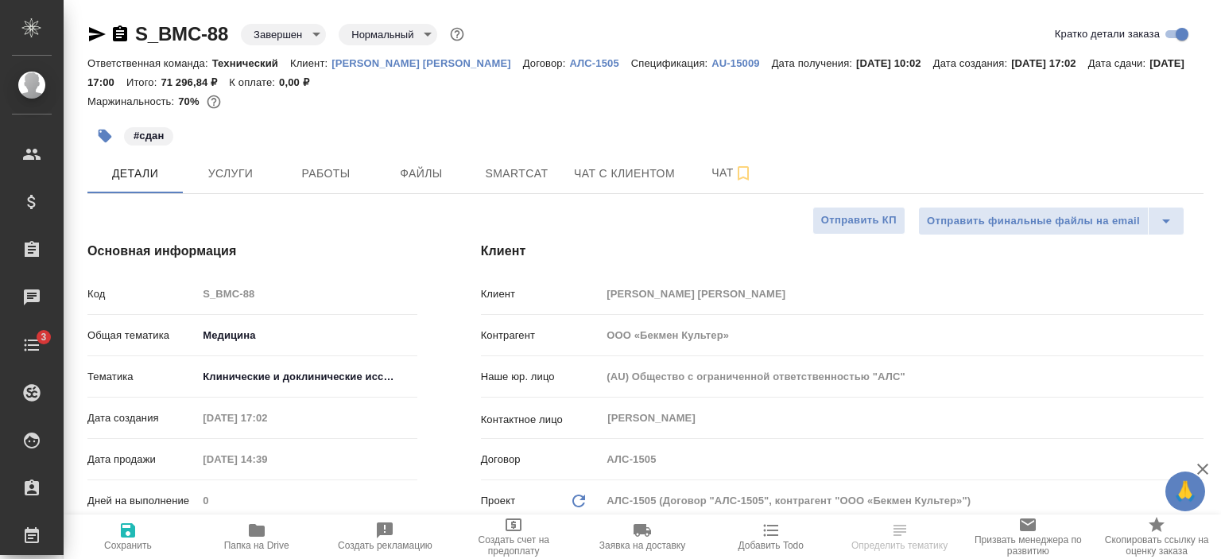
type textarea "x"
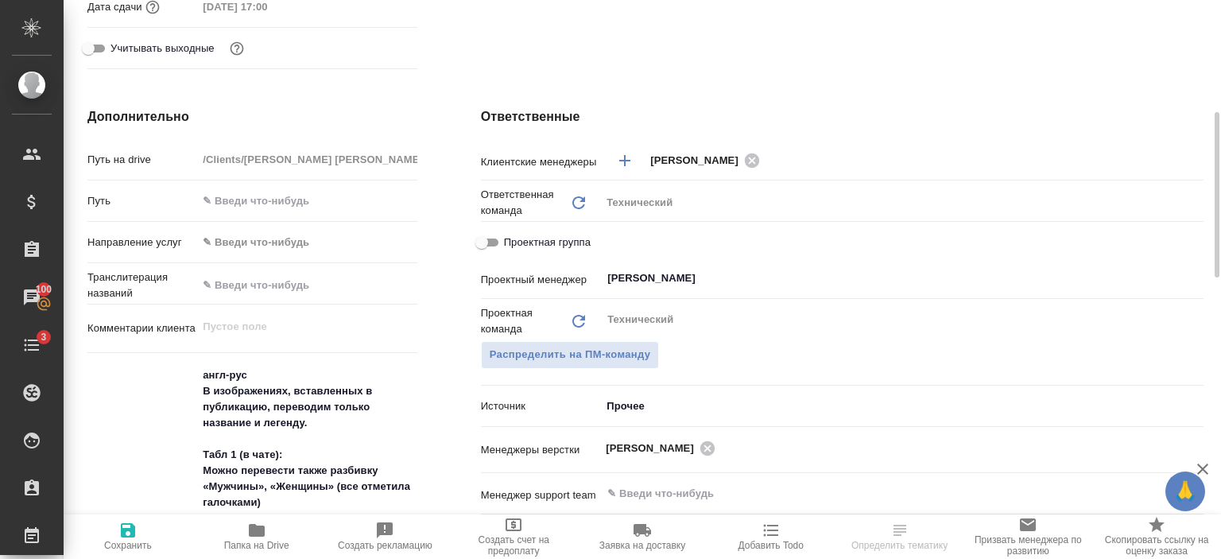
scroll to position [531, 0]
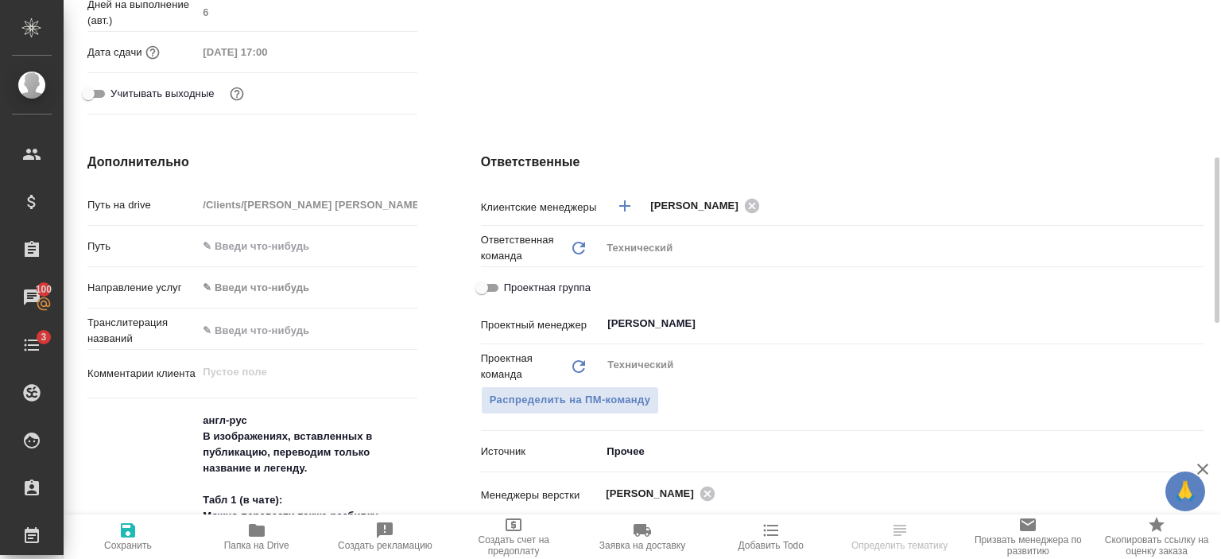
type textarea "x"
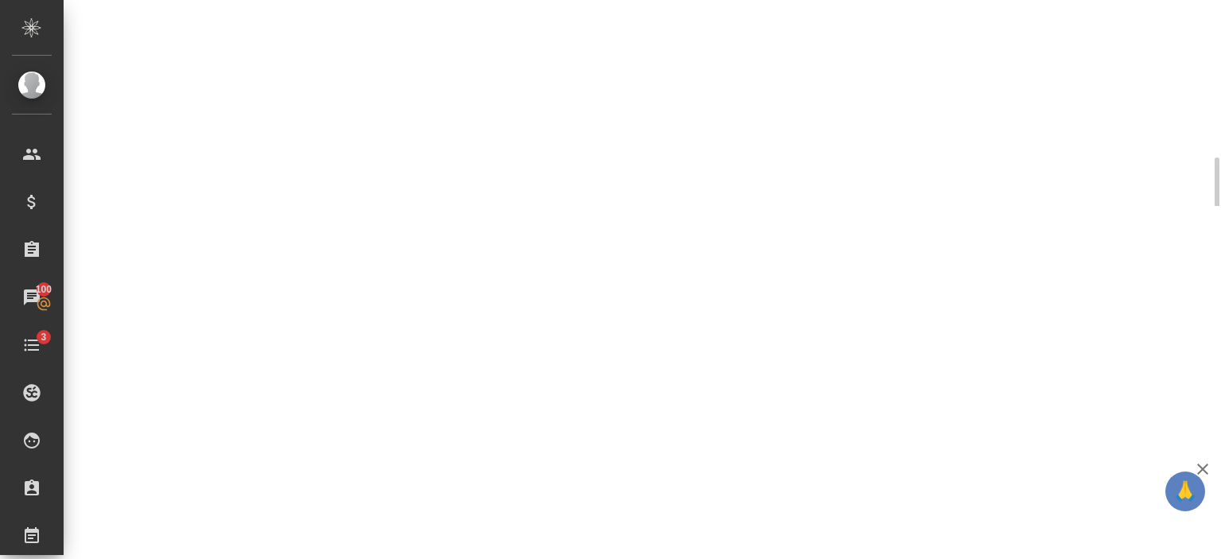
select select "RU"
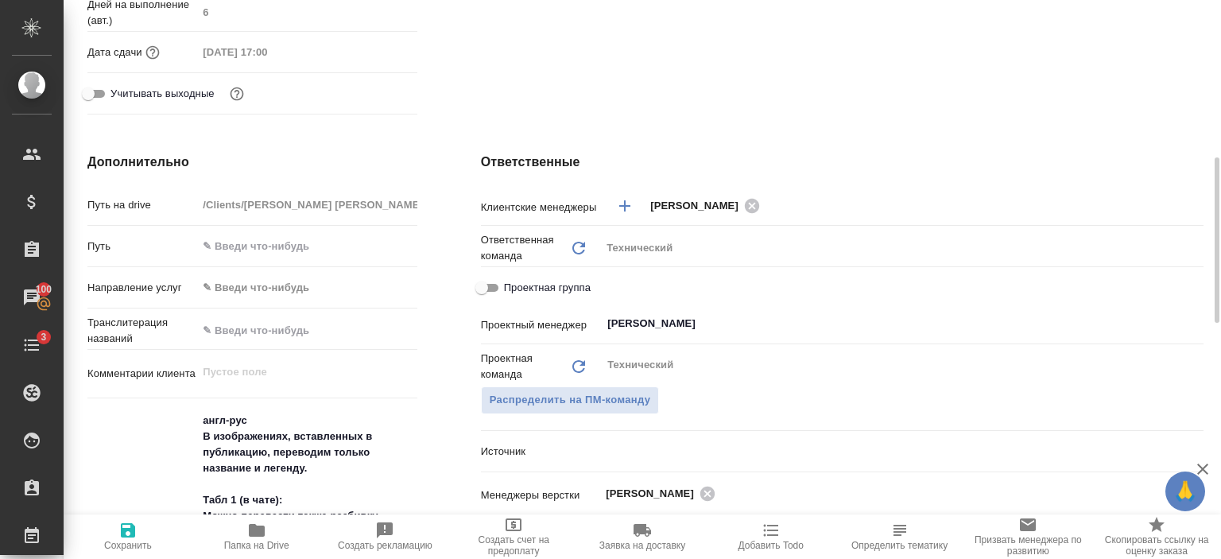
type textarea "x"
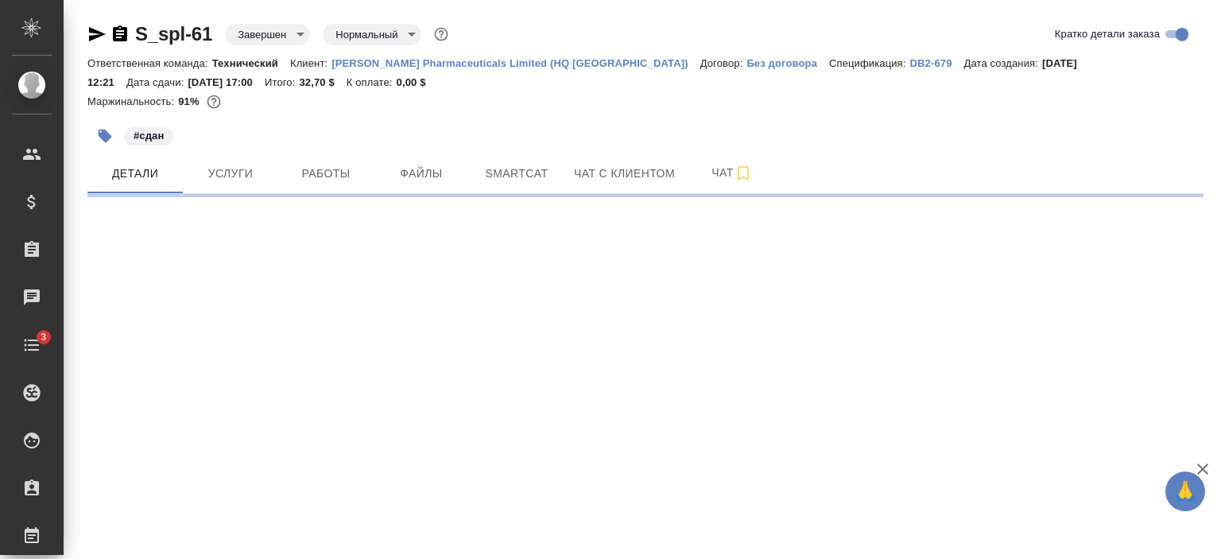
select select "RU"
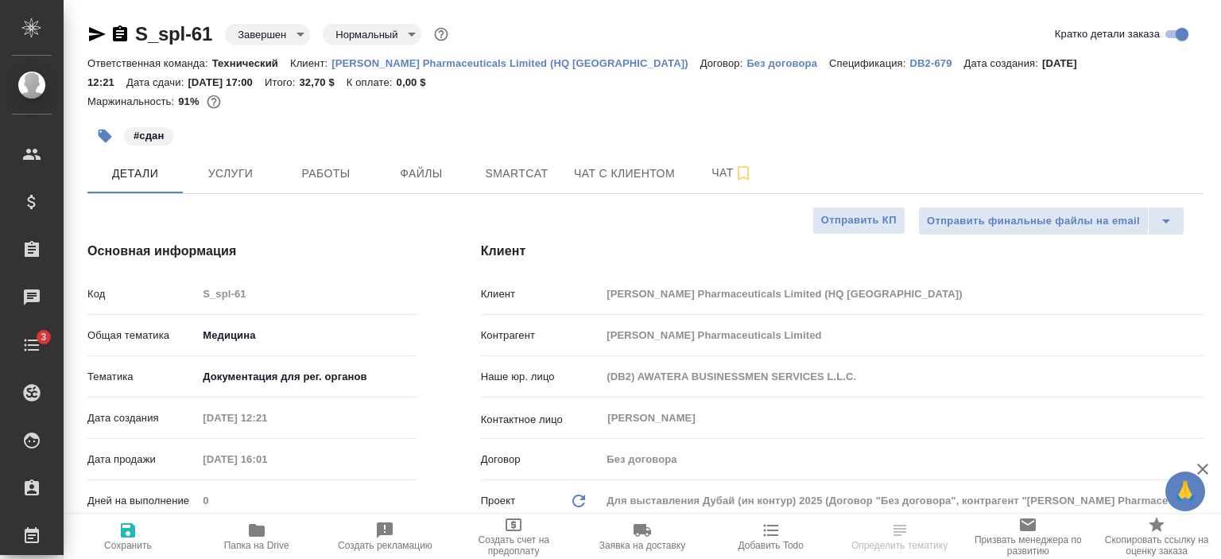
type textarea "x"
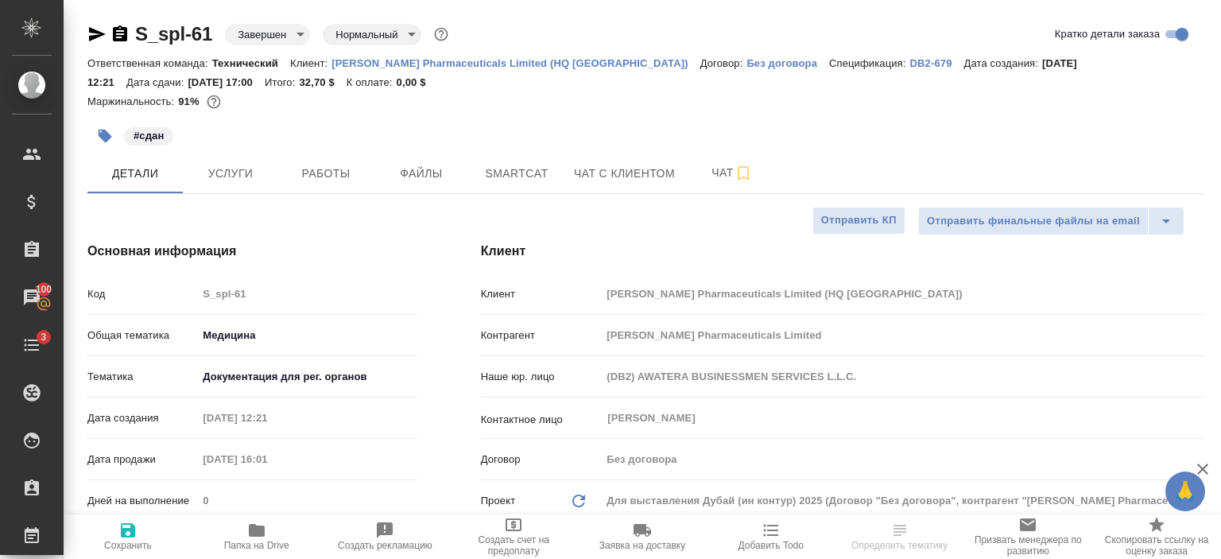
type textarea "x"
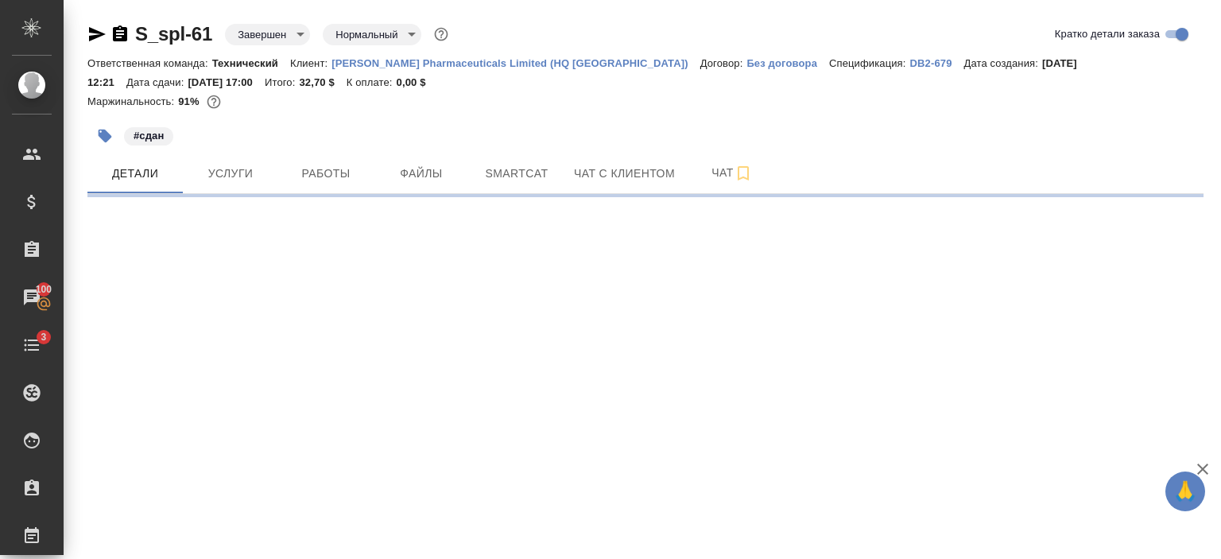
select select "RU"
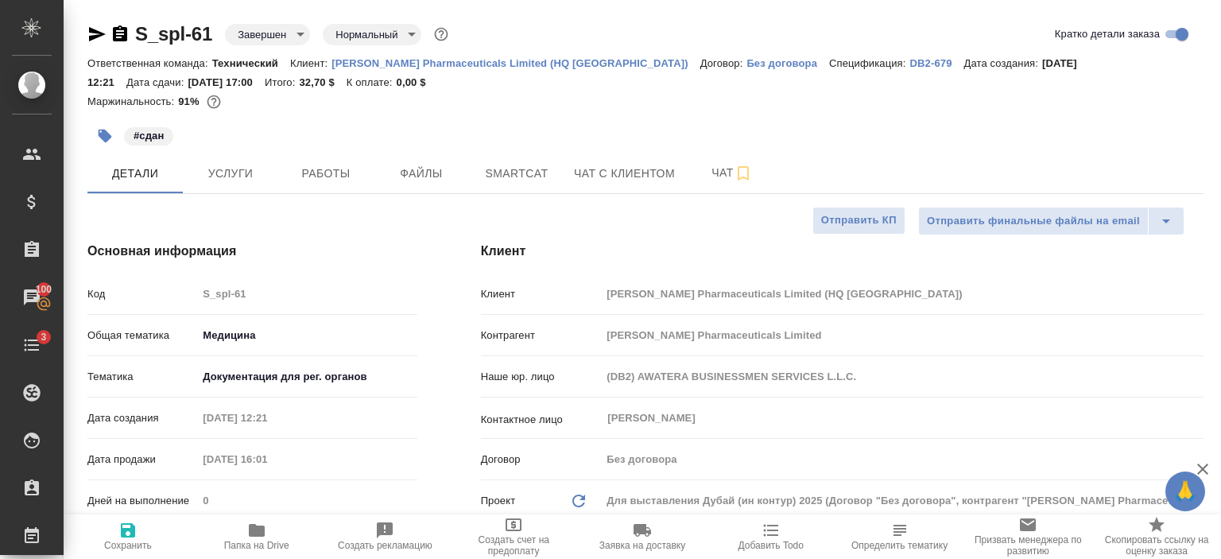
type textarea "x"
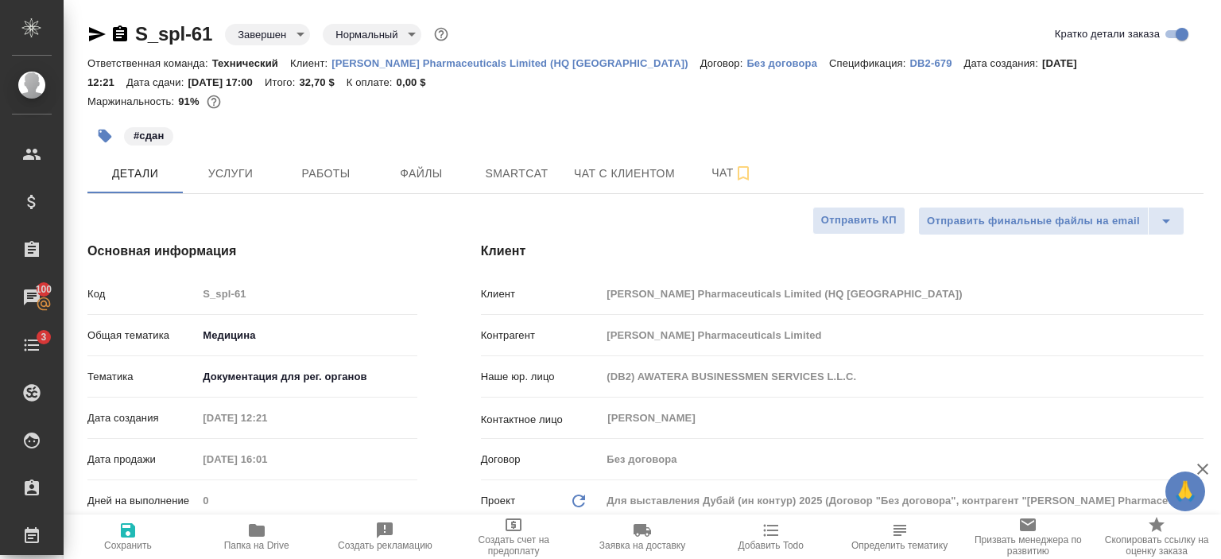
type textarea "x"
click at [464, 65] on p "[PERSON_NAME] Pharmaceuticals Limited (HQ [GEOGRAPHIC_DATA])" at bounding box center [516, 63] width 369 height 12
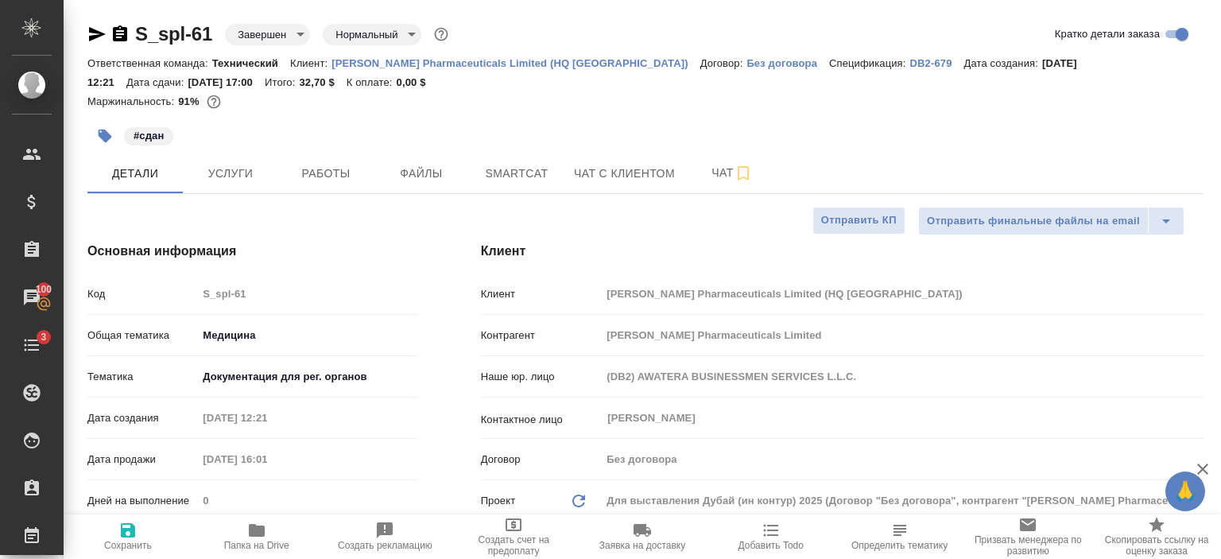
type textarea "x"
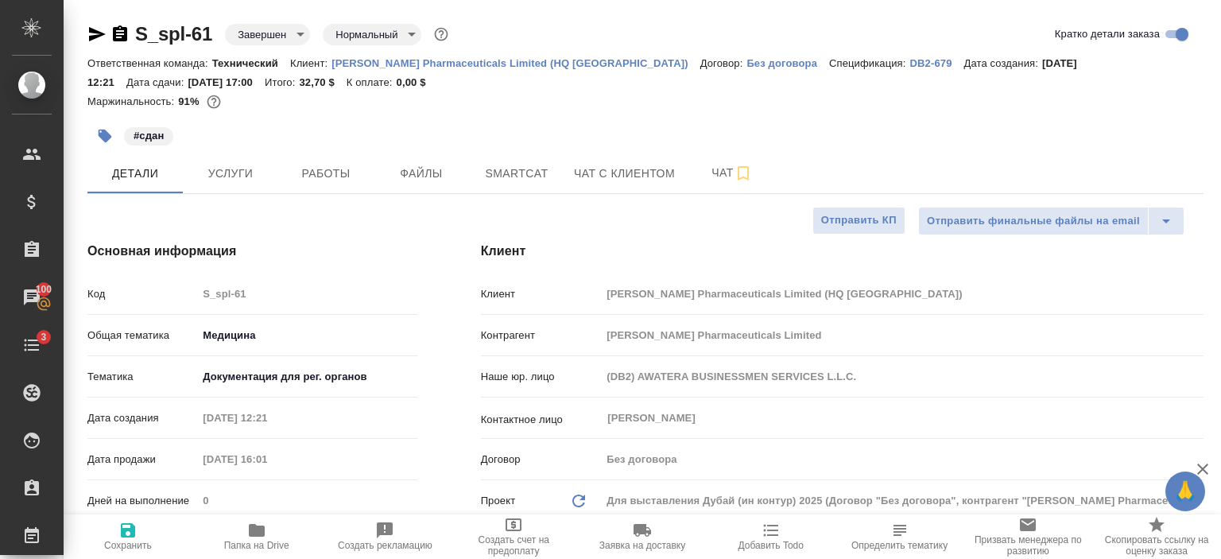
type textarea "x"
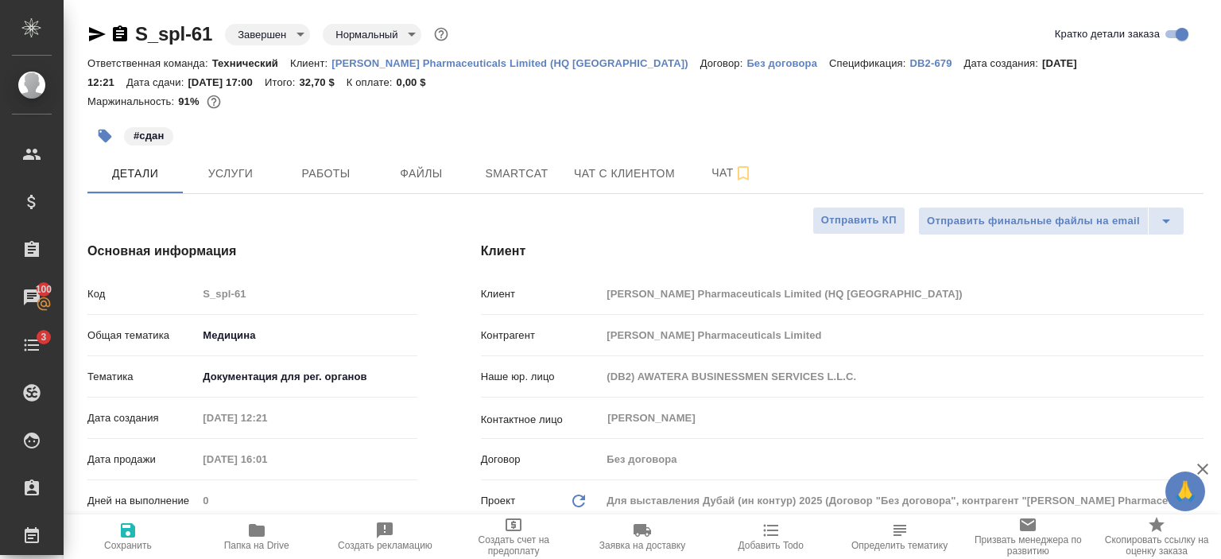
type textarea "x"
click at [650, 215] on div "Клиент Клиент Sinclair Pharmaceuticals Limited (HQ UK) Контрагент Sinclair Phar…" at bounding box center [842, 447] width 786 height 474
type textarea "x"
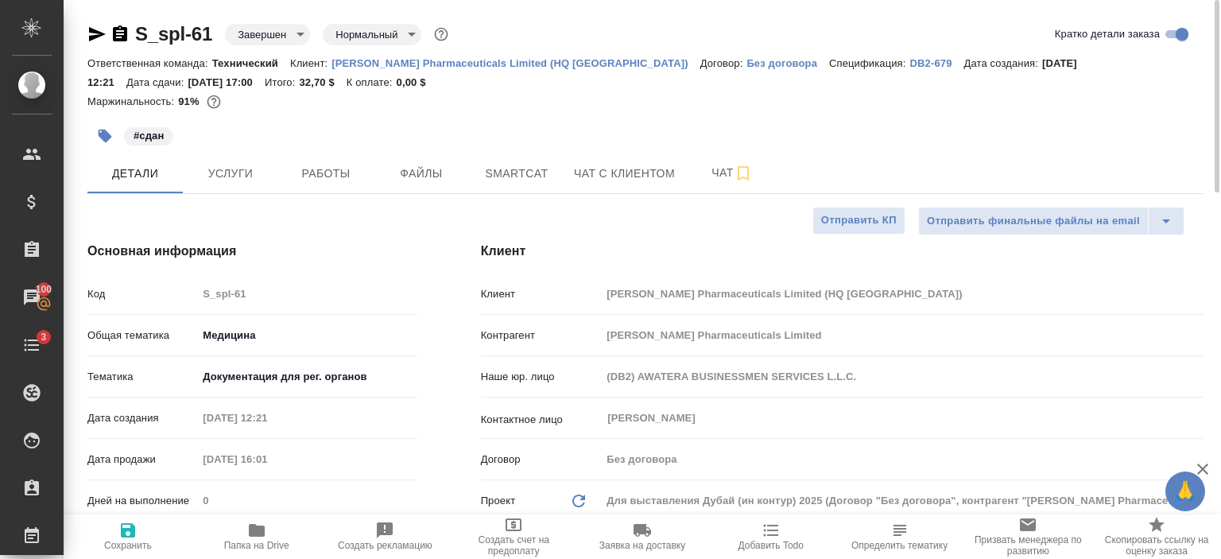
type textarea "x"
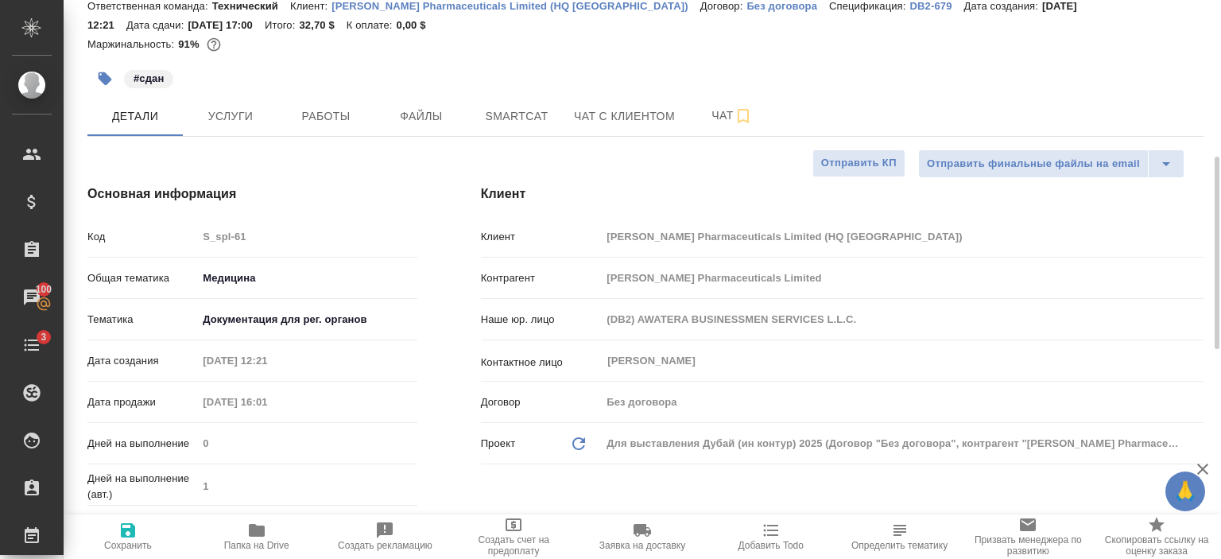
scroll to position [1, 0]
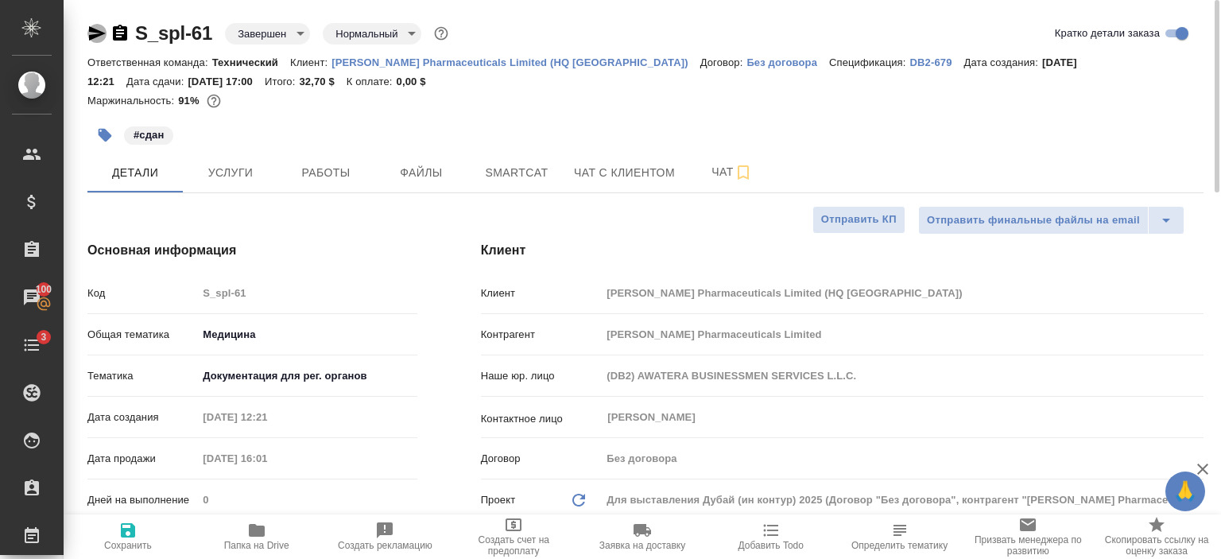
click at [97, 37] on icon "button" at bounding box center [96, 33] width 19 height 19
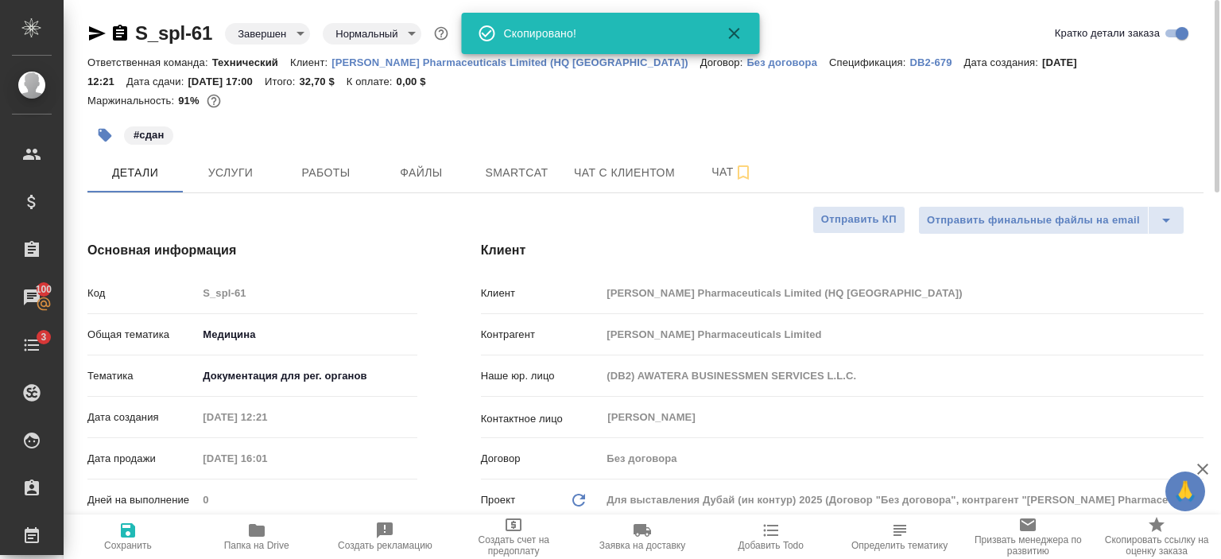
type textarea "x"
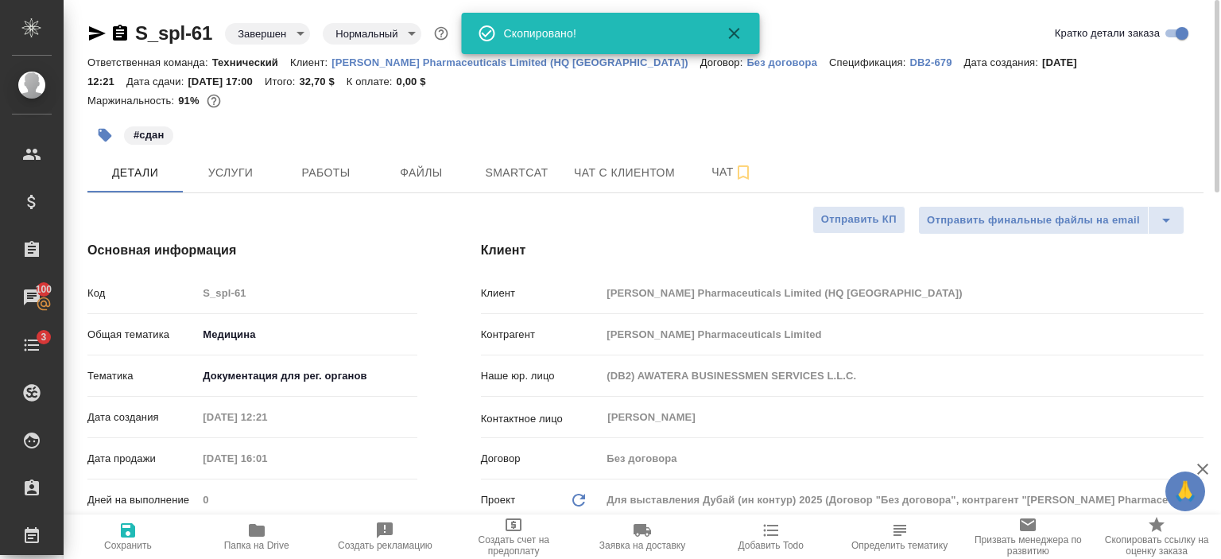
type textarea "x"
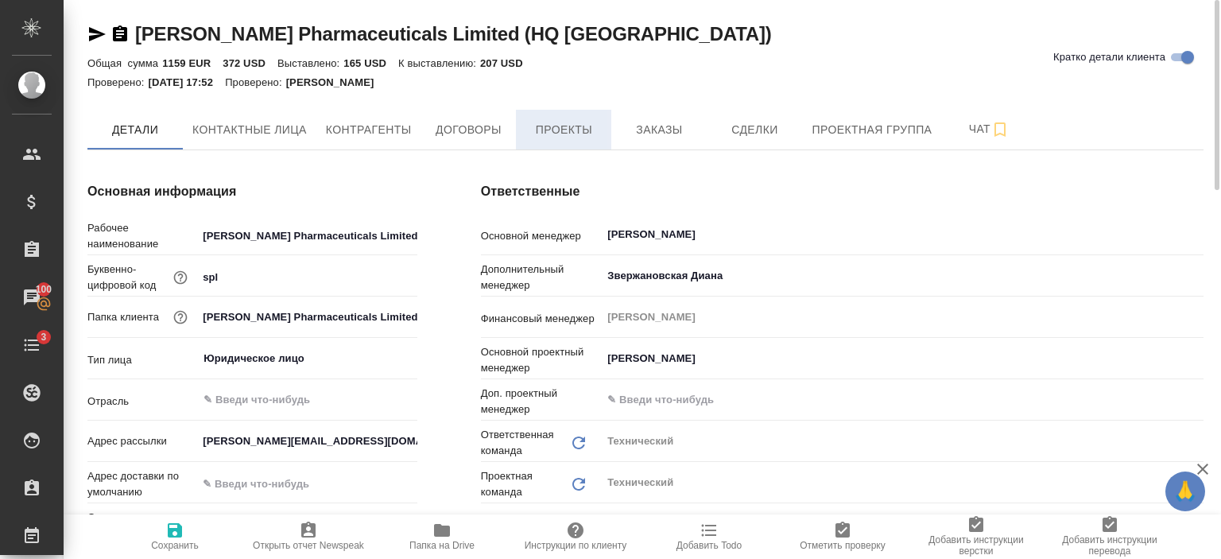
click at [574, 132] on span "Проекты" at bounding box center [564, 130] width 76 height 20
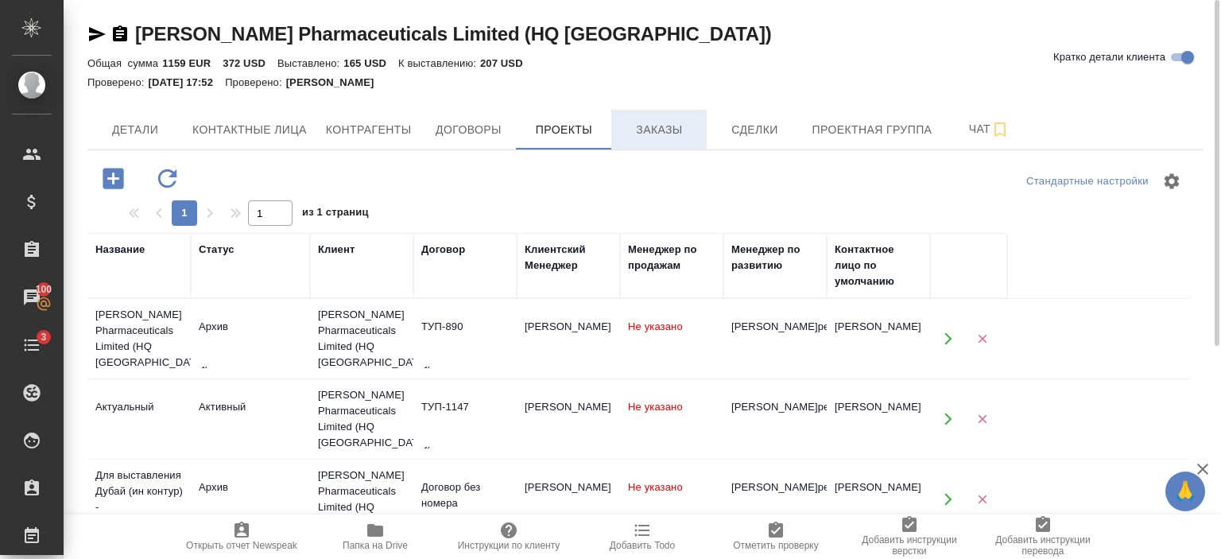
click at [667, 132] on span "Заказы" at bounding box center [659, 130] width 76 height 20
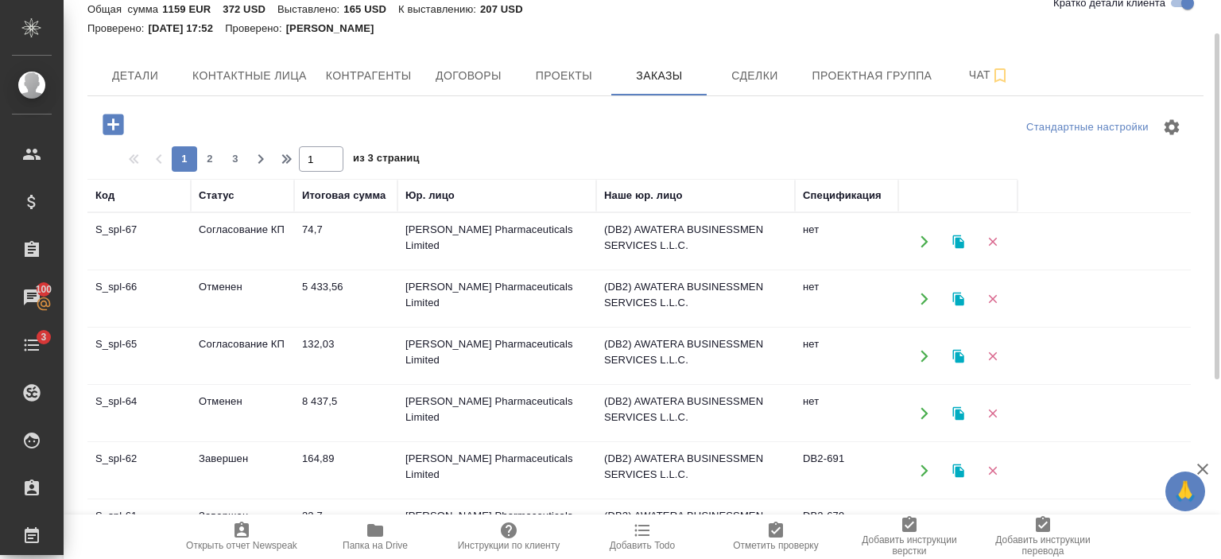
scroll to position [56, 0]
click at [381, 459] on td "164,89" at bounding box center [345, 469] width 103 height 56
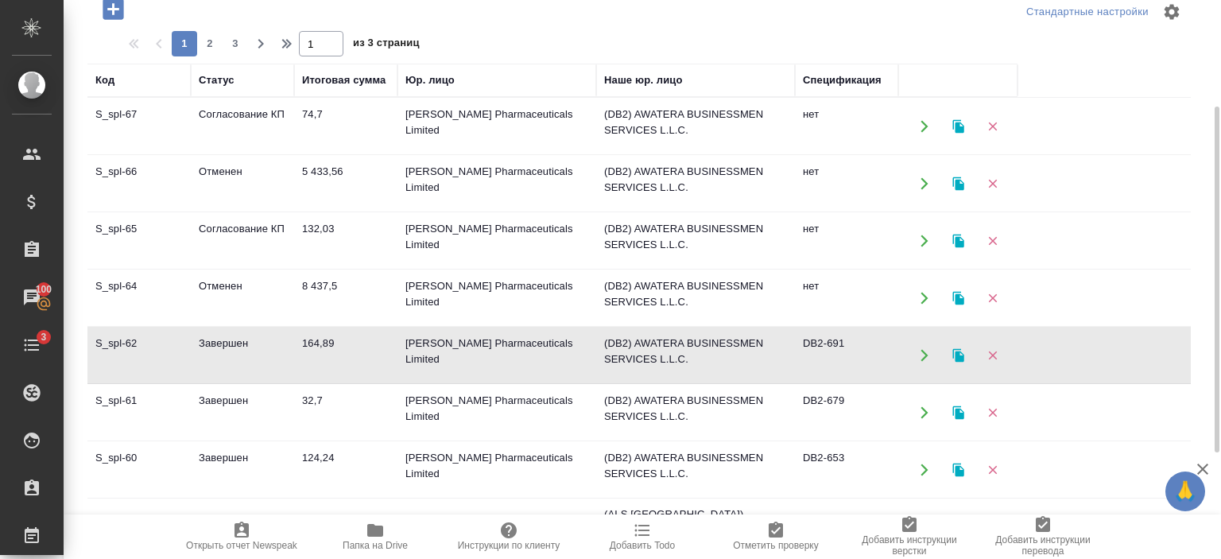
scroll to position [170, 0]
click at [360, 464] on td "124,24" at bounding box center [345, 469] width 103 height 56
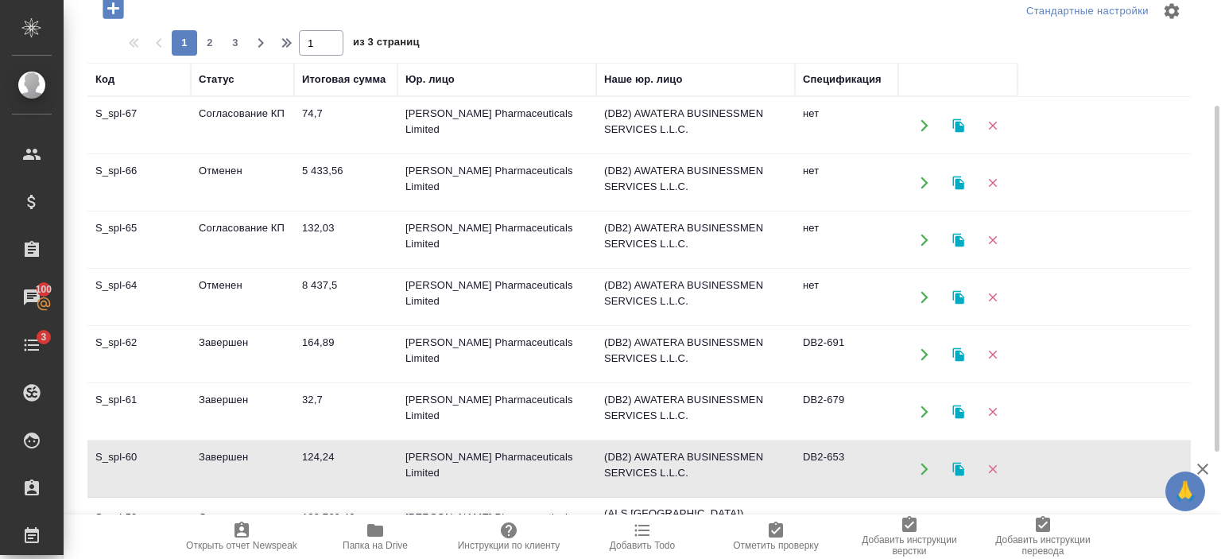
click at [360, 464] on td "124,24" at bounding box center [345, 469] width 103 height 56
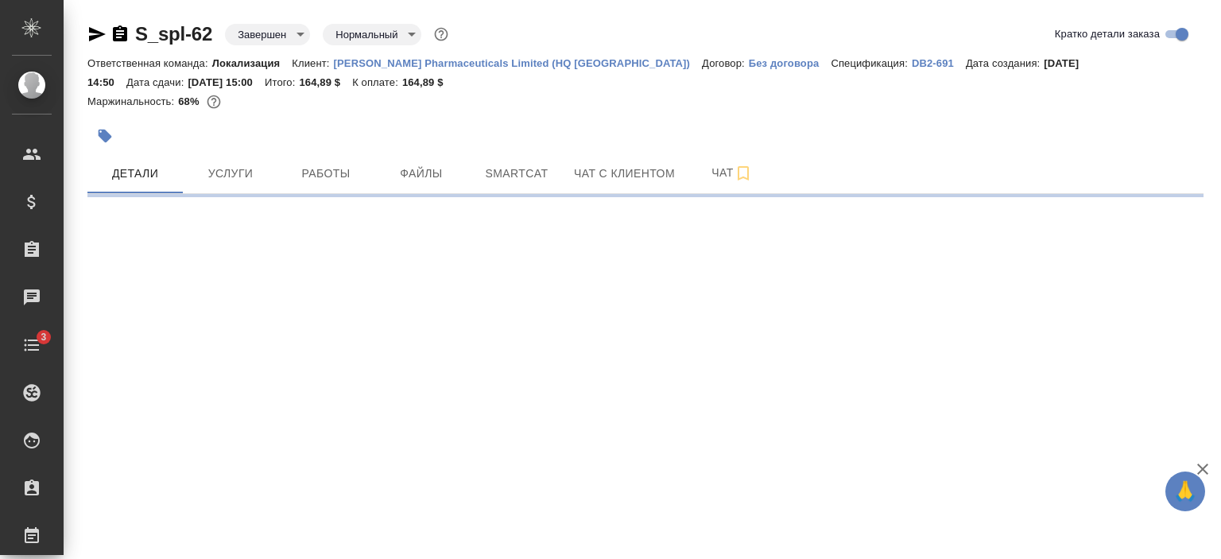
select select "RU"
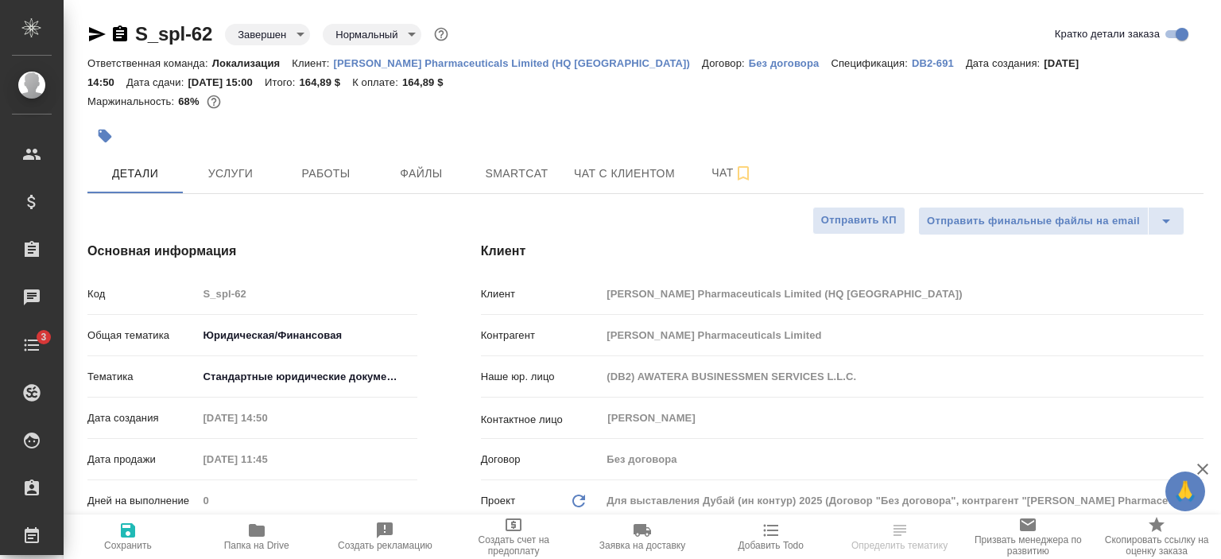
type textarea "x"
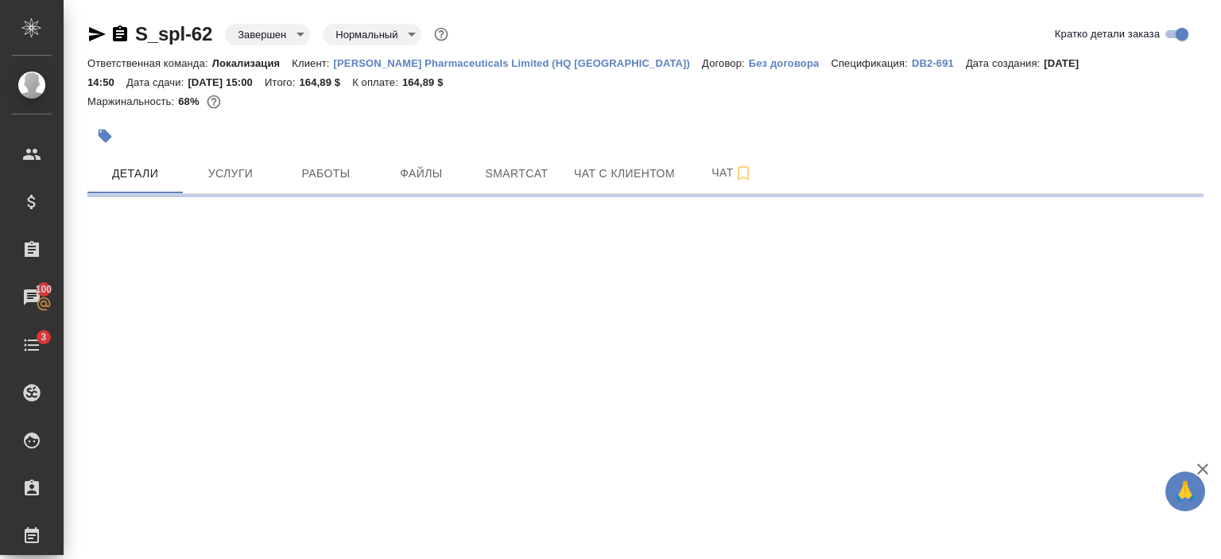
select select "RU"
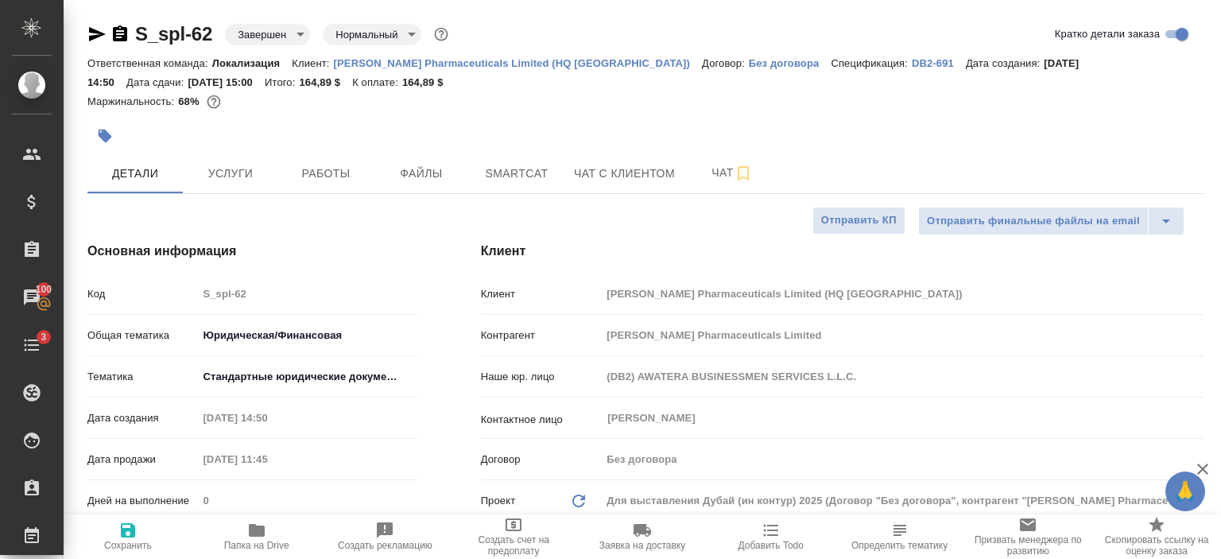
type textarea "x"
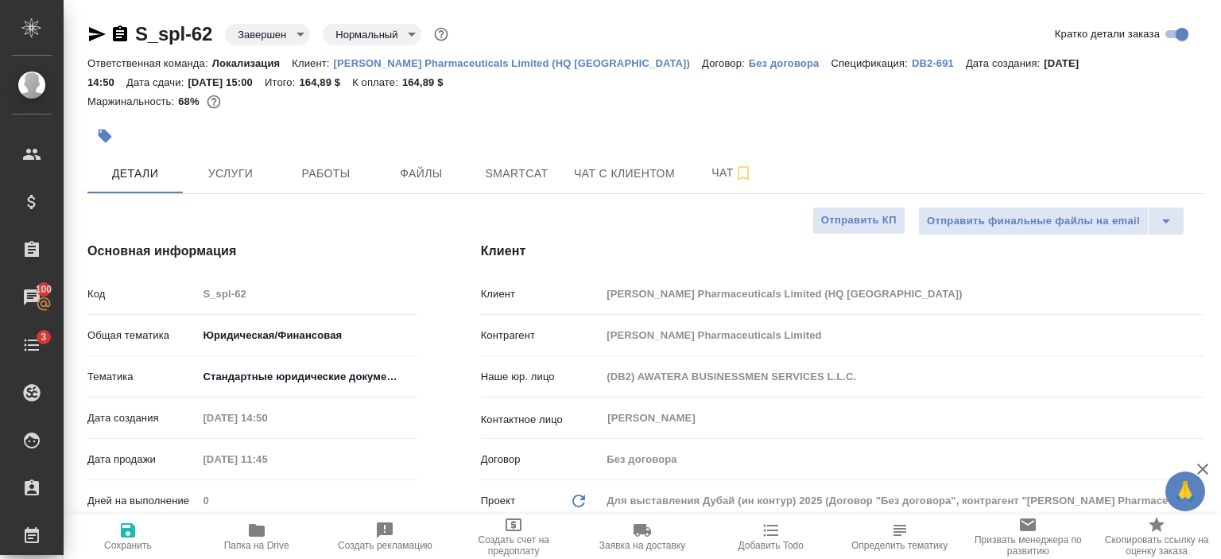
type textarea "x"
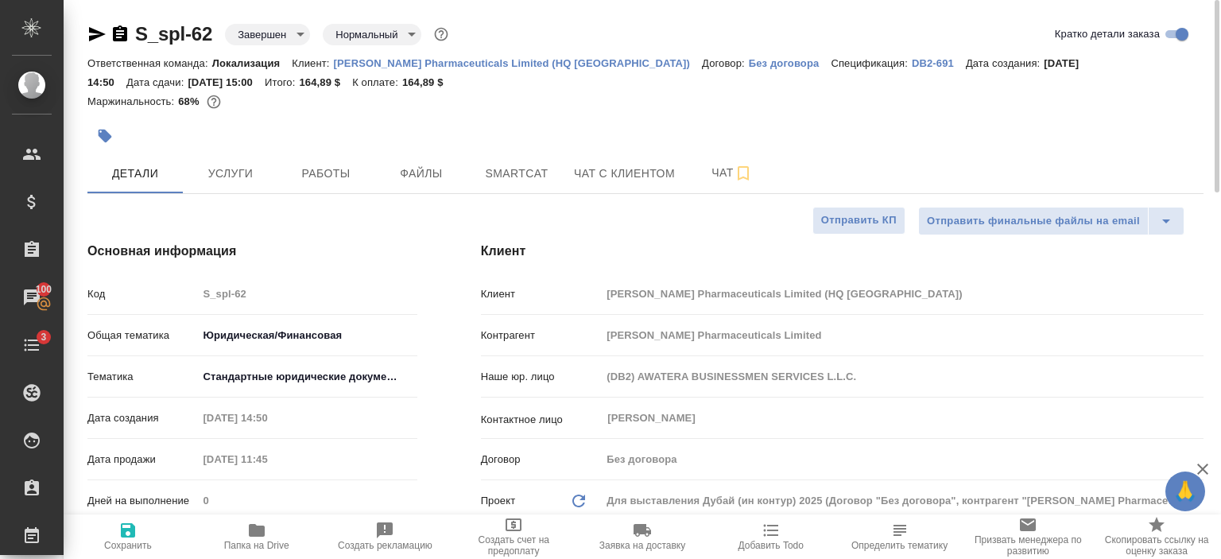
type textarea "x"
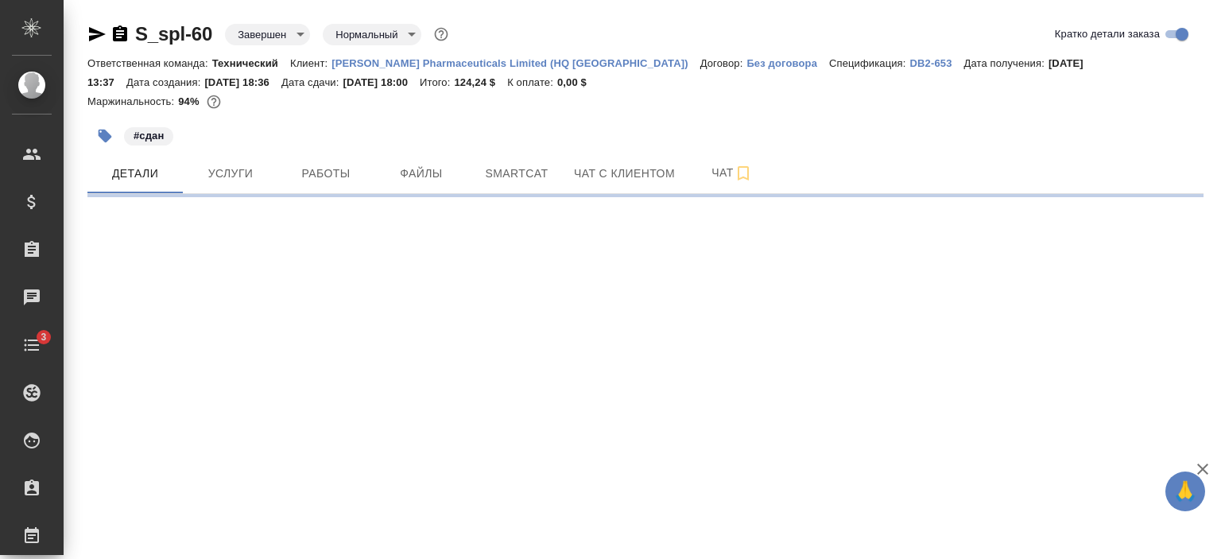
select select "RU"
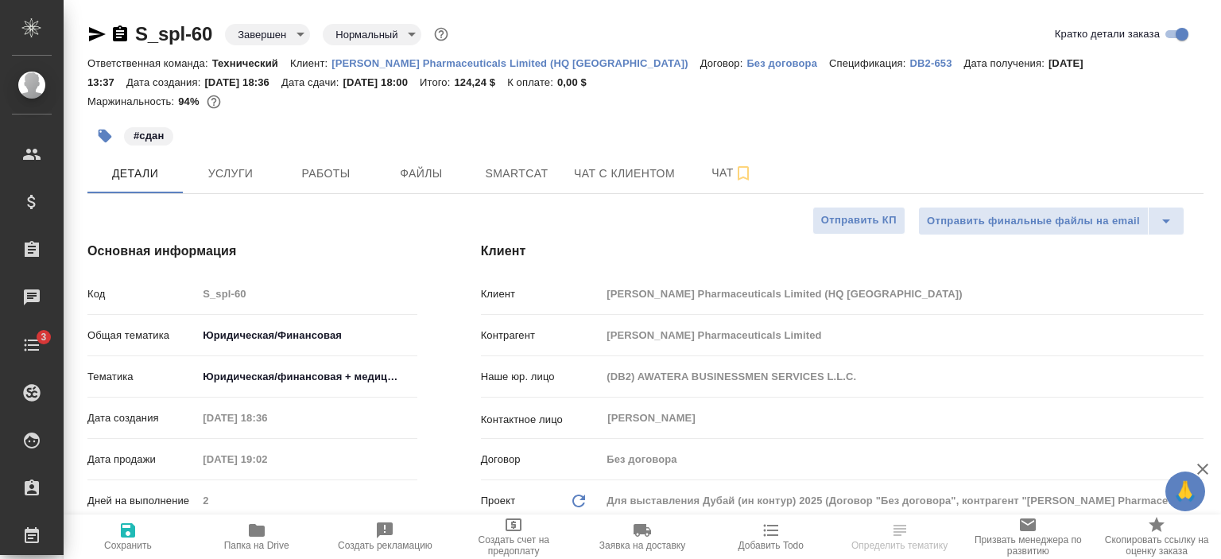
type textarea "x"
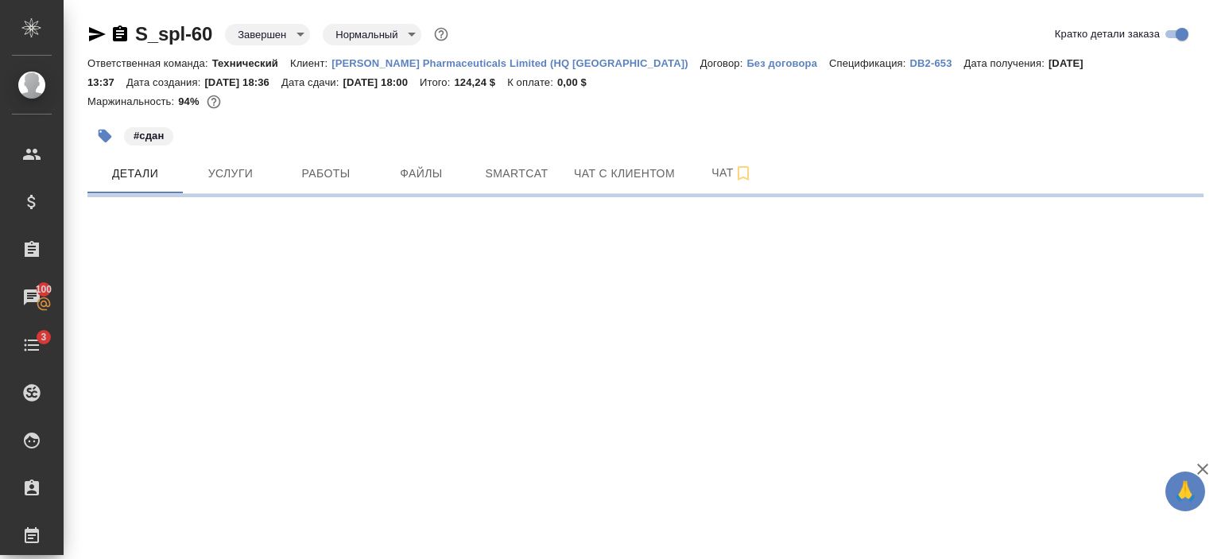
select select "RU"
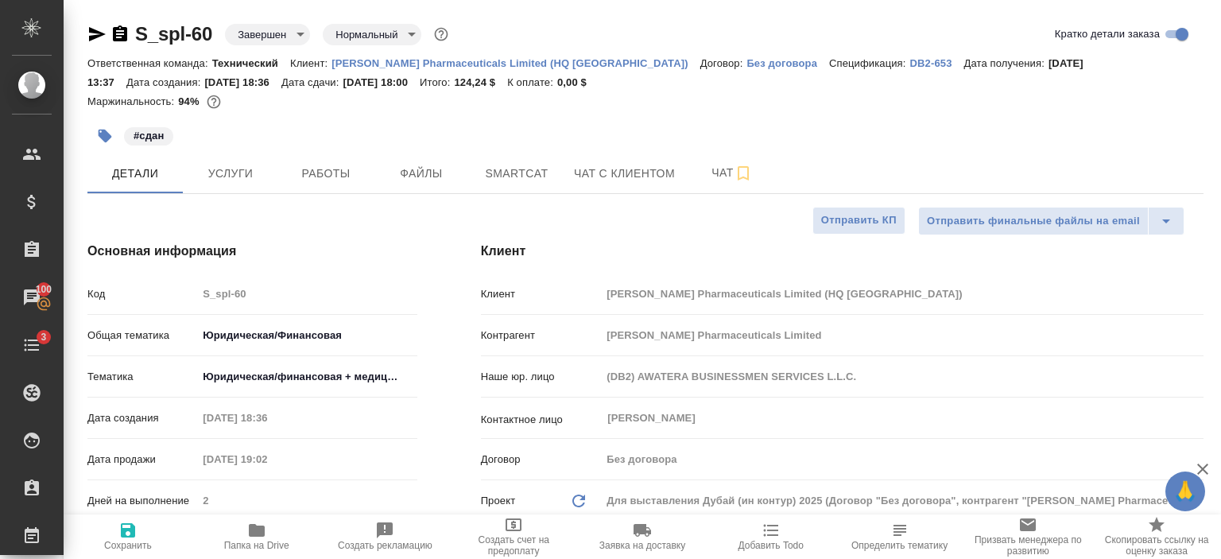
type textarea "x"
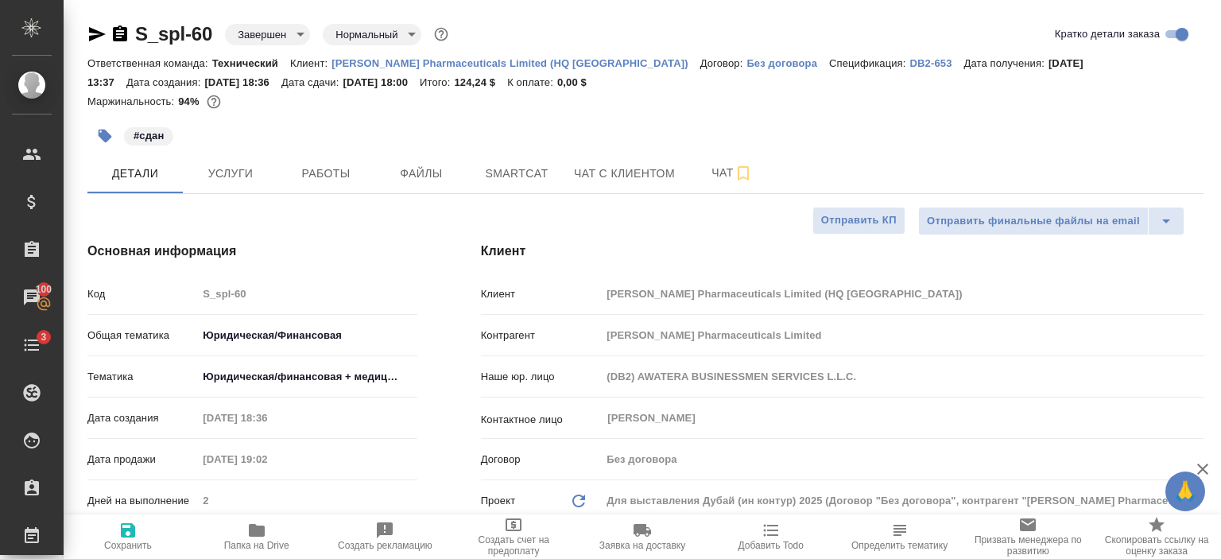
type textarea "x"
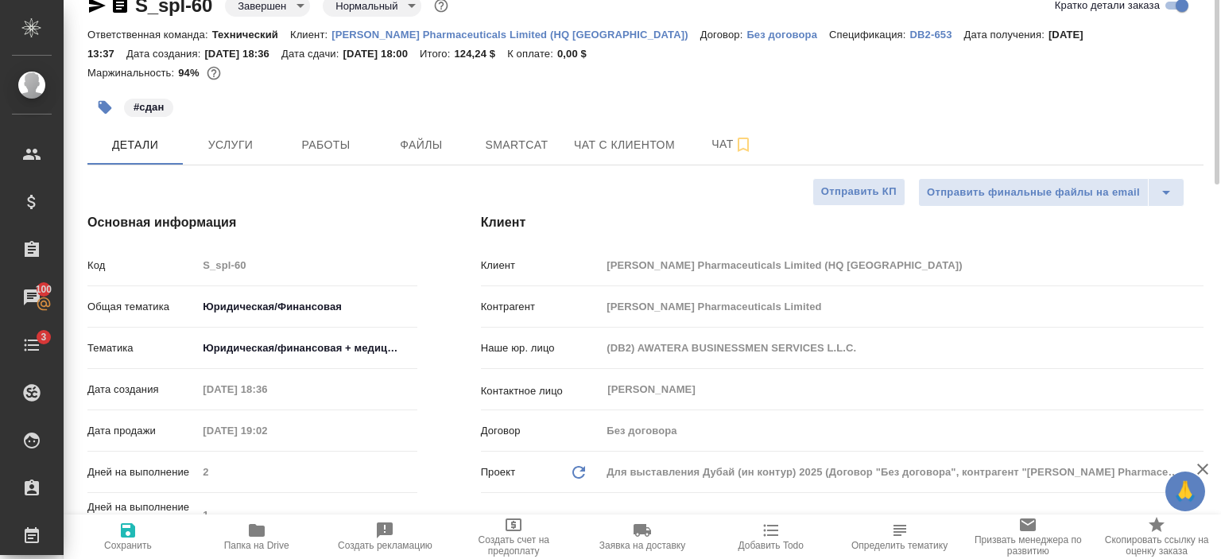
scroll to position [16, 0]
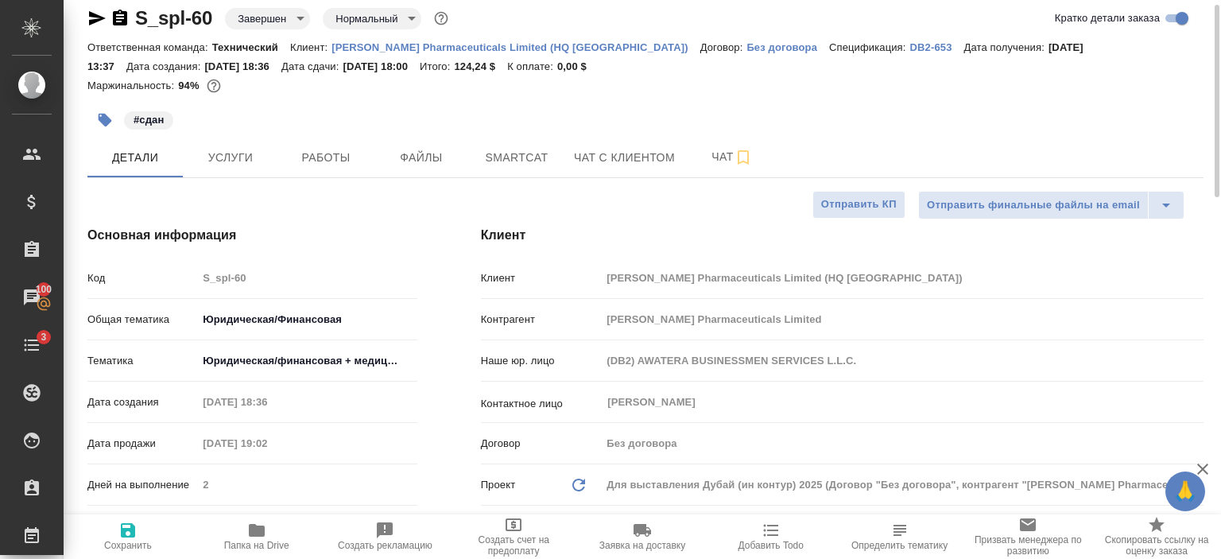
type textarea "x"
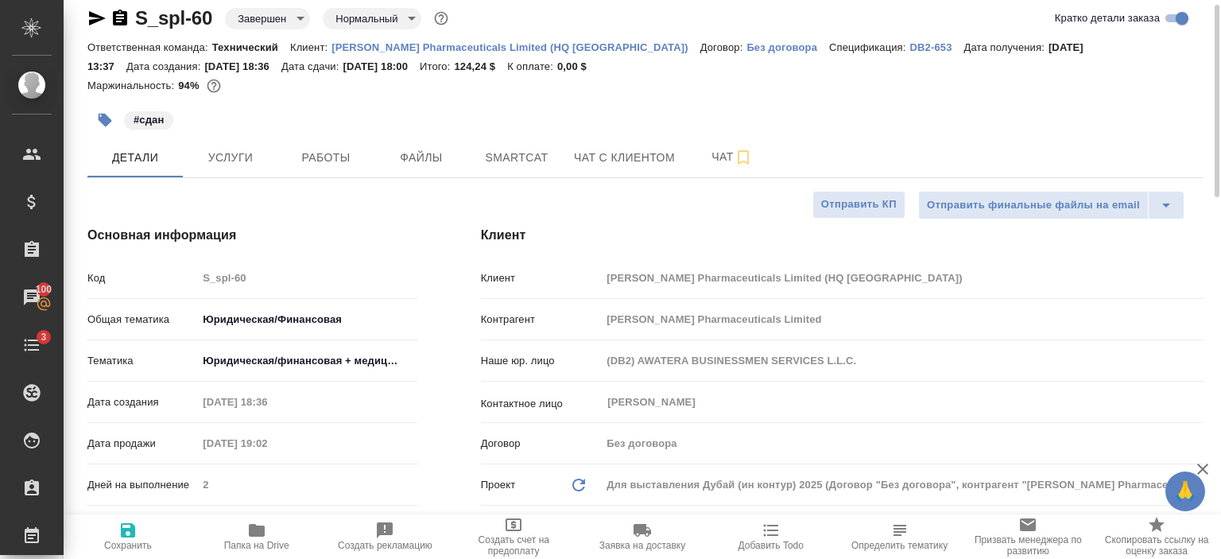
type textarea "x"
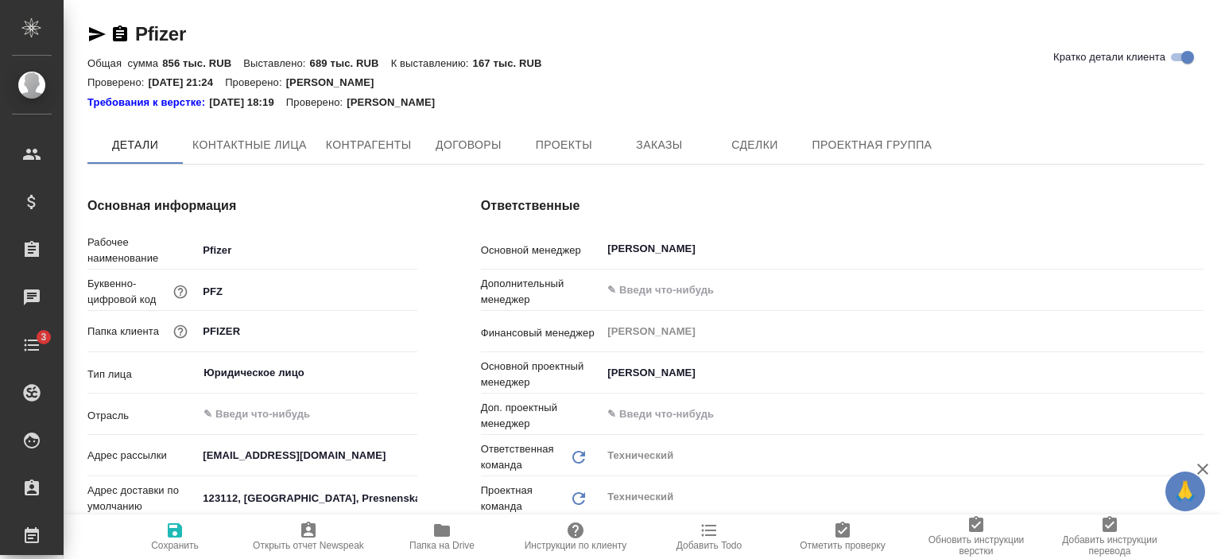
type textarea "x"
click at [555, 145] on span "Проекты" at bounding box center [564, 146] width 76 height 20
type textarea "x"
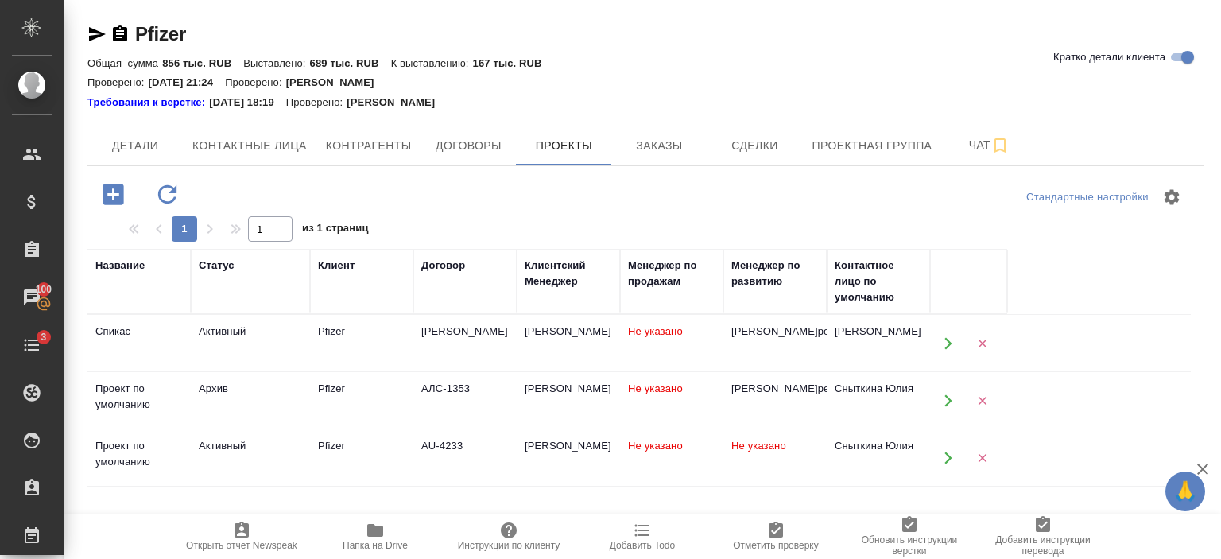
click at [395, 472] on td "Pfizer" at bounding box center [361, 458] width 103 height 56
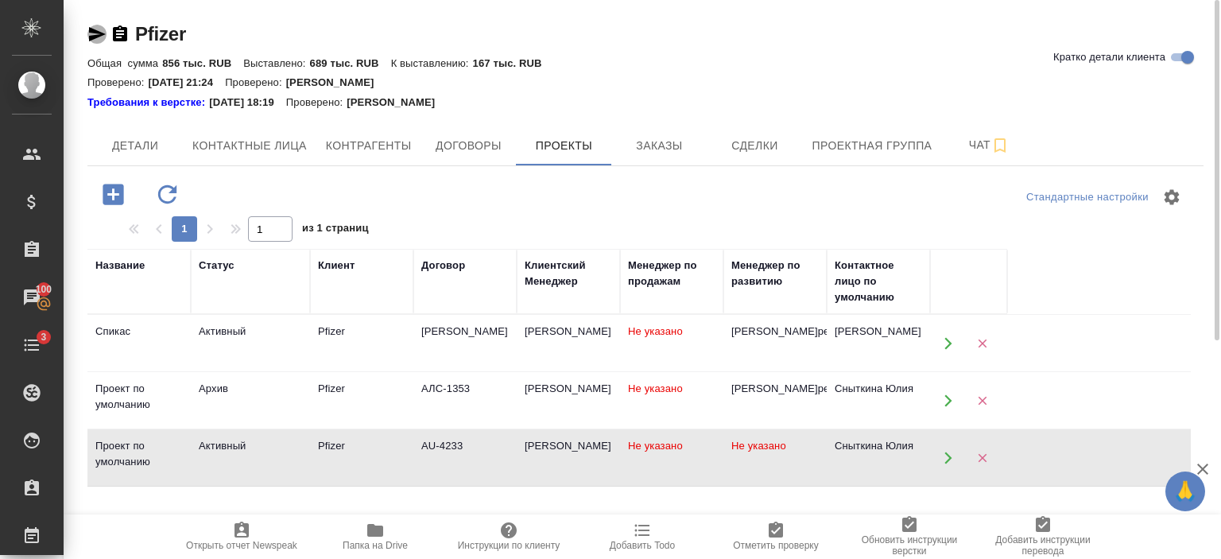
click at [94, 33] on icon "button" at bounding box center [97, 34] width 17 height 14
click at [663, 158] on button "Заказы" at bounding box center [658, 146] width 95 height 40
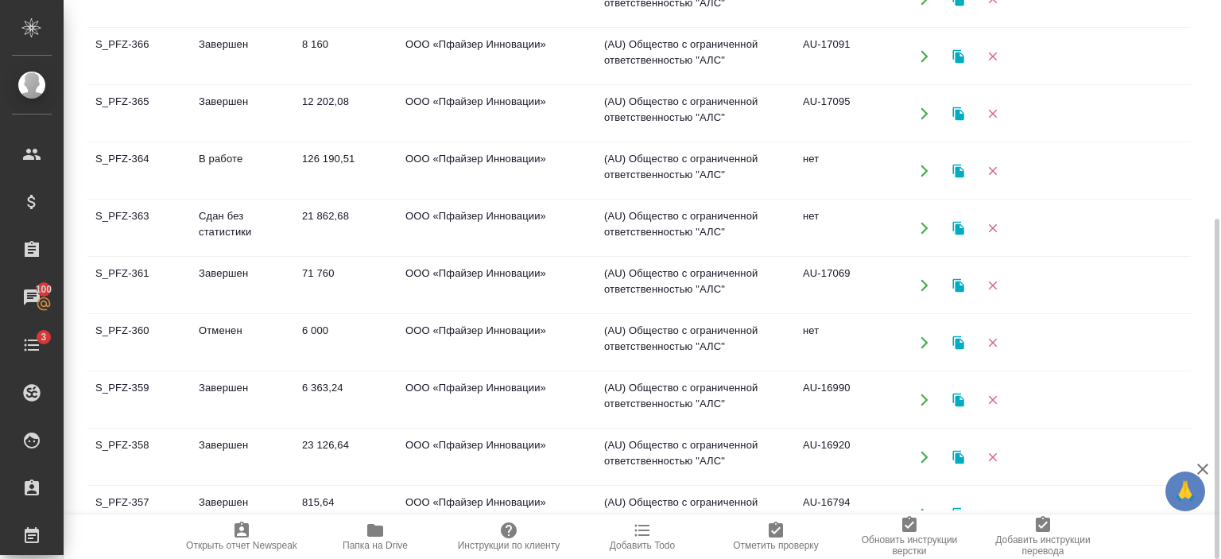
scroll to position [26, 0]
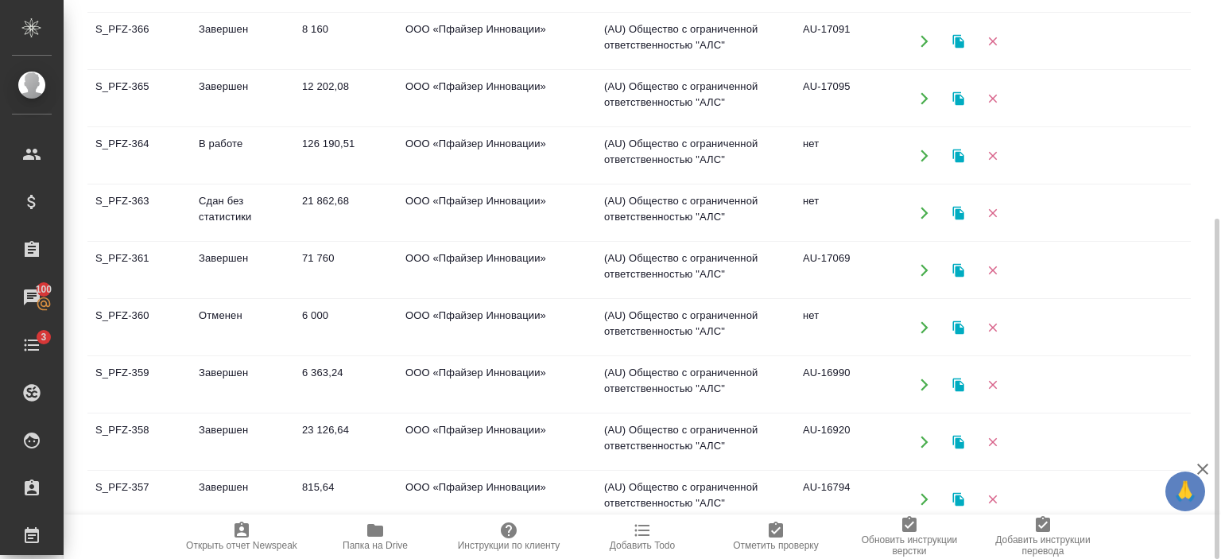
click at [374, 259] on td "71 760" at bounding box center [345, 270] width 103 height 56
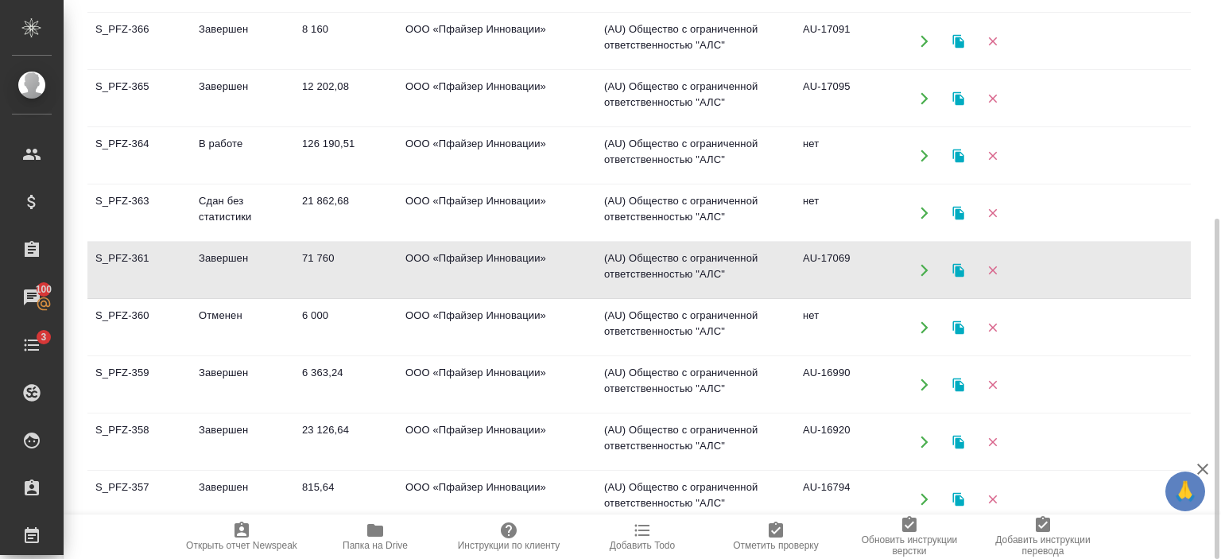
click at [374, 259] on td "71 760" at bounding box center [345, 270] width 103 height 56
click at [245, 201] on td "Сдан без статистики" at bounding box center [242, 213] width 103 height 56
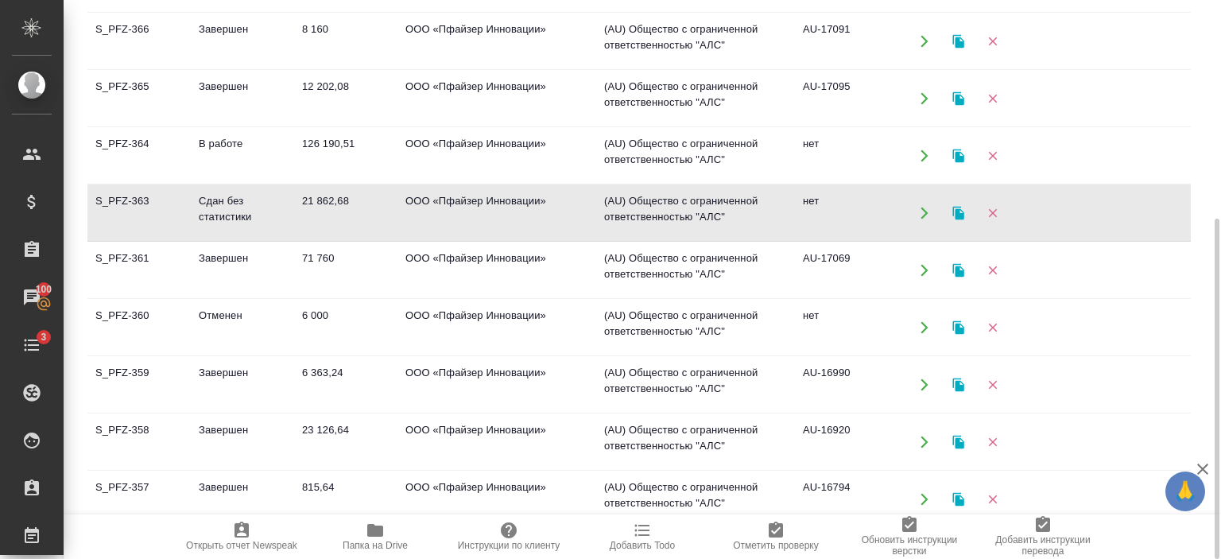
click at [245, 201] on td "Сдан без статистики" at bounding box center [242, 213] width 103 height 56
click at [245, 163] on td "В работе" at bounding box center [242, 156] width 103 height 56
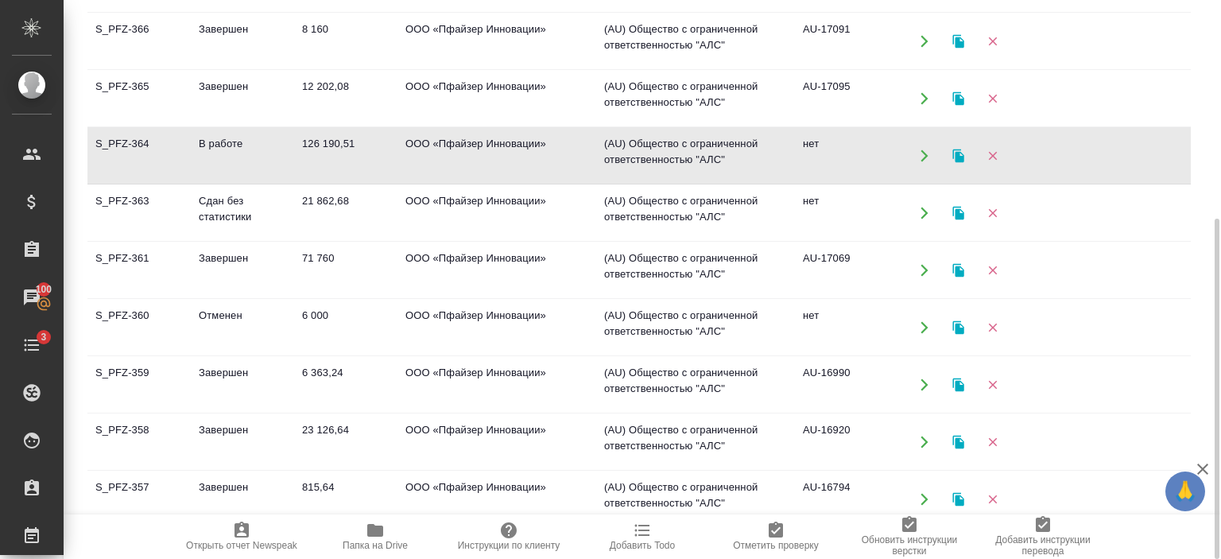
click at [245, 163] on td "В работе" at bounding box center [242, 156] width 103 height 56
click at [278, 84] on td "Завершен" at bounding box center [242, 99] width 103 height 56
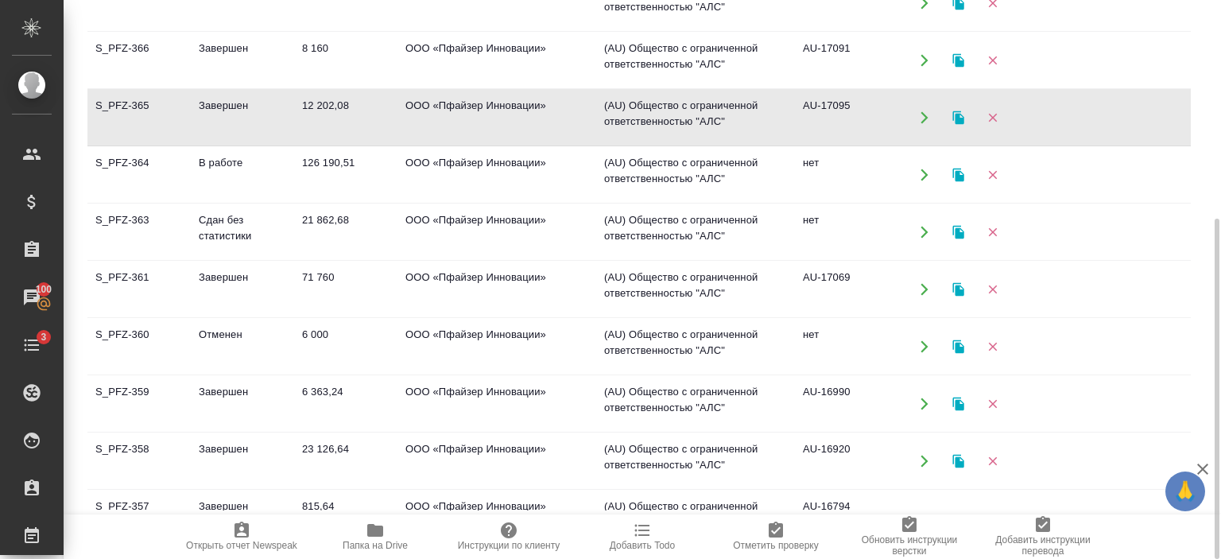
scroll to position [0, 0]
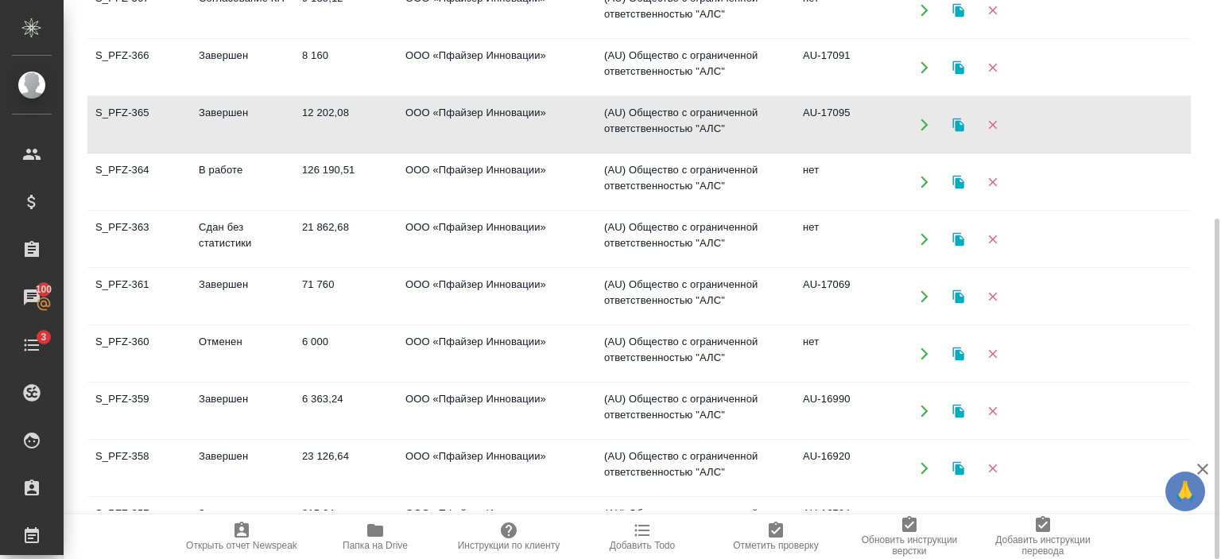
click at [378, 77] on td "8 160" at bounding box center [345, 68] width 103 height 56
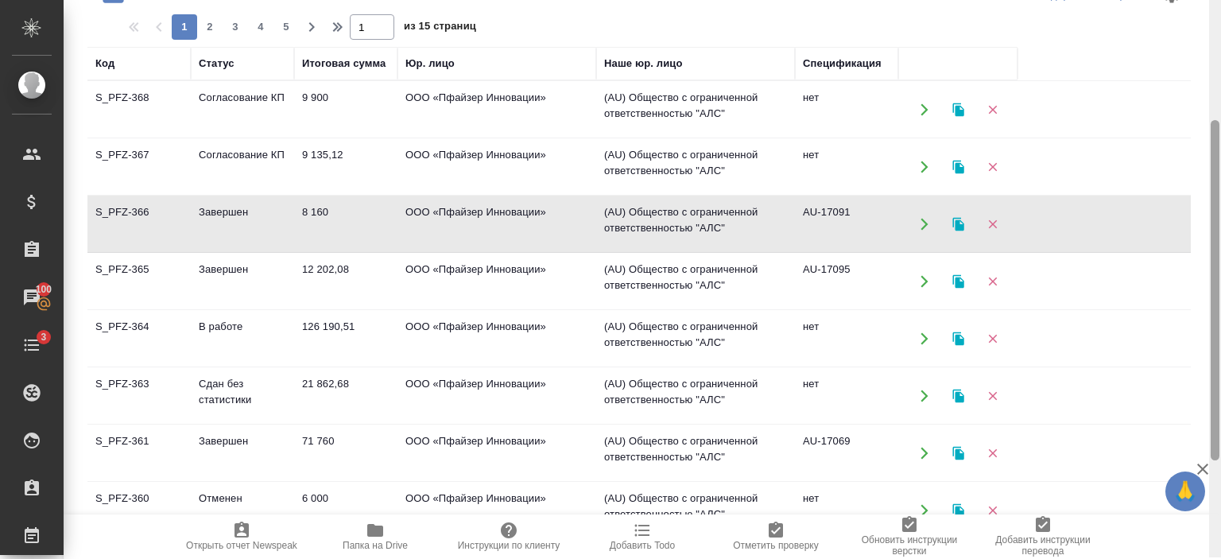
scroll to position [200, 0]
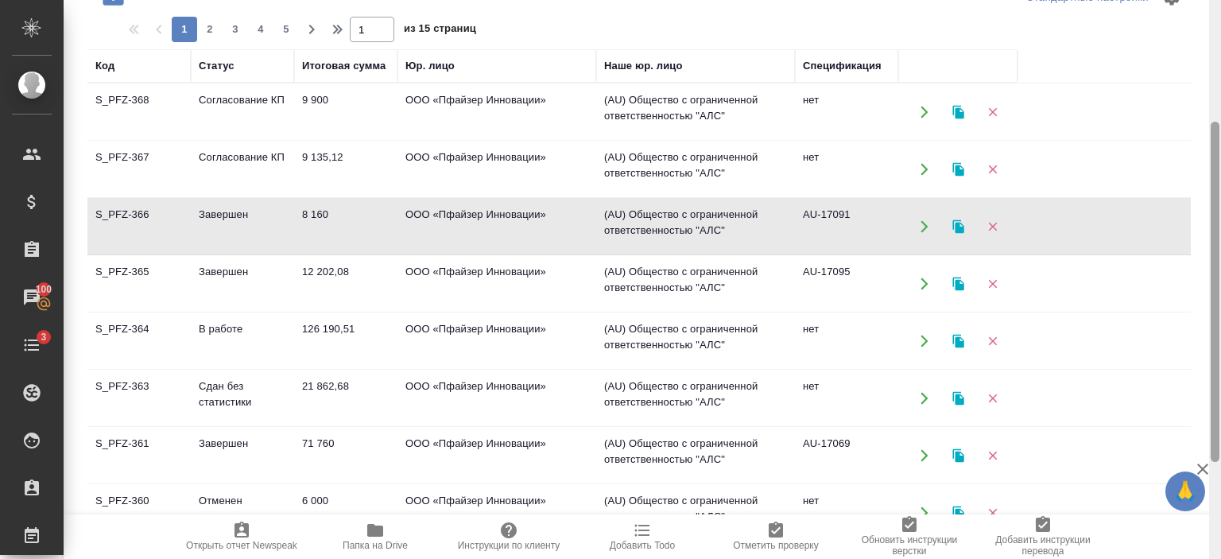
drag, startPoint x: 1216, startPoint y: 222, endPoint x: 1208, endPoint y: 147, distance: 75.1
click at [1209, 147] on div at bounding box center [1215, 279] width 12 height 559
click at [233, 168] on td "Согласование КП" at bounding box center [242, 170] width 103 height 56
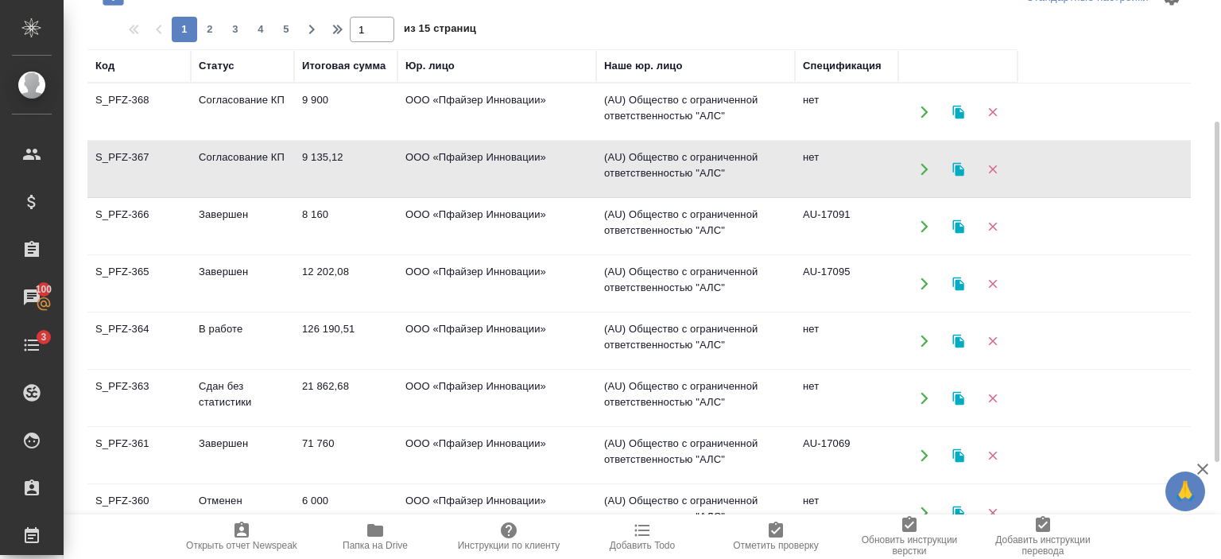
click at [233, 168] on td "Согласование КП" at bounding box center [242, 170] width 103 height 56
click at [215, 117] on td "Согласование КП" at bounding box center [242, 112] width 103 height 56
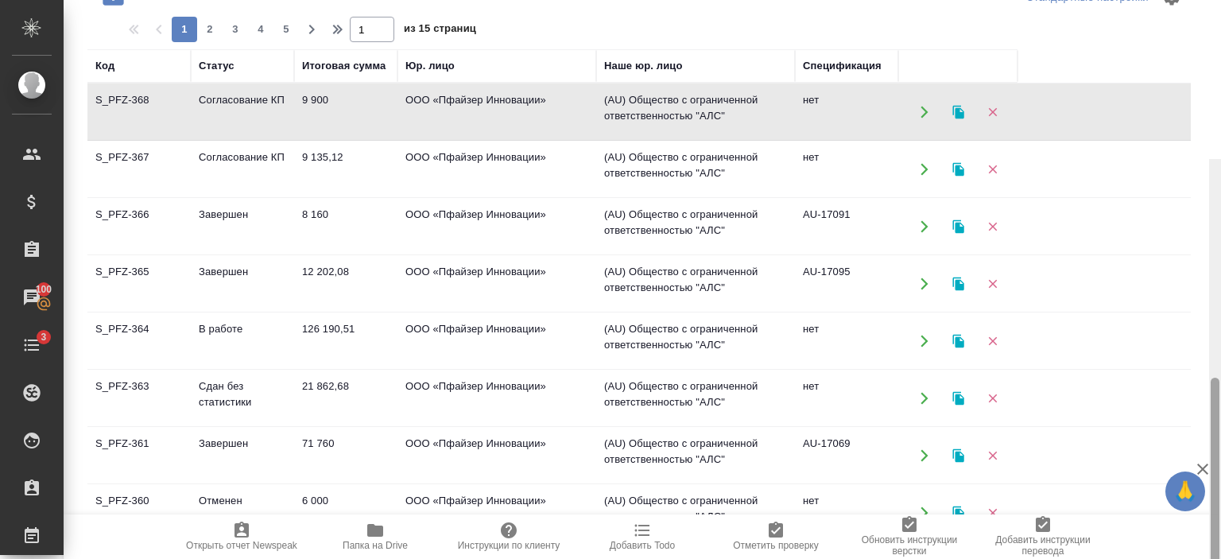
scroll to position [359, 0]
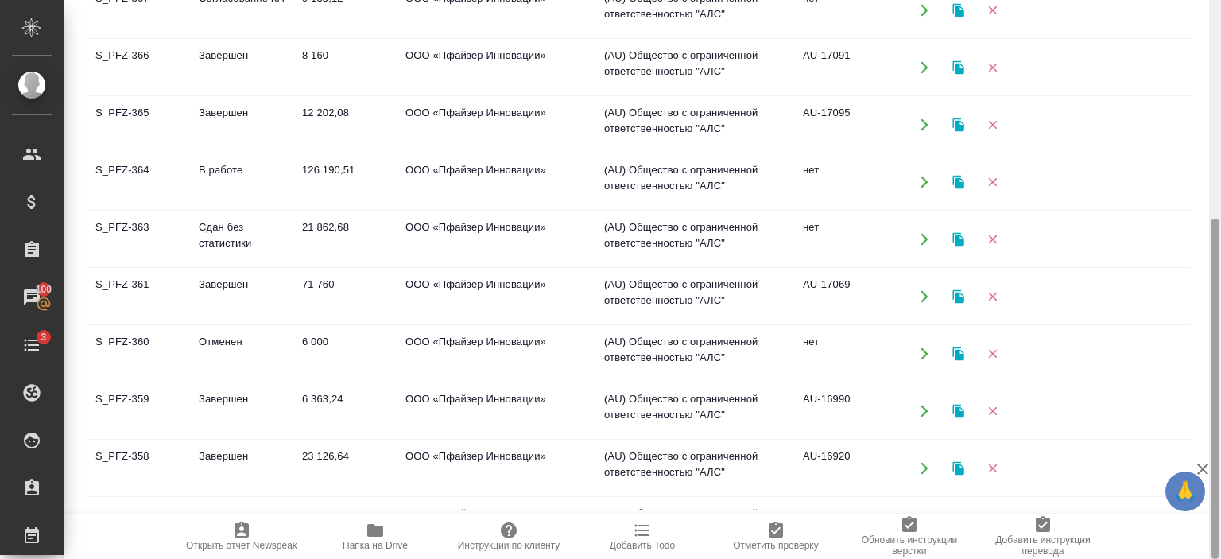
click at [1217, 47] on div at bounding box center [1215, 279] width 12 height 559
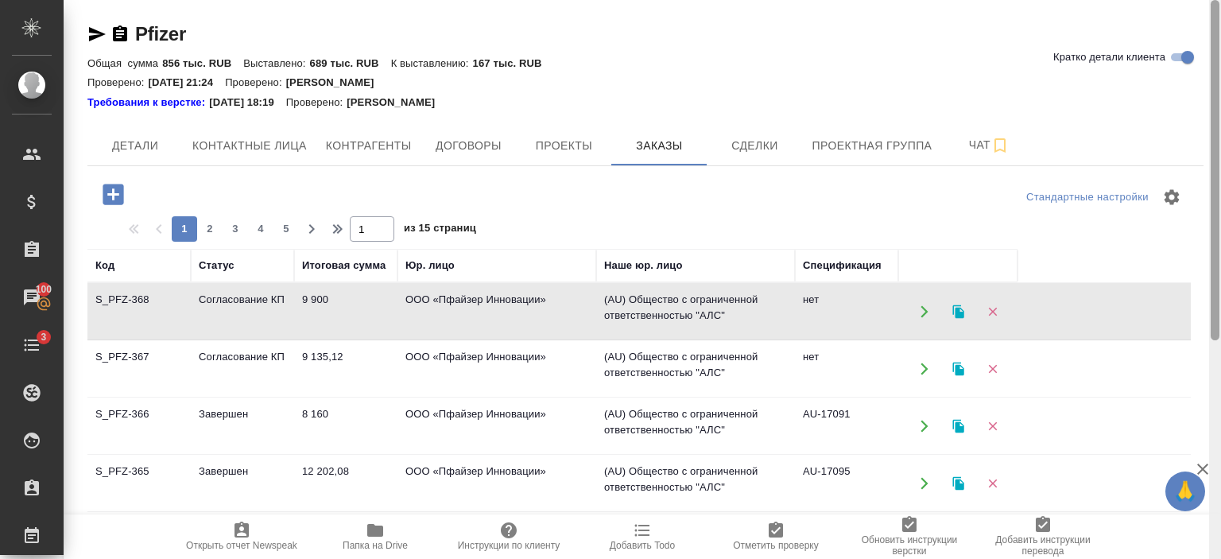
drag, startPoint x: 1216, startPoint y: 320, endPoint x: 1220, endPoint y: 64, distance: 256.8
click at [1220, 64] on div at bounding box center [1215, 279] width 12 height 559
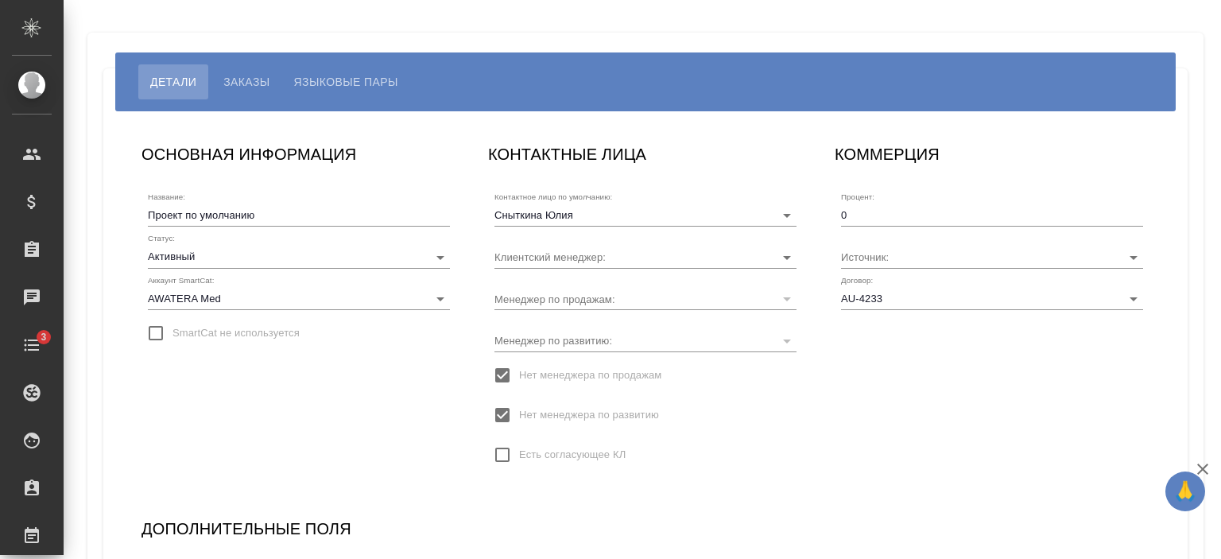
type input "[PERSON_NAME]"
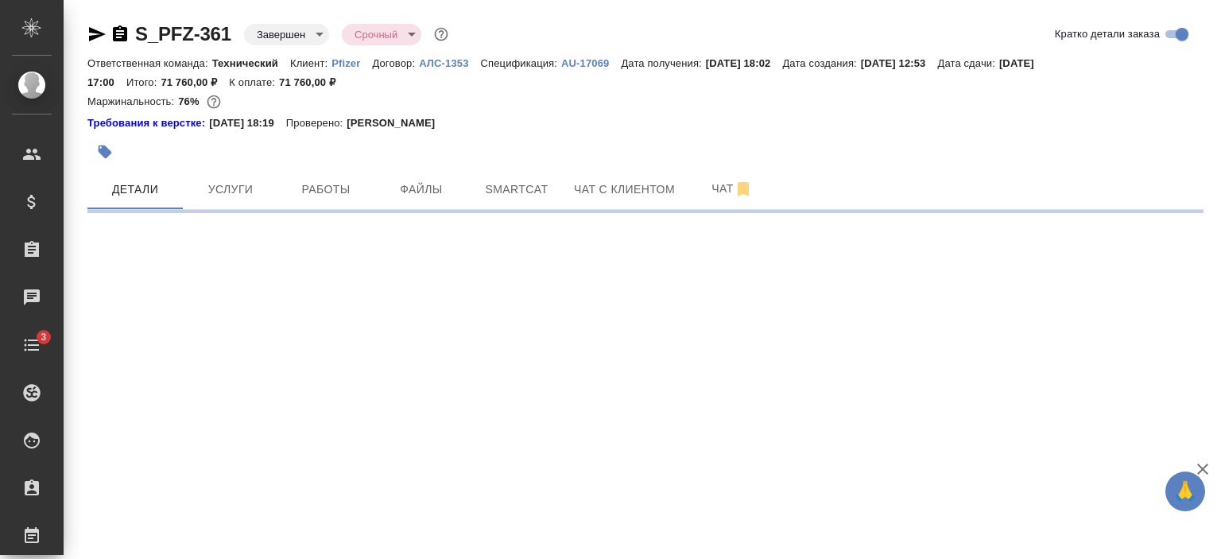
select select "RU"
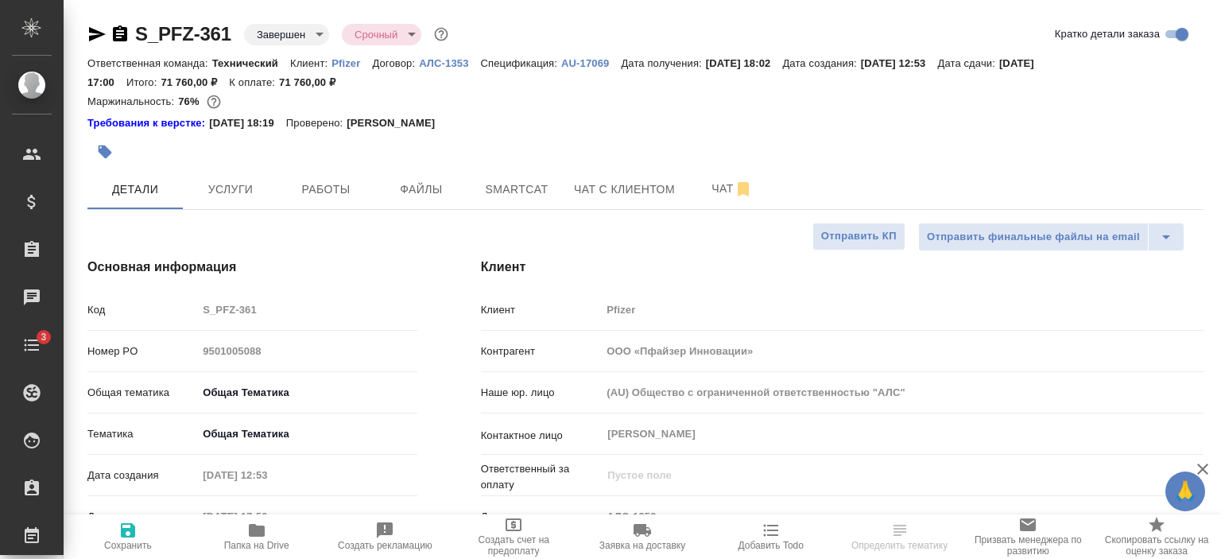
type textarea "x"
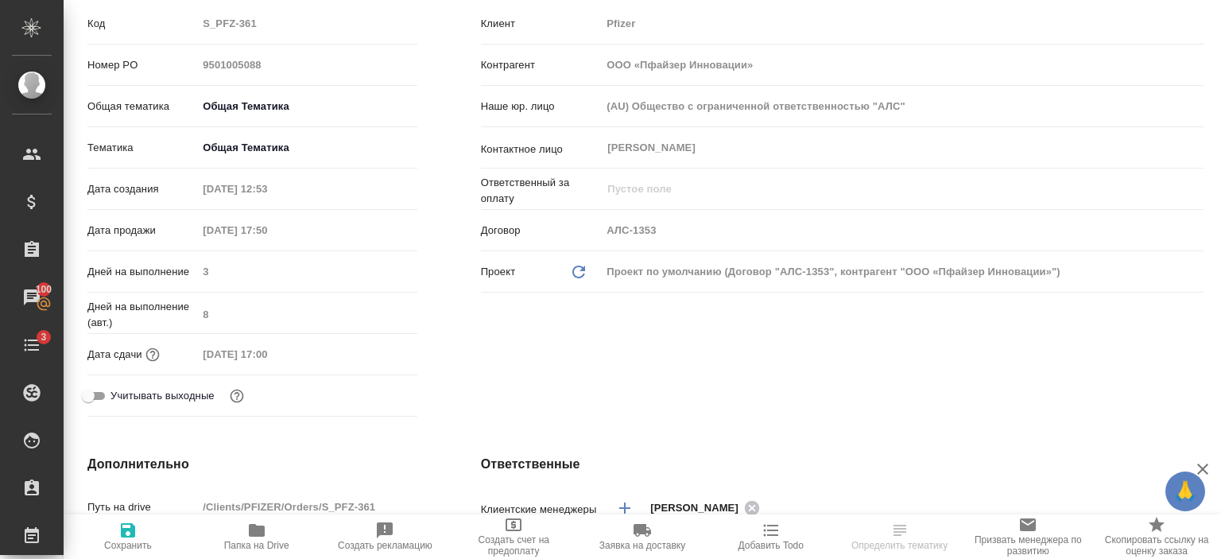
scroll to position [8, 0]
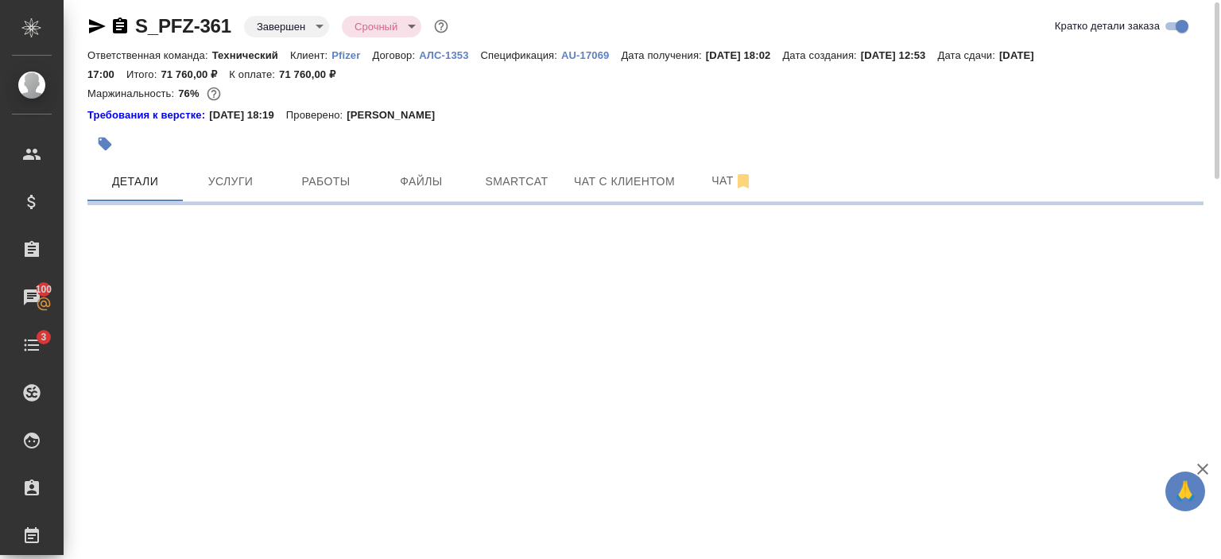
select select "RU"
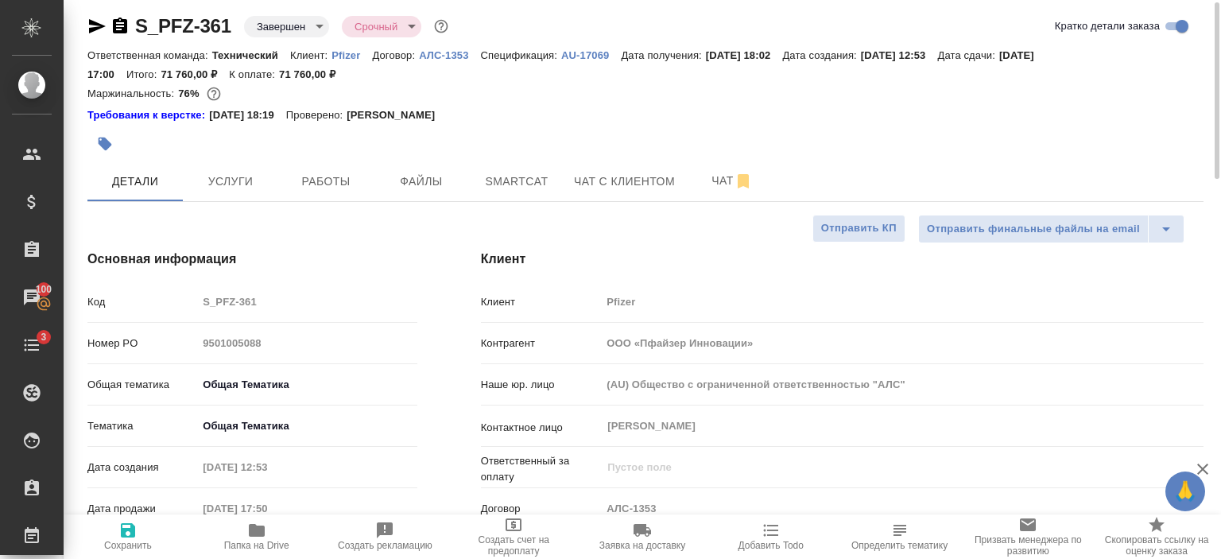
type textarea "x"
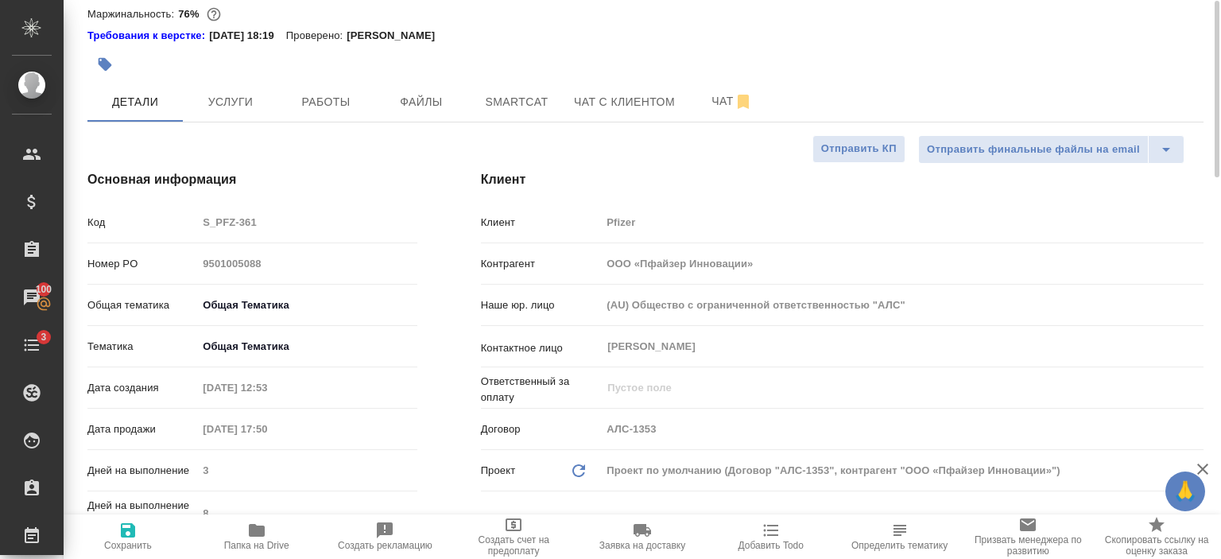
scroll to position [0, 0]
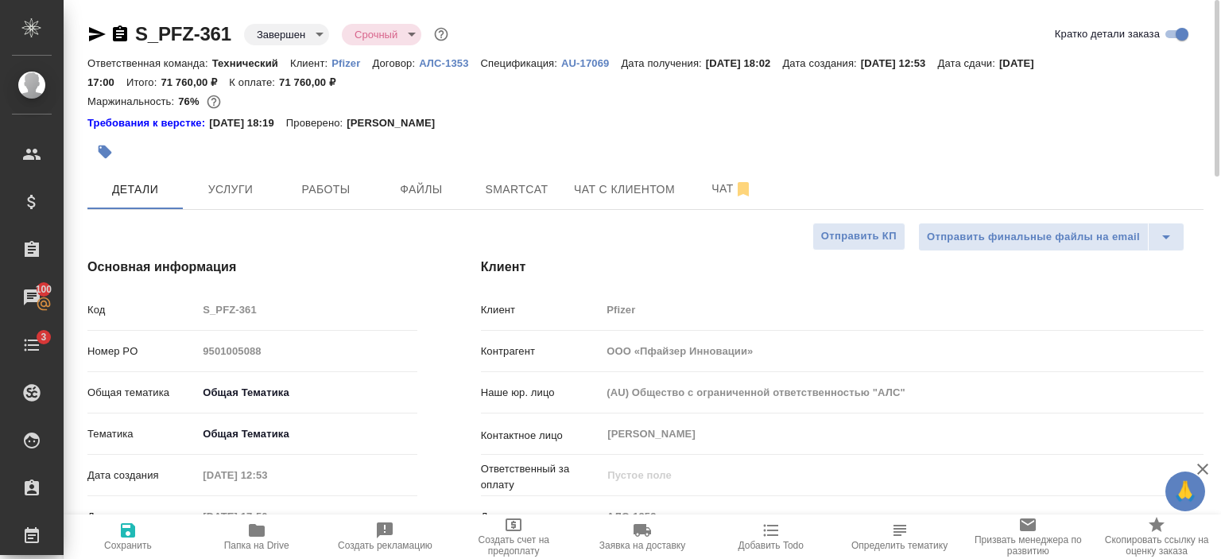
type textarea "x"
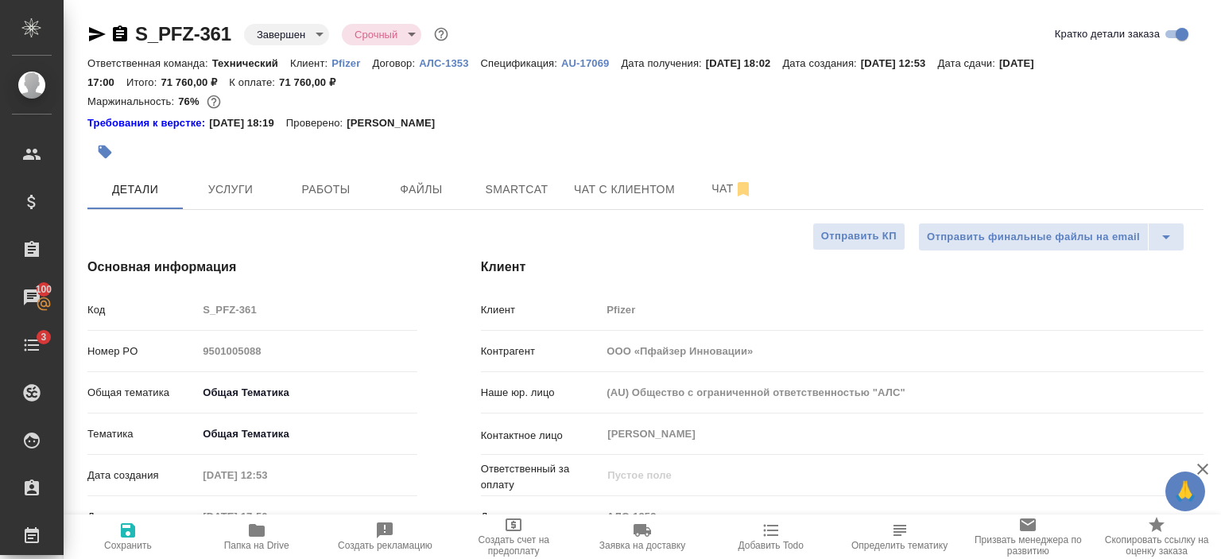
type textarea "x"
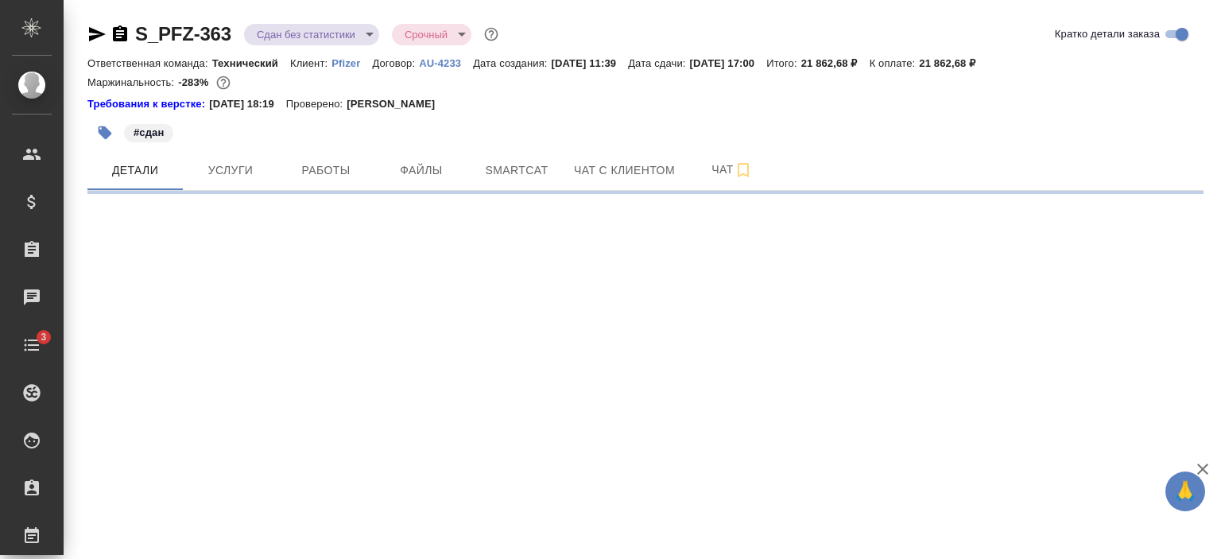
select select "RU"
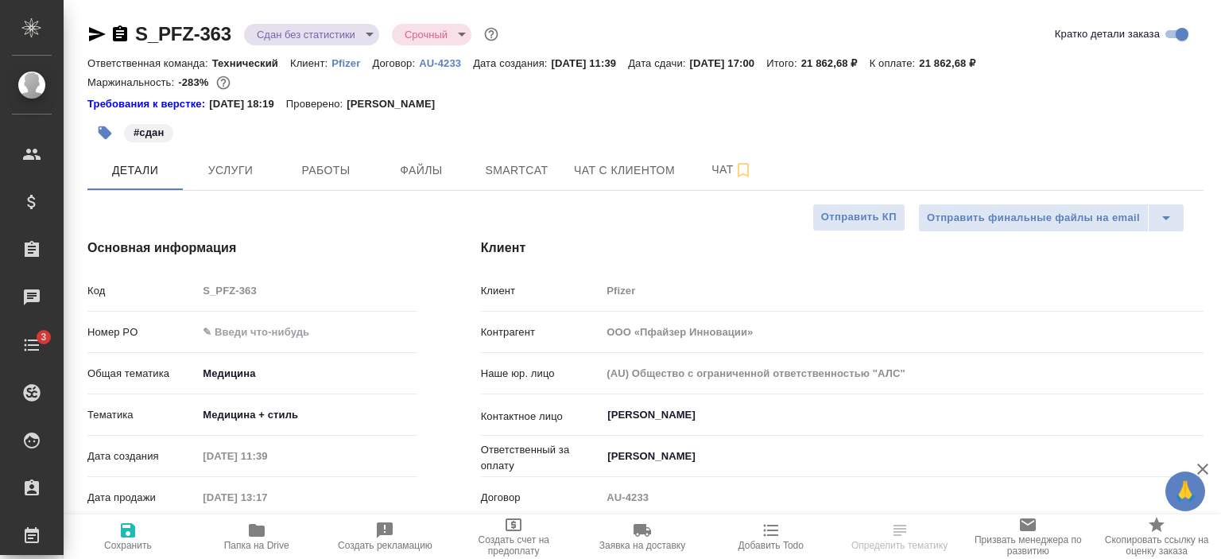
type textarea "x"
click at [96, 37] on icon "button" at bounding box center [97, 34] width 17 height 14
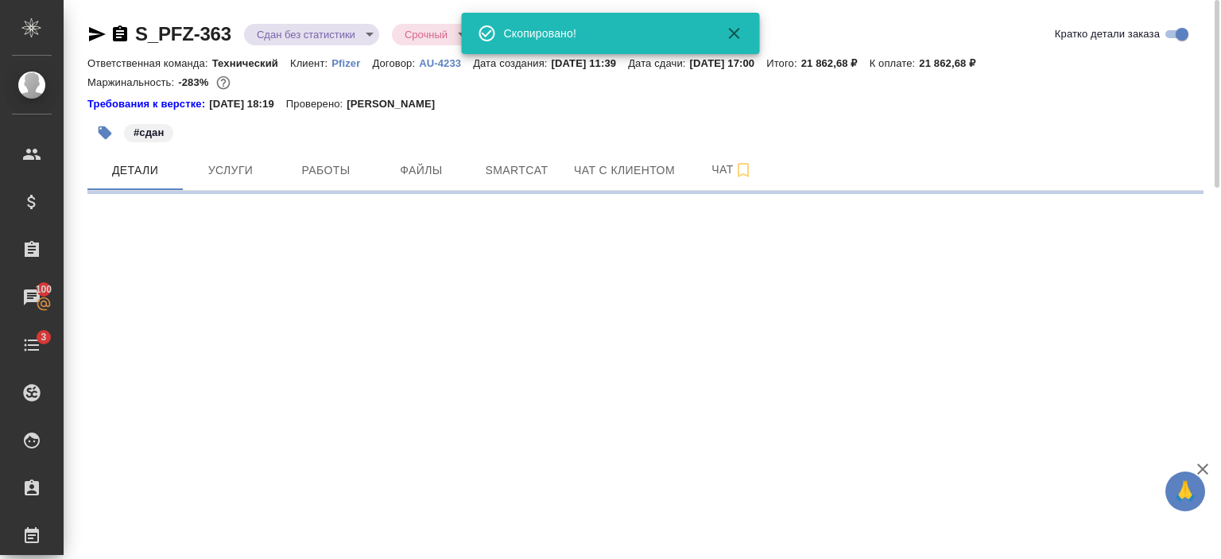
select select "RU"
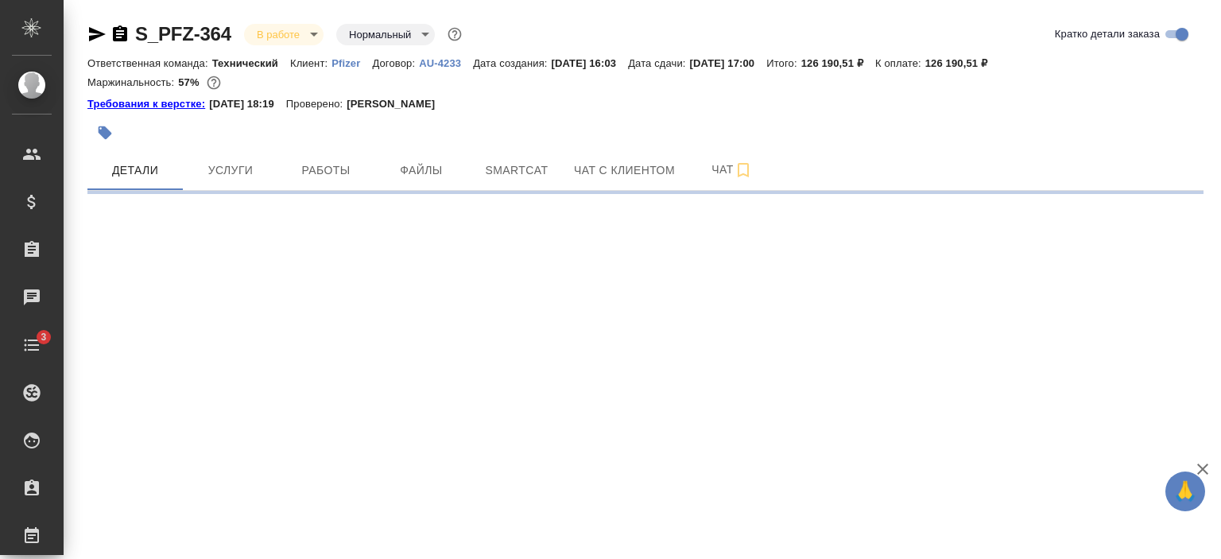
select select "RU"
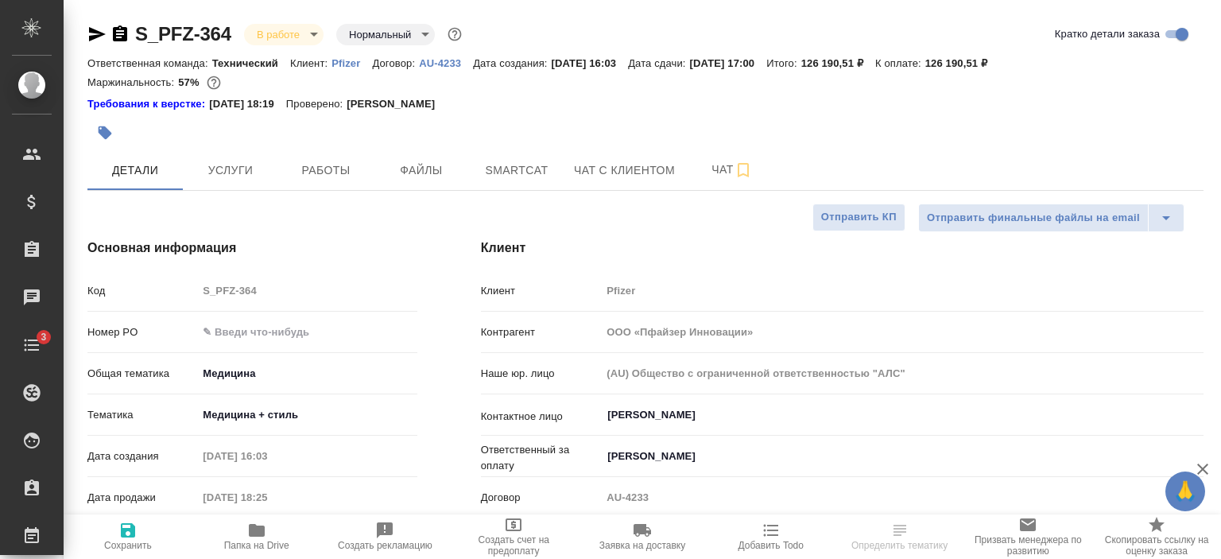
type textarea "x"
click at [91, 32] on icon "button" at bounding box center [97, 34] width 17 height 14
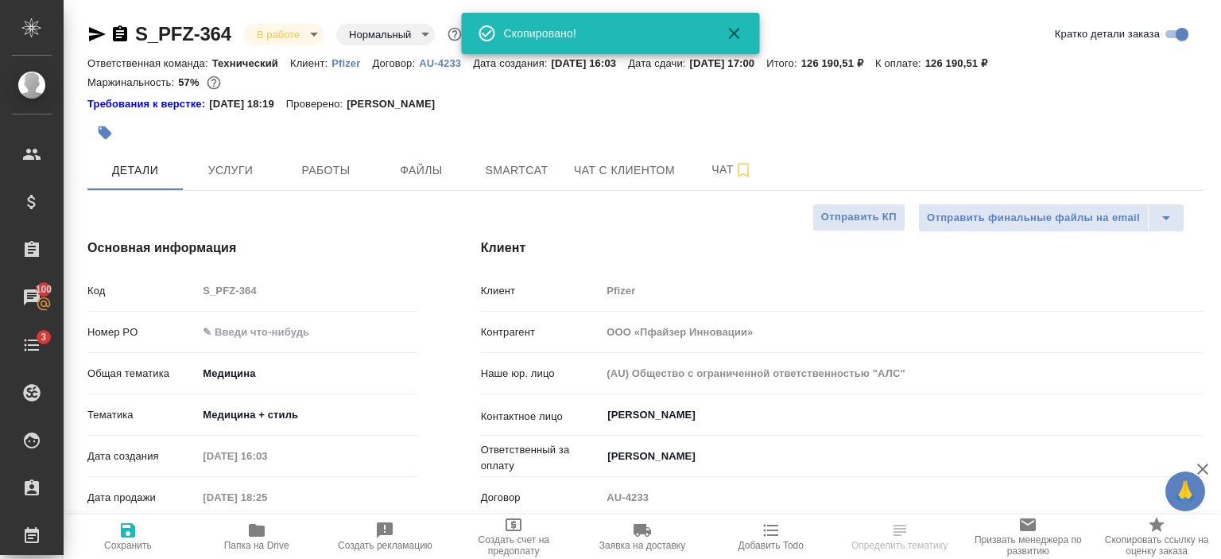
type textarea "x"
select select "RU"
type textarea "x"
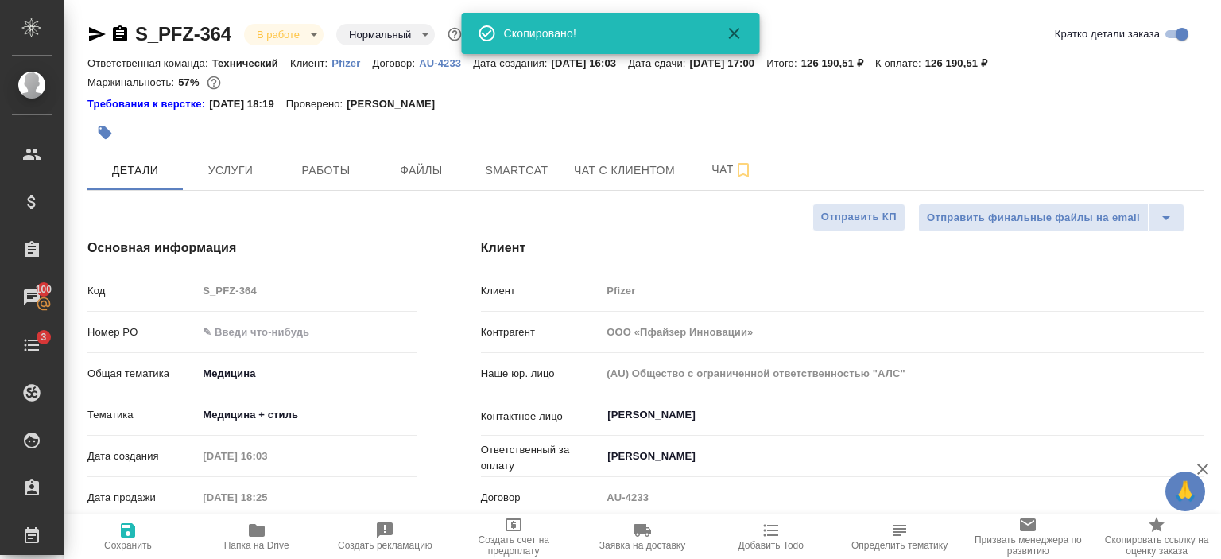
type textarea "x"
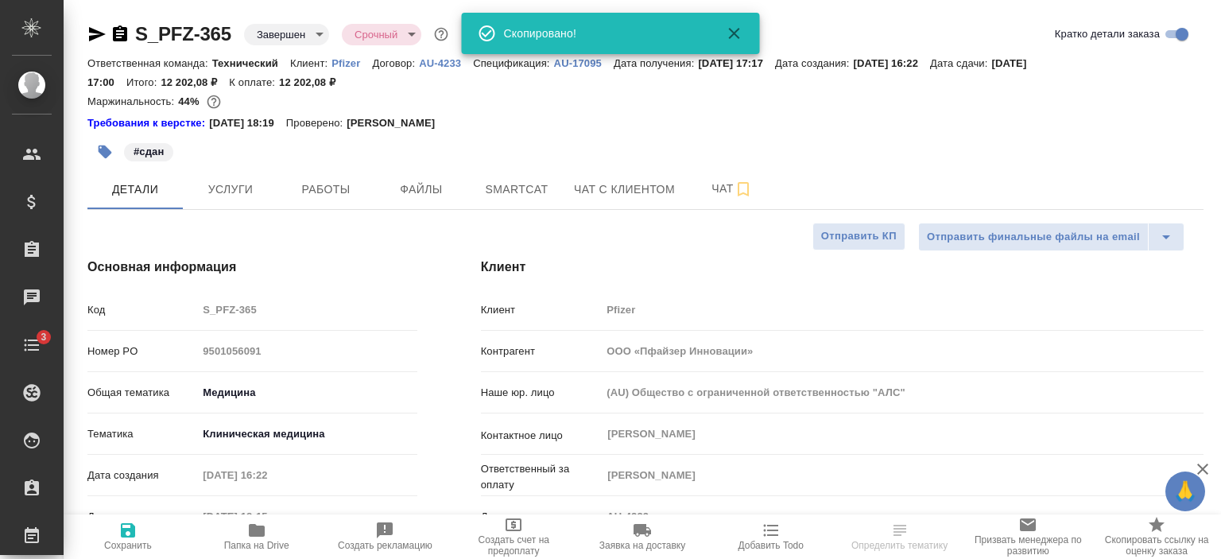
select select "RU"
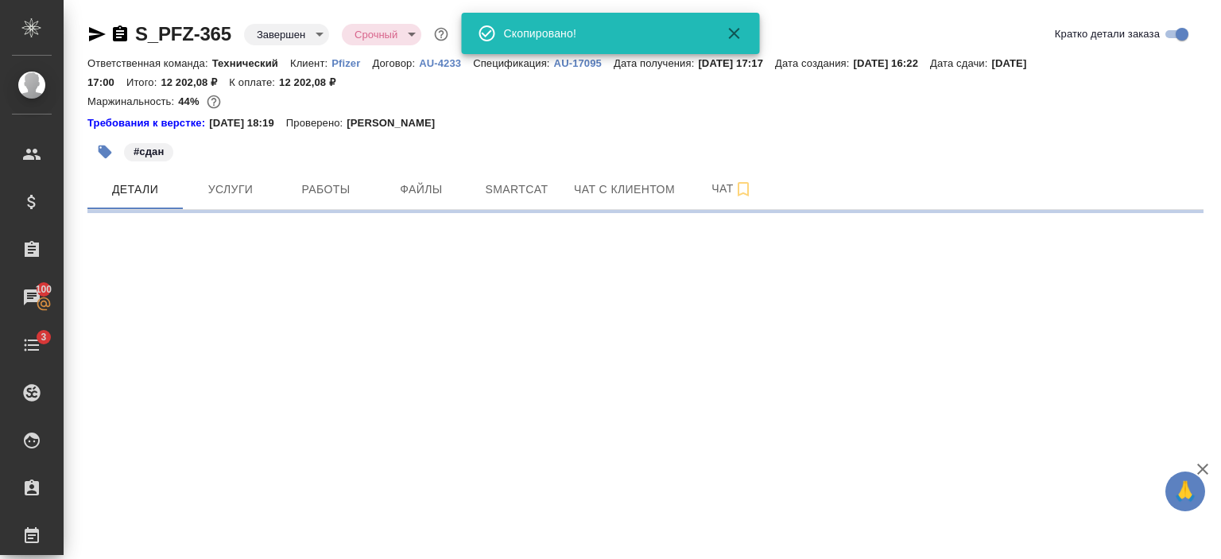
select select "RU"
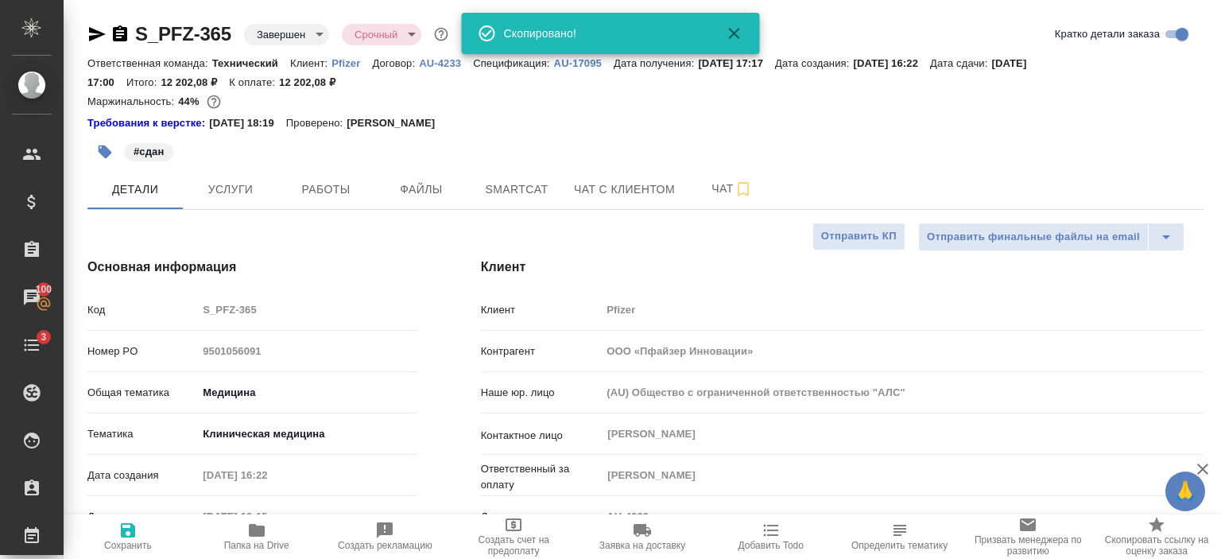
type textarea "x"
select select "RU"
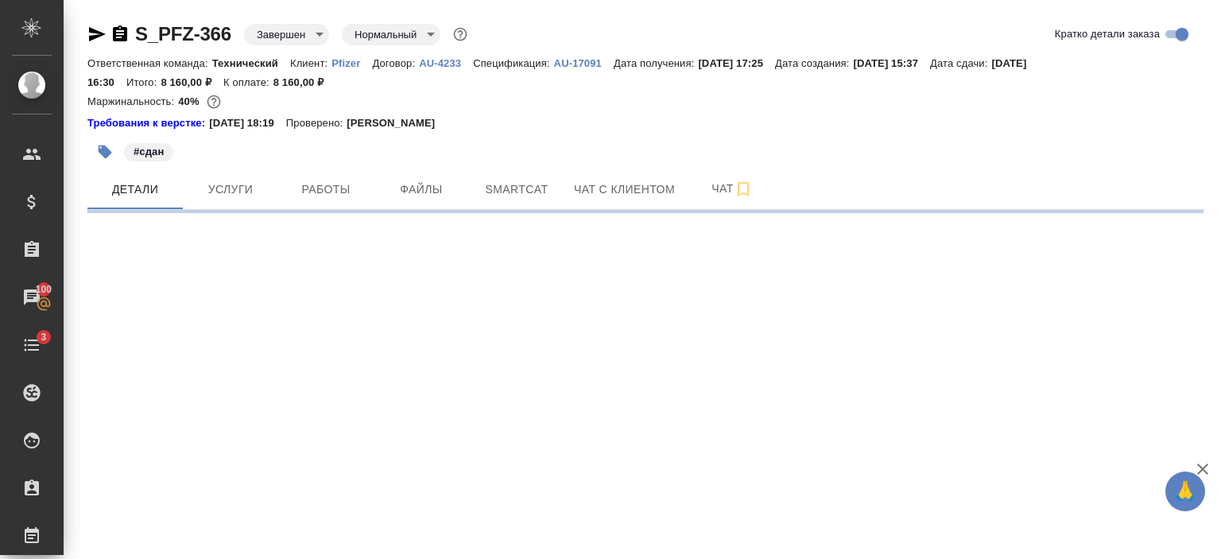
select select "RU"
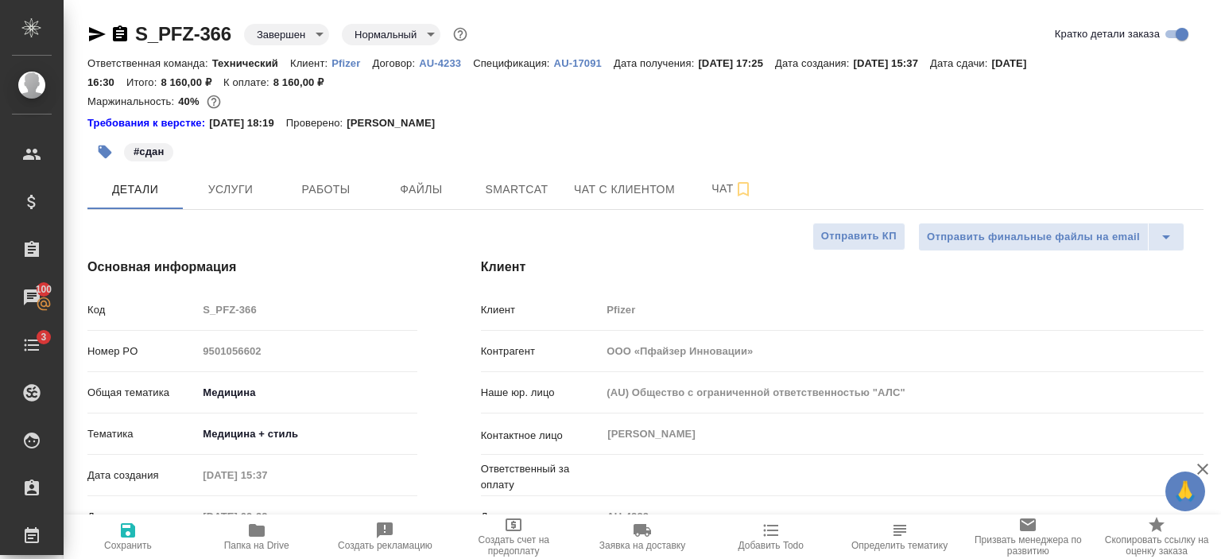
type textarea "x"
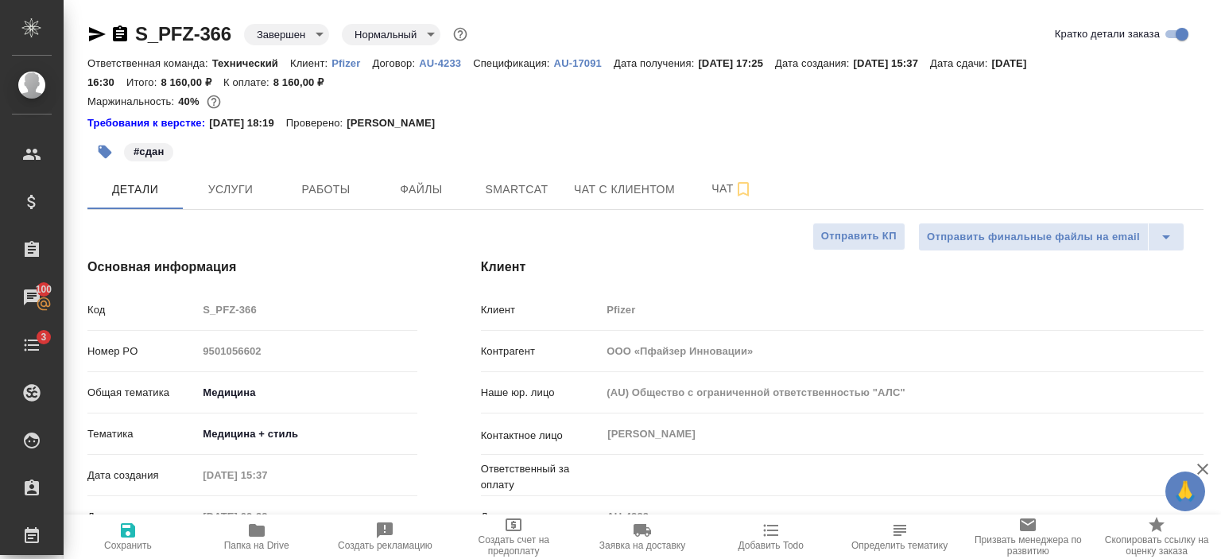
type textarea "x"
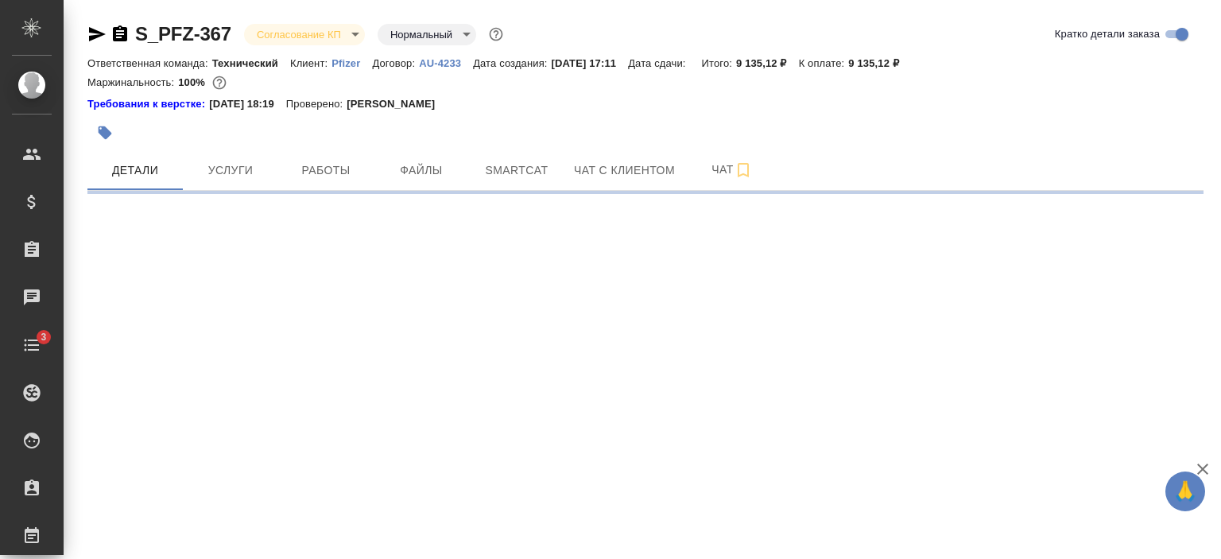
select select "RU"
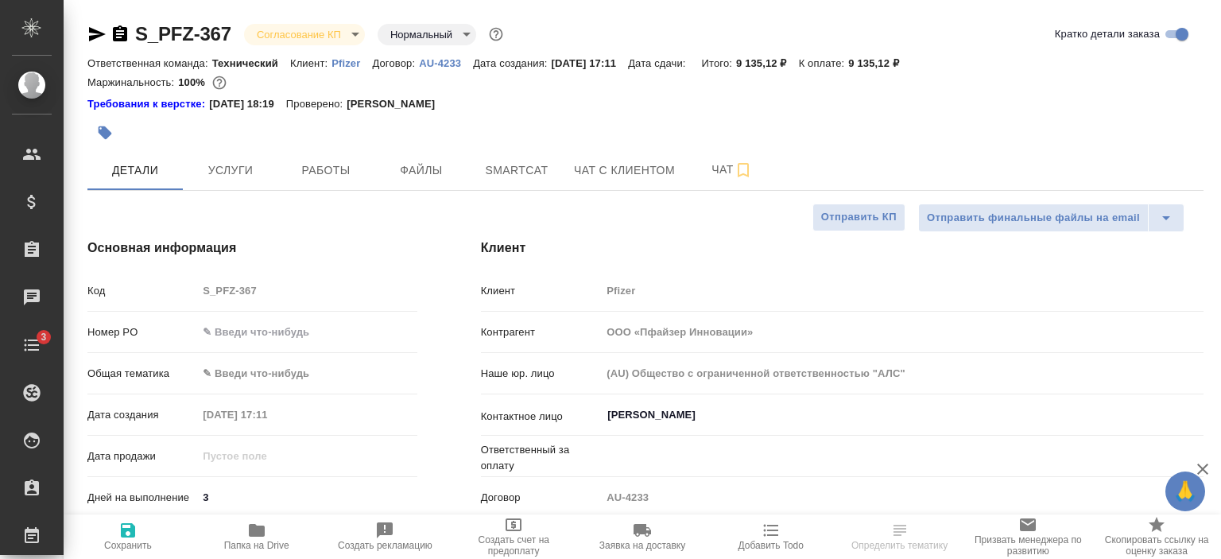
type textarea "x"
click at [96, 36] on icon "button" at bounding box center [97, 34] width 17 height 14
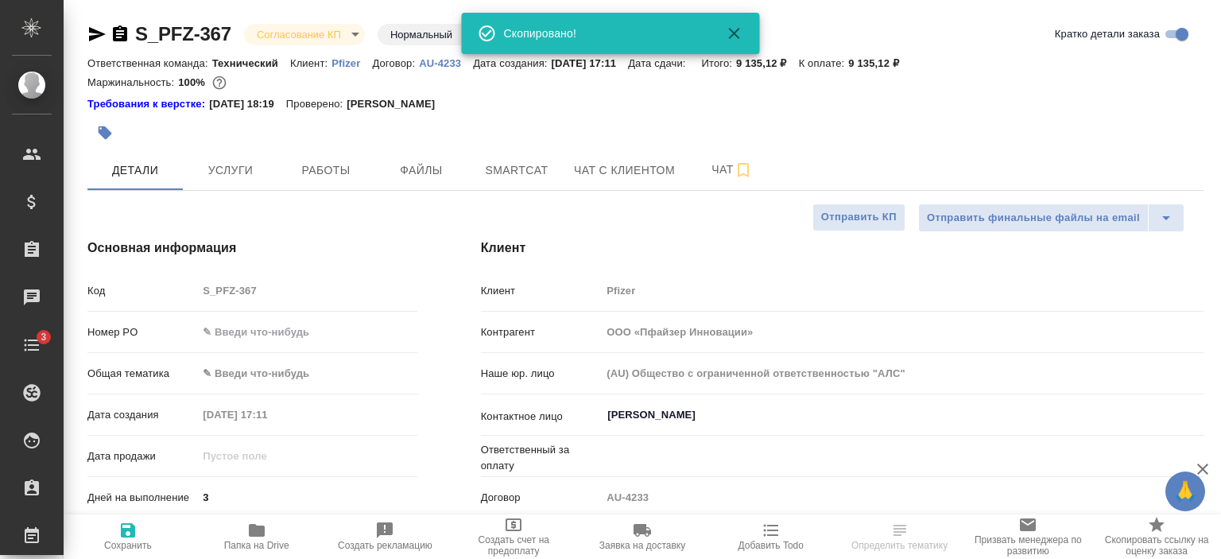
type textarea "x"
select select "RU"
type textarea "x"
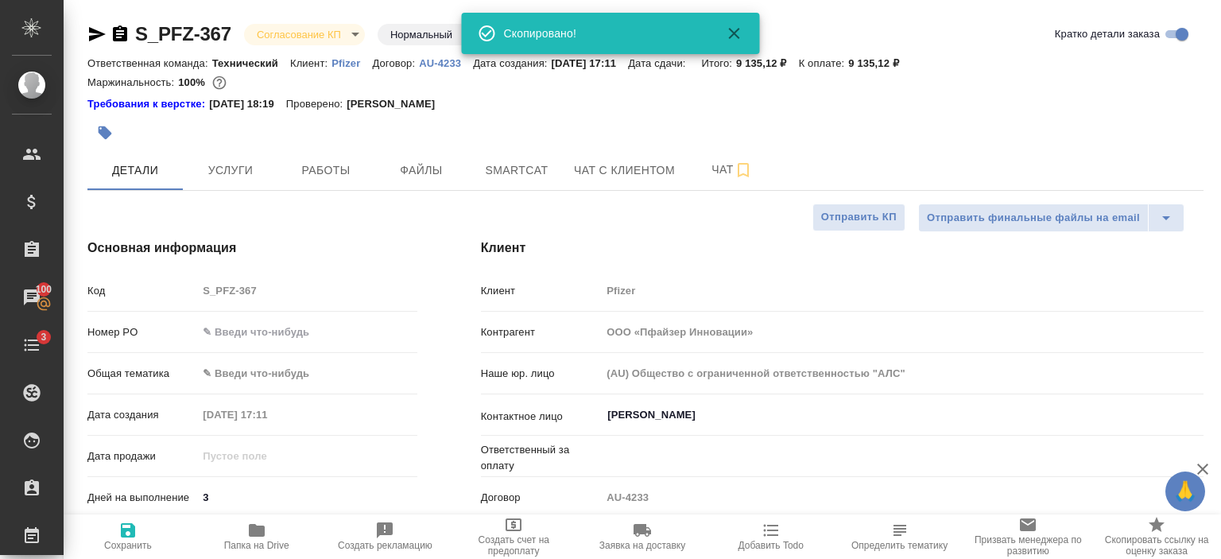
type textarea "x"
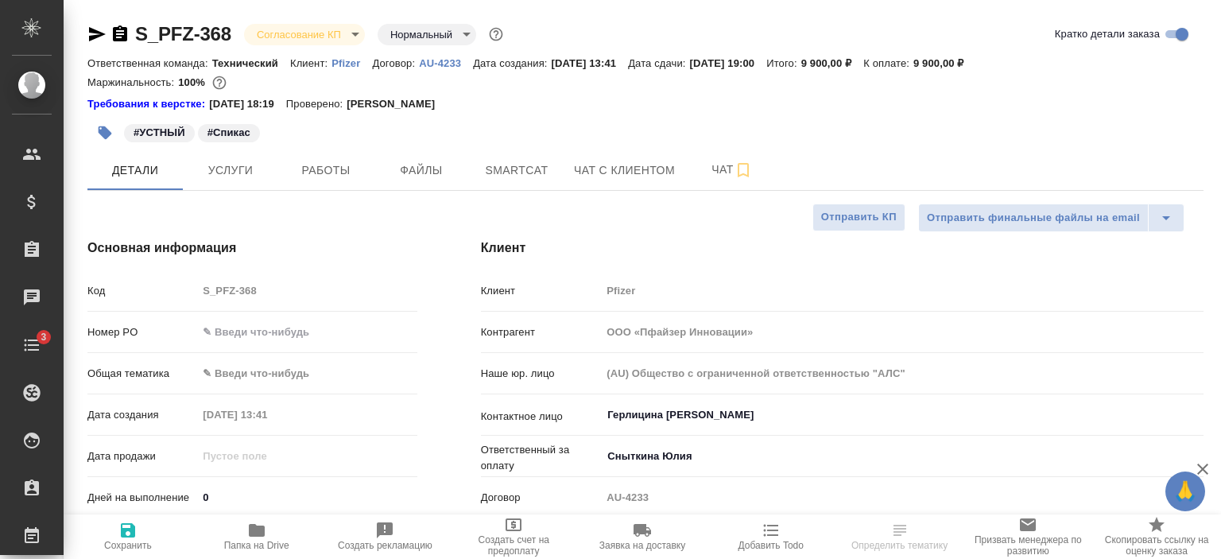
select select "RU"
click at [91, 33] on icon "button" at bounding box center [97, 34] width 17 height 14
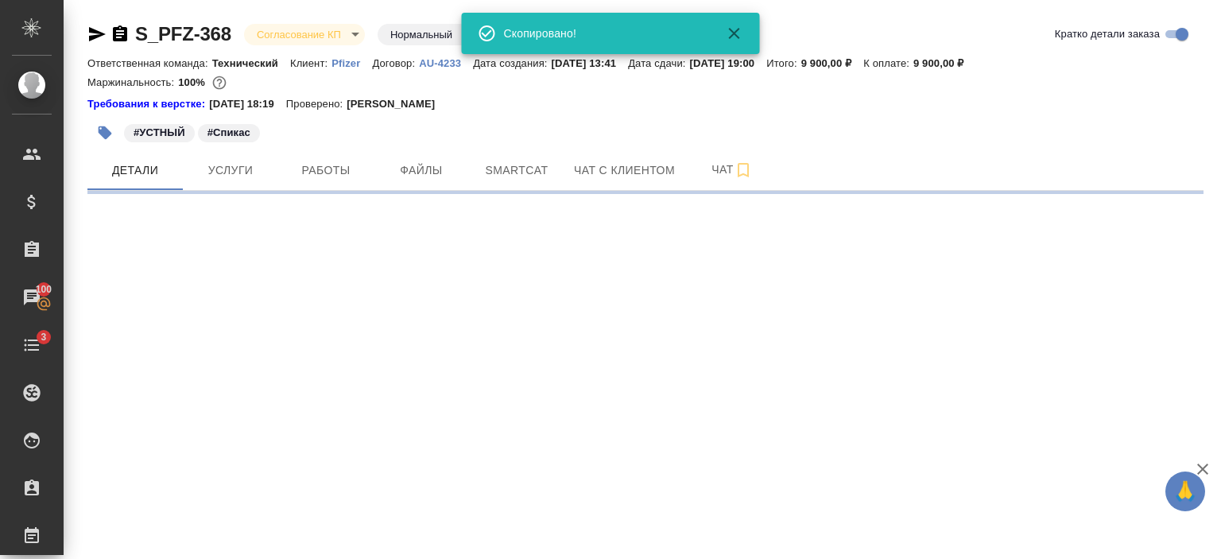
select select "RU"
